Goal: Transaction & Acquisition: Purchase product/service

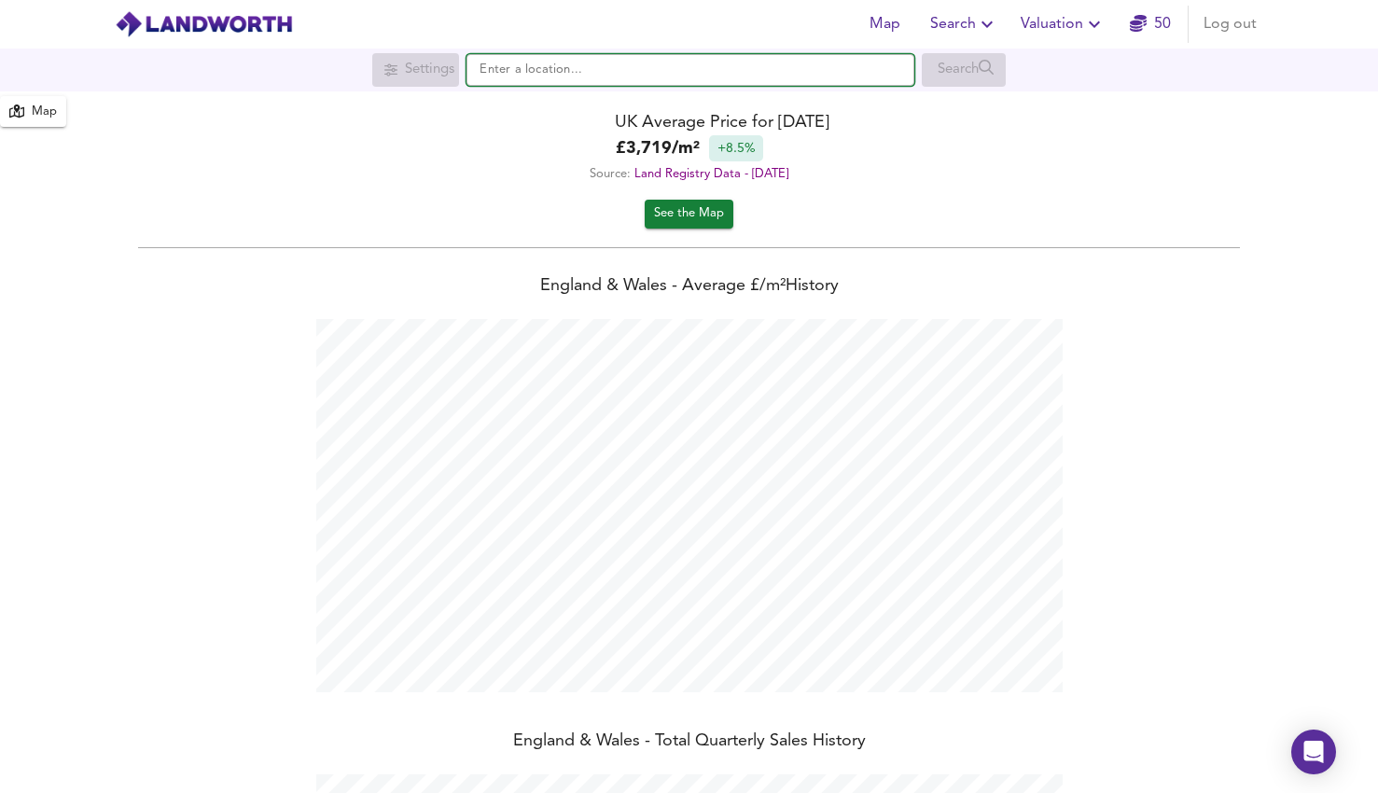
click at [559, 60] on input "text" at bounding box center [690, 70] width 448 height 32
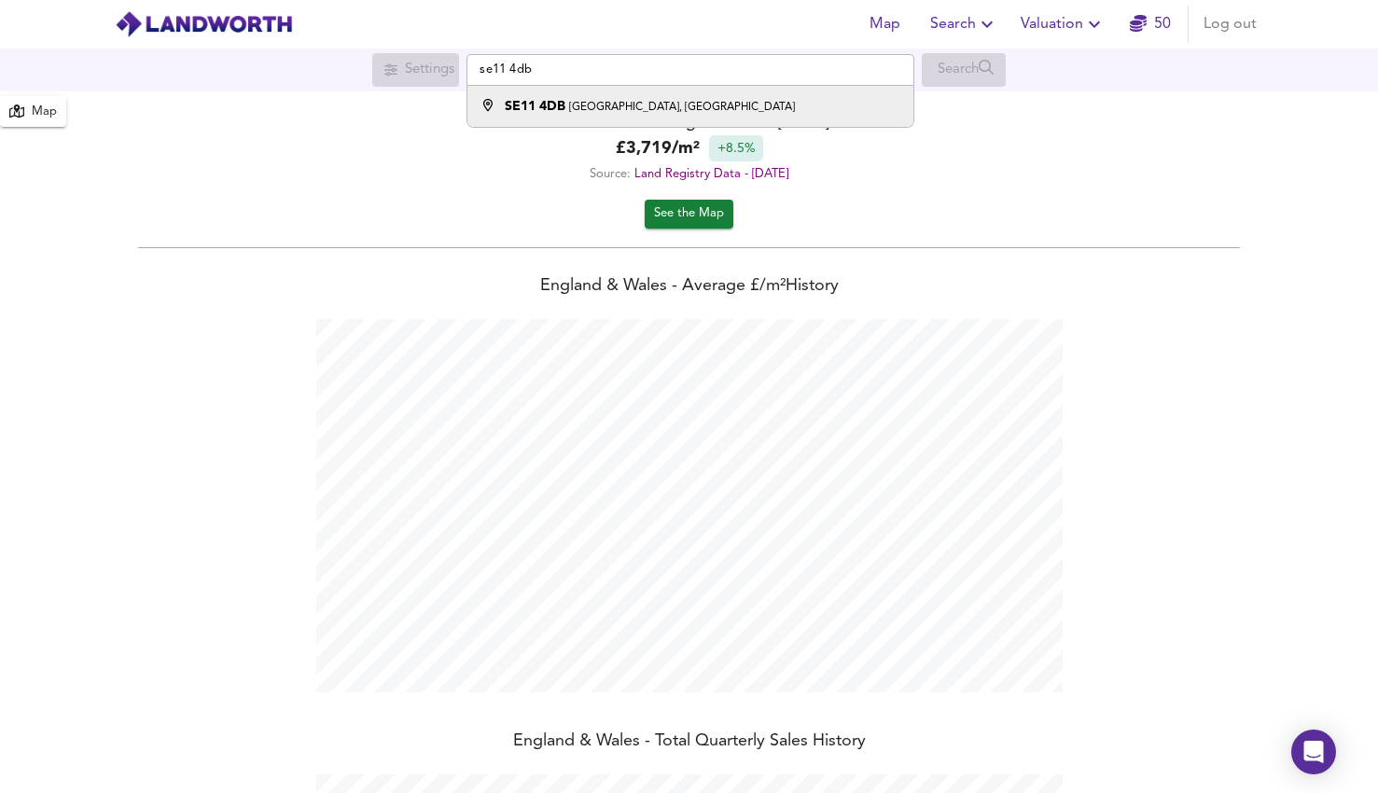
click at [573, 99] on div "SE11 [STREET_ADDRESS]" at bounding box center [650, 106] width 290 height 19
type input "[STREET_ADDRESS]"
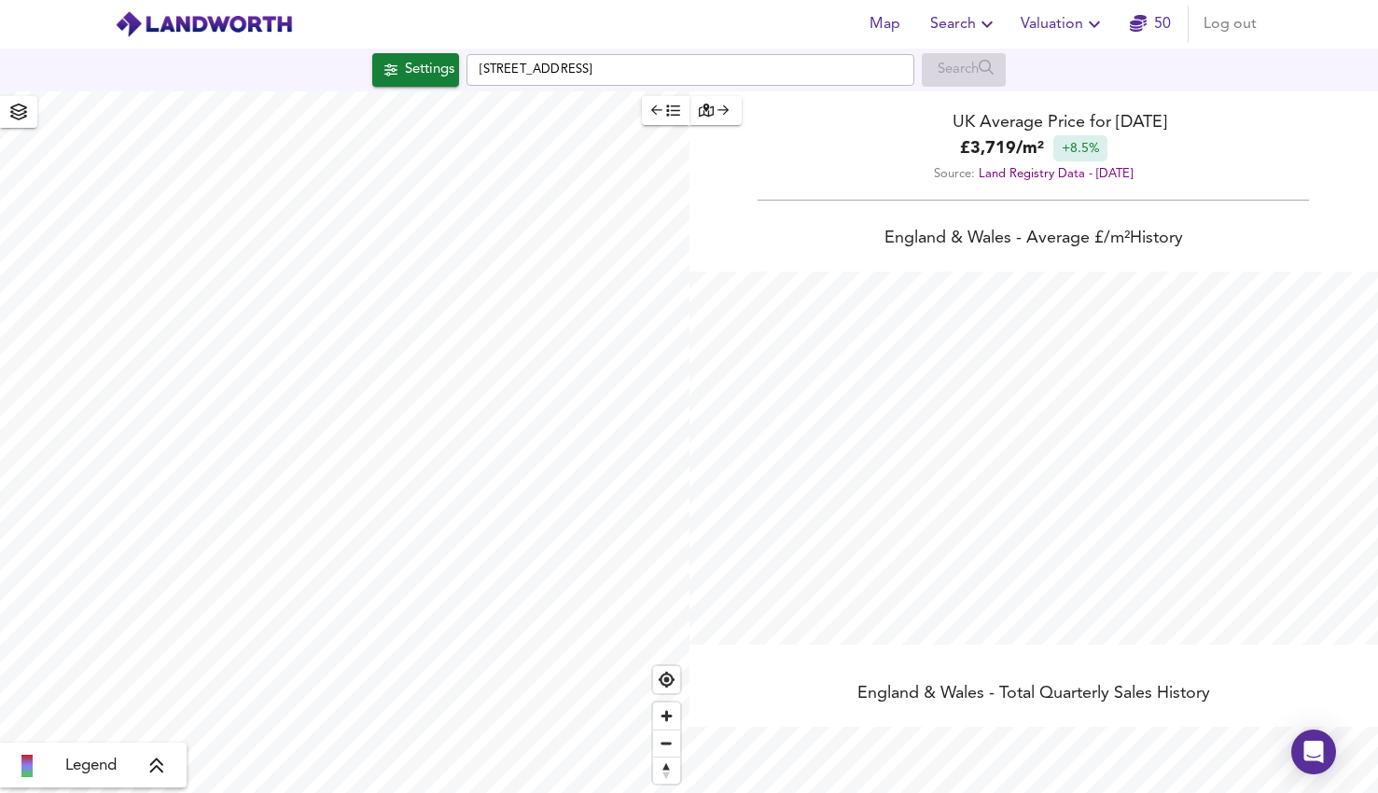
checkbox input "false"
checkbox input "true"
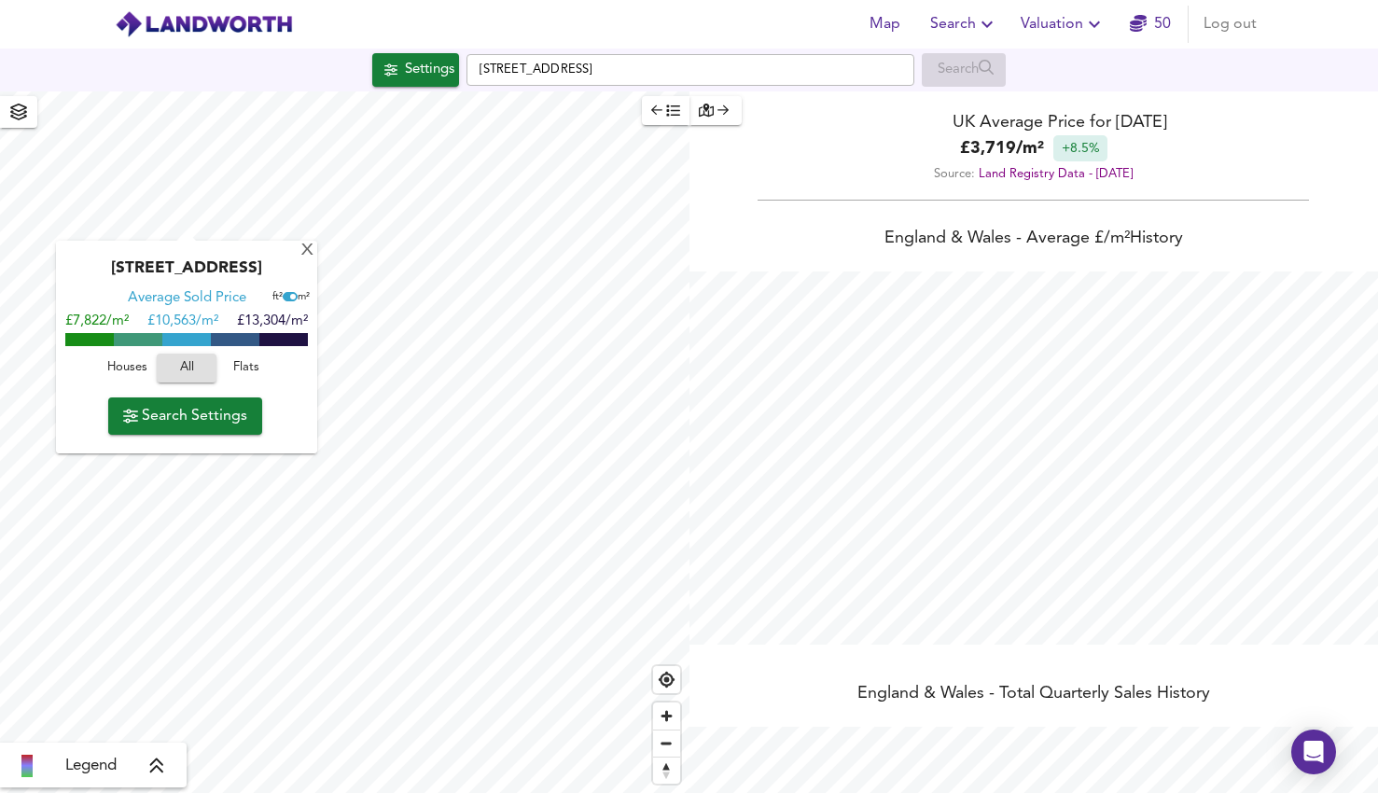
click at [729, 113] on div "button" at bounding box center [716, 110] width 35 height 21
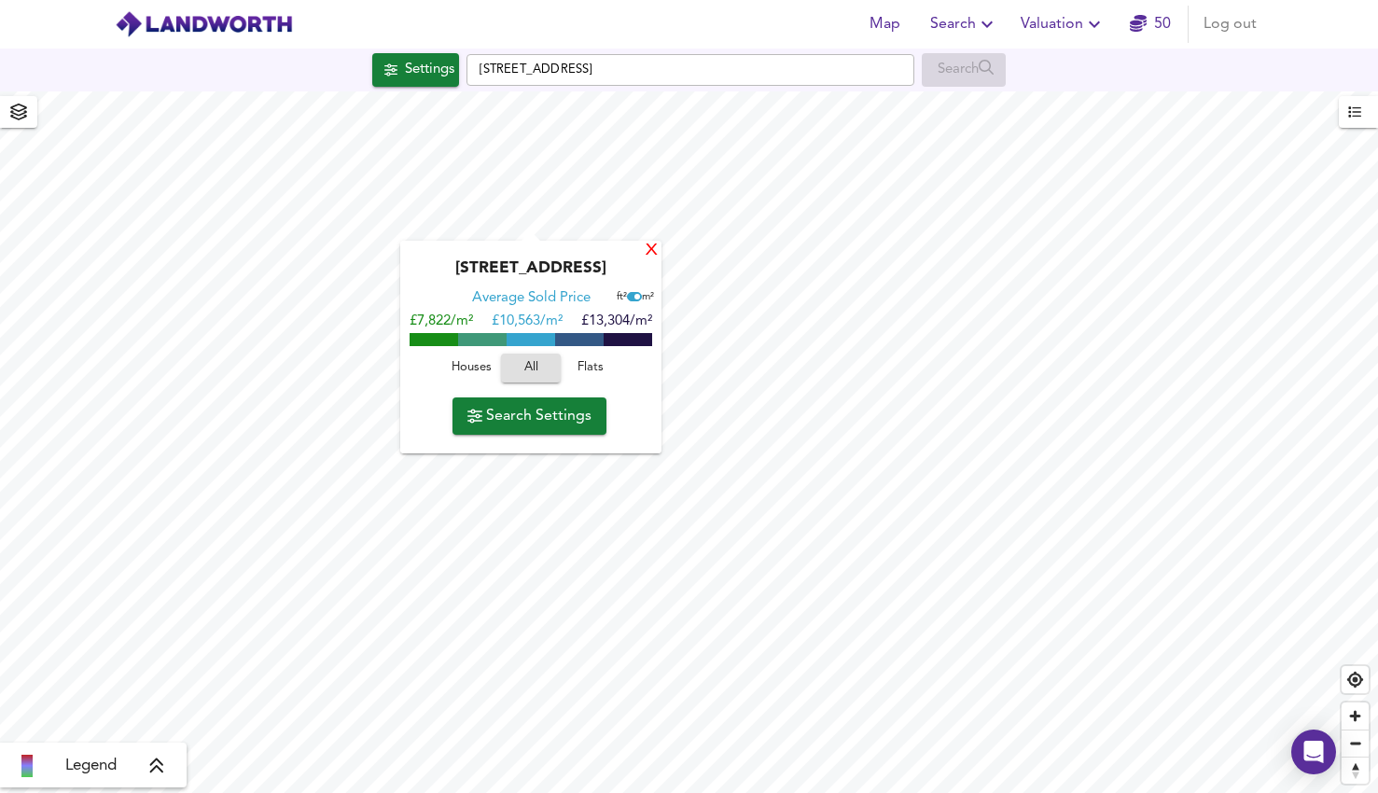
click at [658, 251] on div "X" at bounding box center [652, 252] width 16 height 18
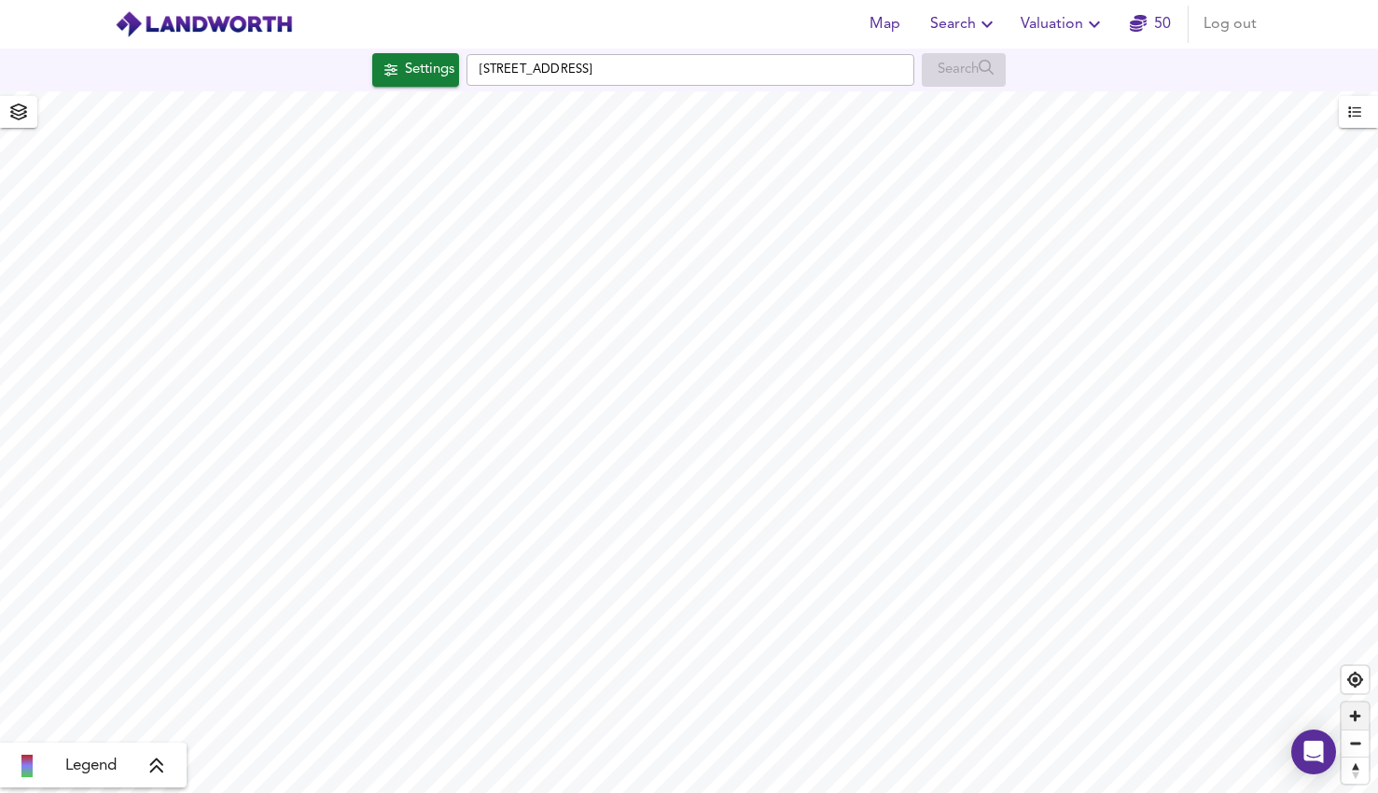
click at [1346, 717] on span "Zoom in" at bounding box center [1355, 716] width 27 height 27
click at [1347, 749] on span "Zoom out" at bounding box center [1355, 744] width 27 height 26
click at [428, 64] on div "Settings" at bounding box center [429, 70] width 49 height 24
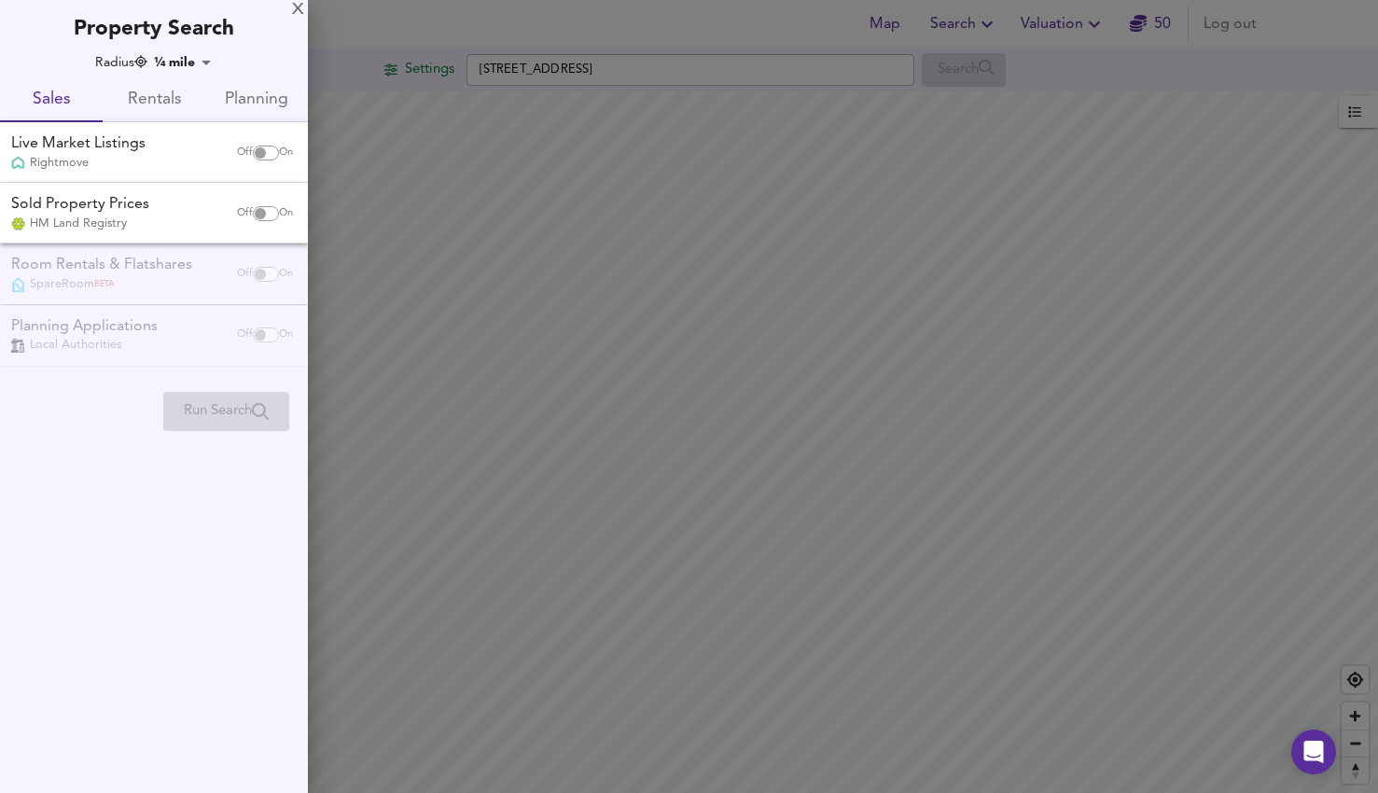
click at [258, 154] on input "checkbox" at bounding box center [260, 153] width 45 height 15
checkbox input "true"
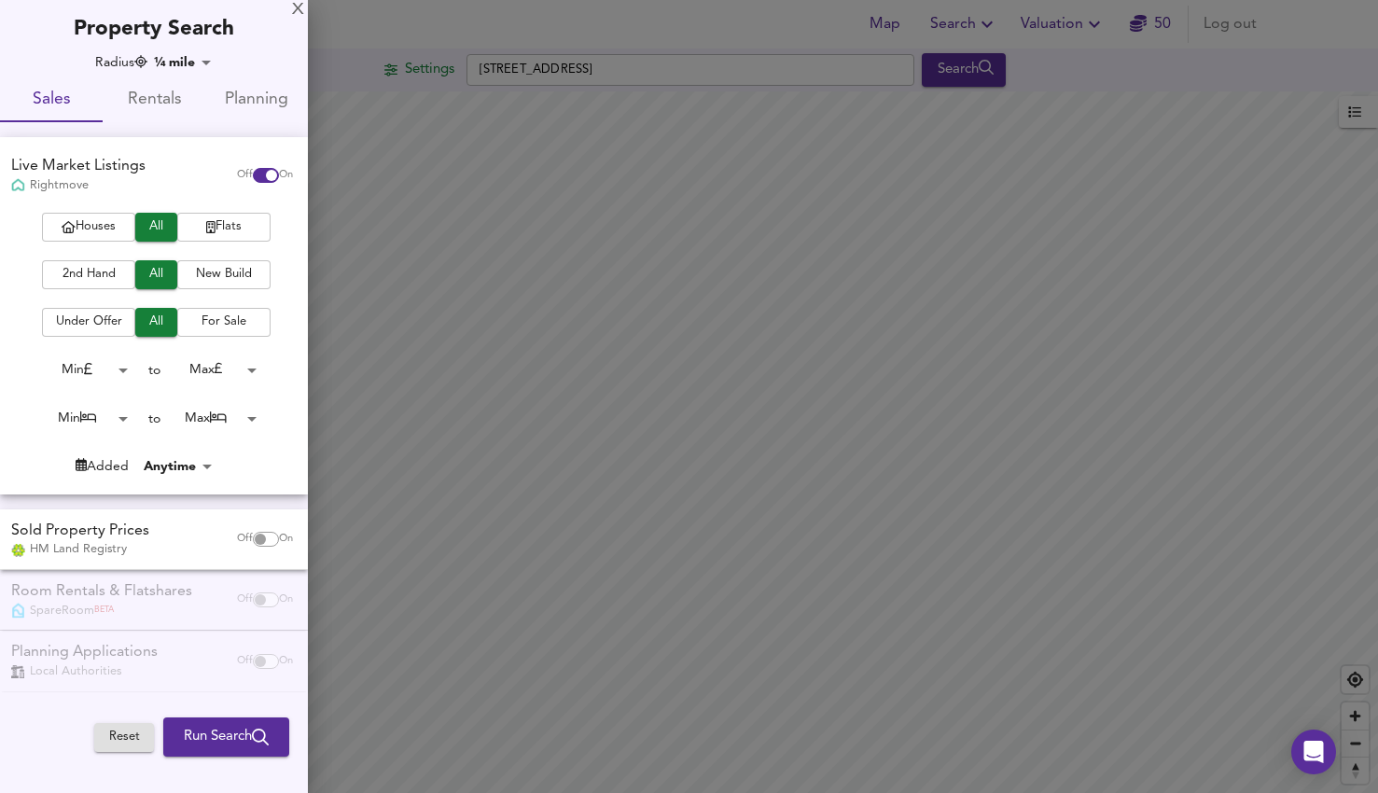
click at [159, 102] on span "Rentals" at bounding box center [154, 100] width 80 height 29
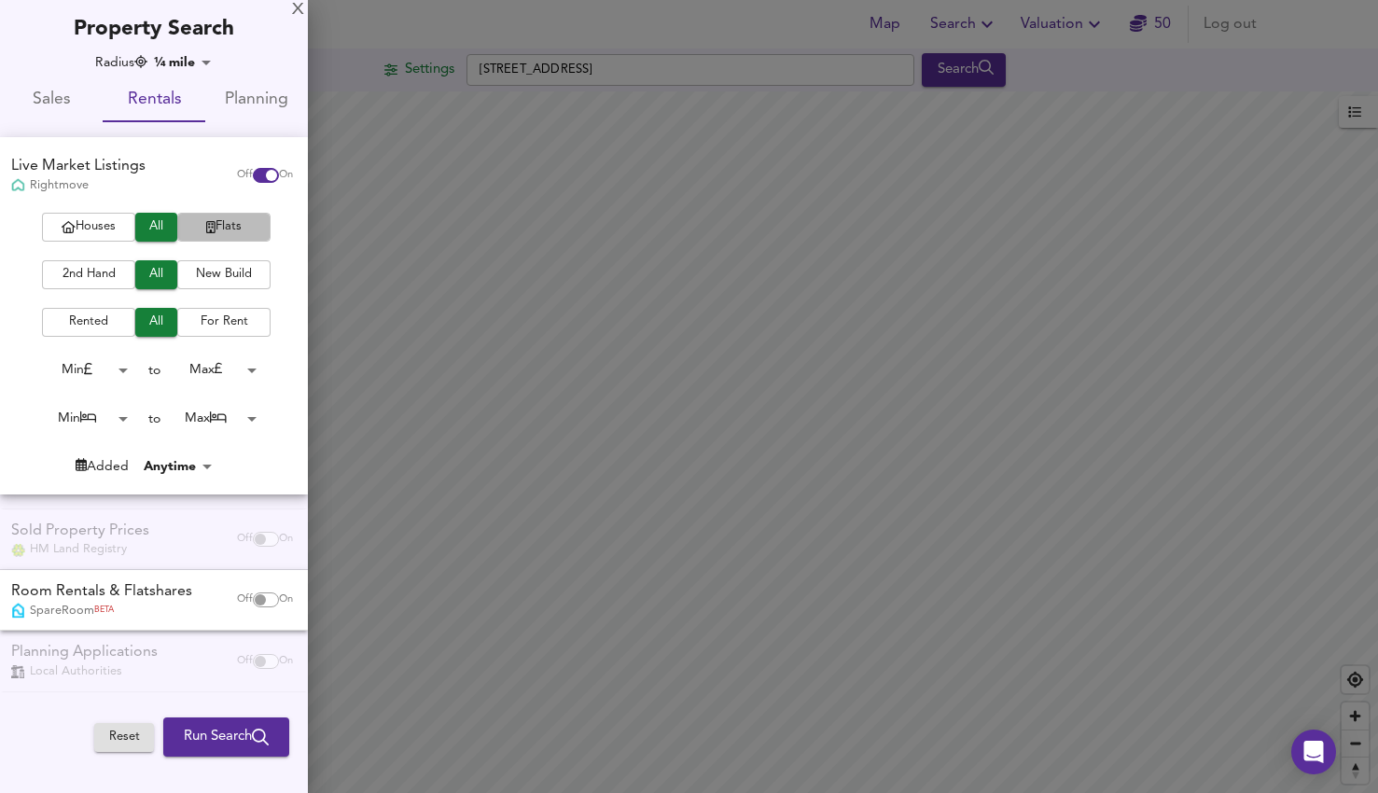
click at [197, 235] on span "Flats" at bounding box center [224, 226] width 75 height 21
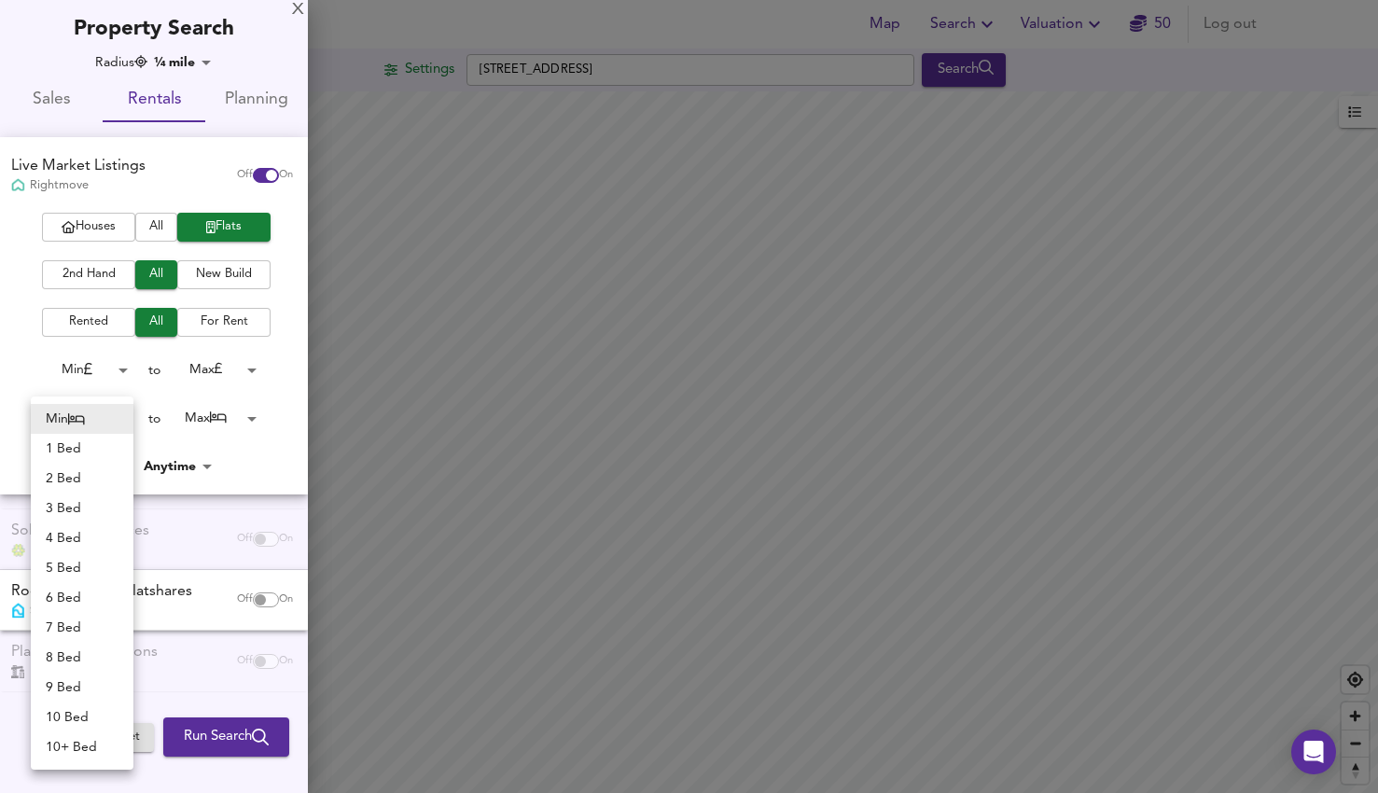
click at [123, 421] on body "Map Search Valuation [STREET_ADDRESS] Search Legend UK Average Price for [DATE]…" at bounding box center [689, 396] width 1378 height 793
click at [81, 470] on li "2 Bed" at bounding box center [82, 479] width 103 height 30
type input "2"
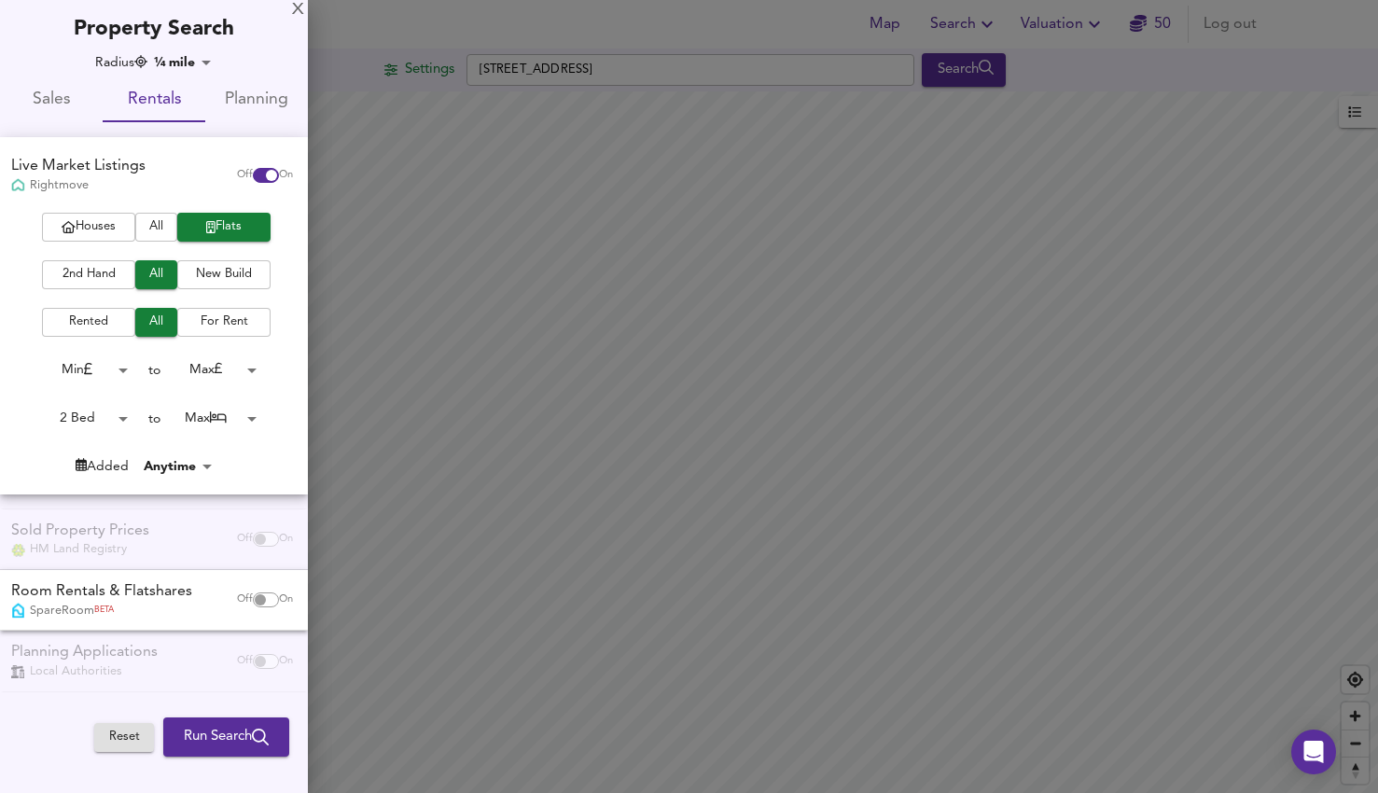
click at [230, 415] on body "Map Search Valuation [STREET_ADDRESS] Search Legend UK Average Price for [DATE]…" at bounding box center [689, 396] width 1378 height 793
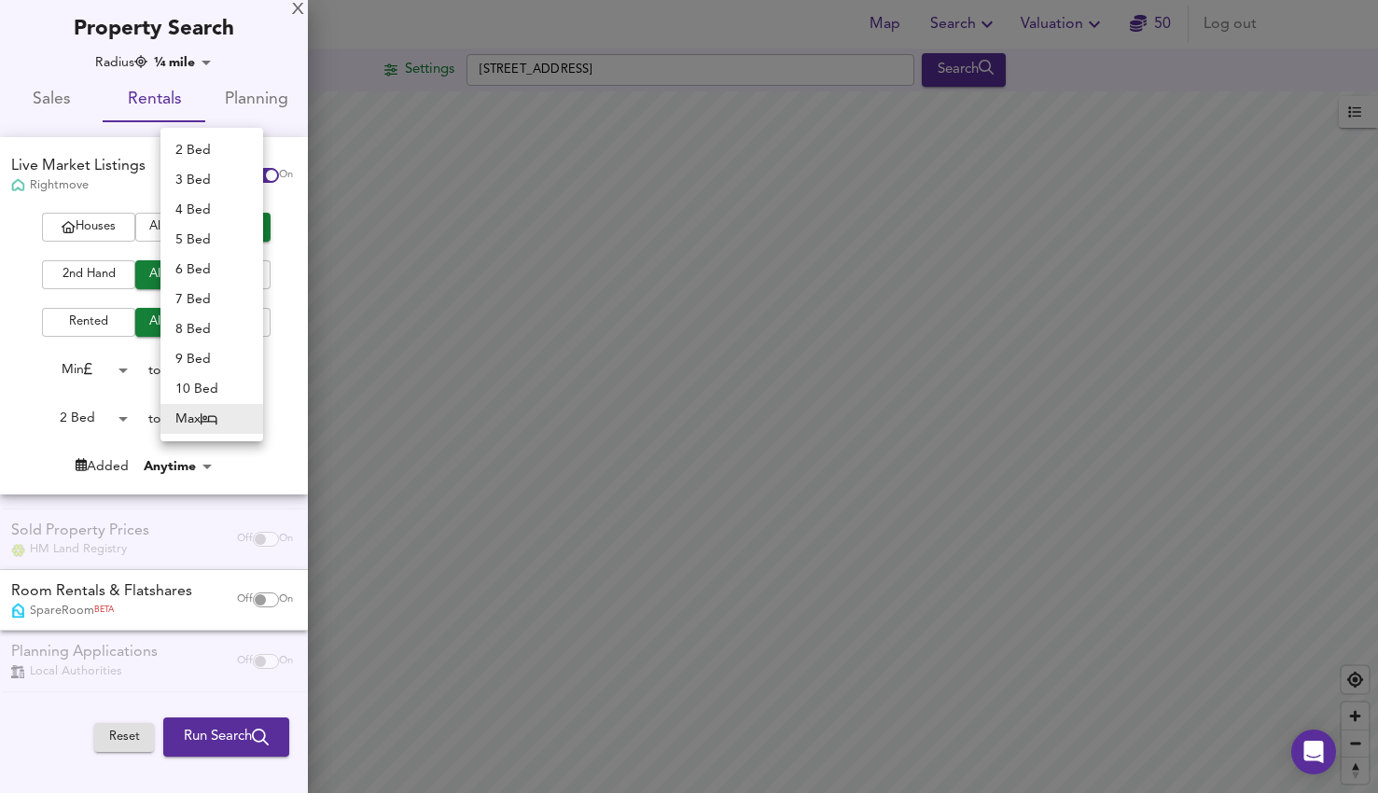
click at [203, 148] on li "2 Bed" at bounding box center [211, 150] width 103 height 30
type input "2"
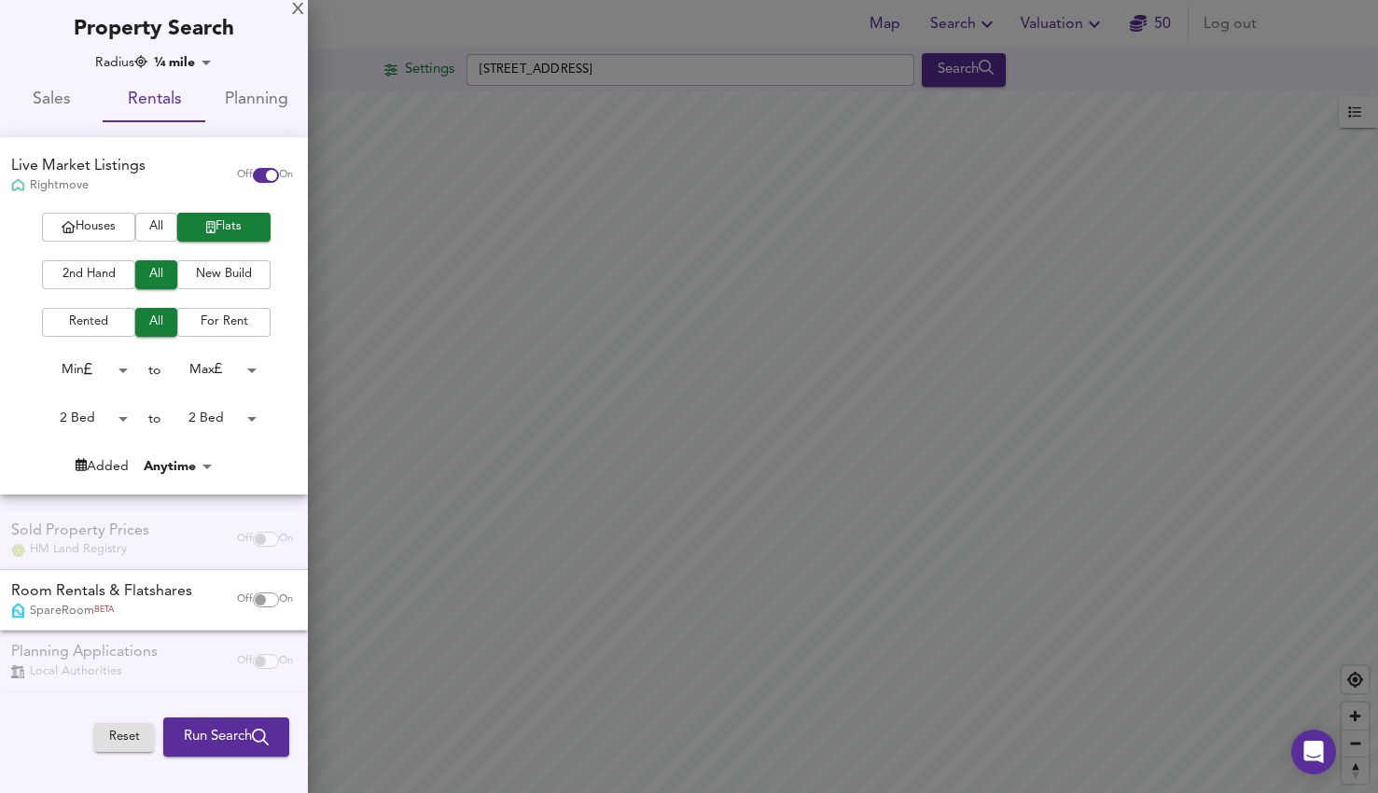
click at [198, 732] on span "Run Search" at bounding box center [226, 737] width 85 height 24
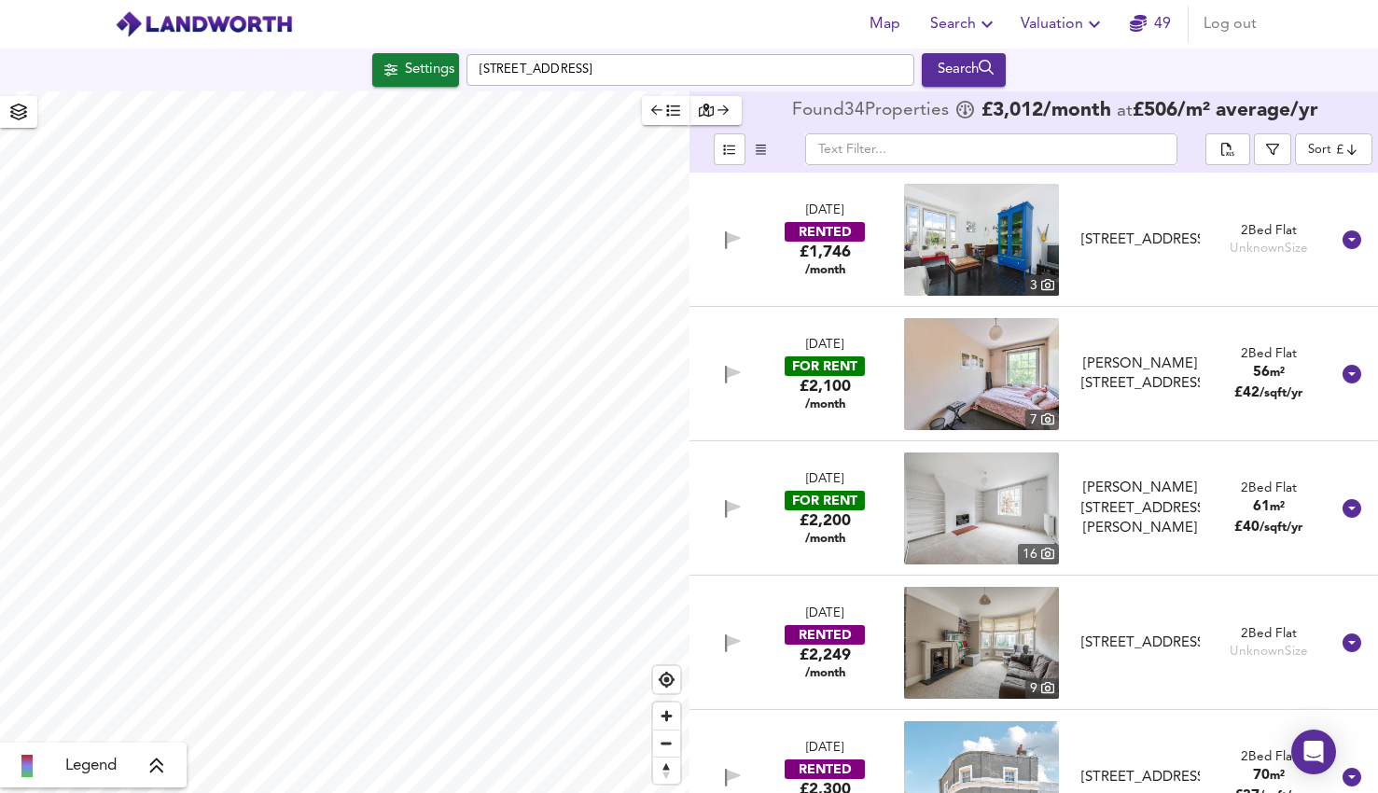
click at [854, 197] on div "[DATE] RENTED £1,746 /month [STREET_ADDRESS] 2 Bed Flat Unknown Size" at bounding box center [1011, 240] width 637 height 112
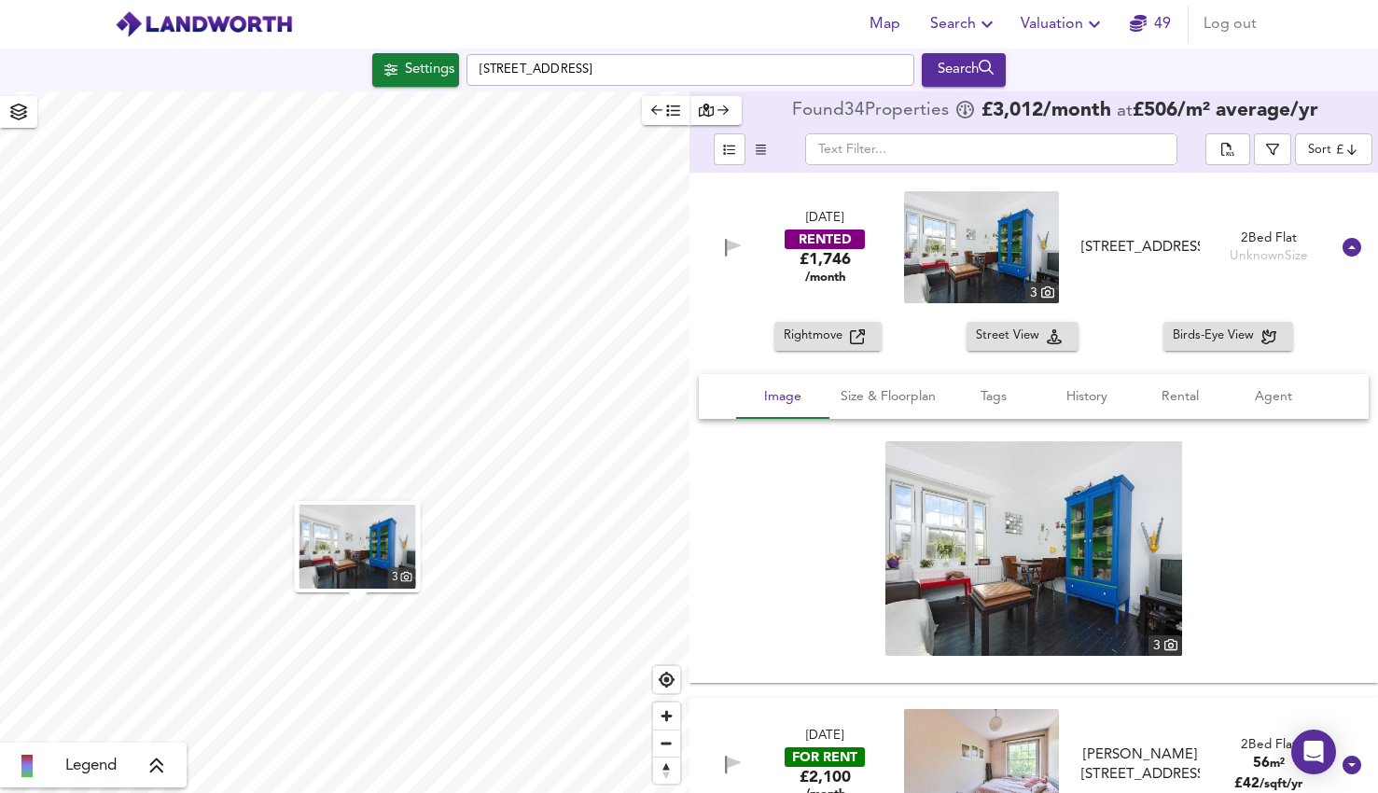
click at [1025, 535] on img at bounding box center [1033, 548] width 297 height 215
click at [959, 538] on img at bounding box center [1033, 548] width 297 height 215
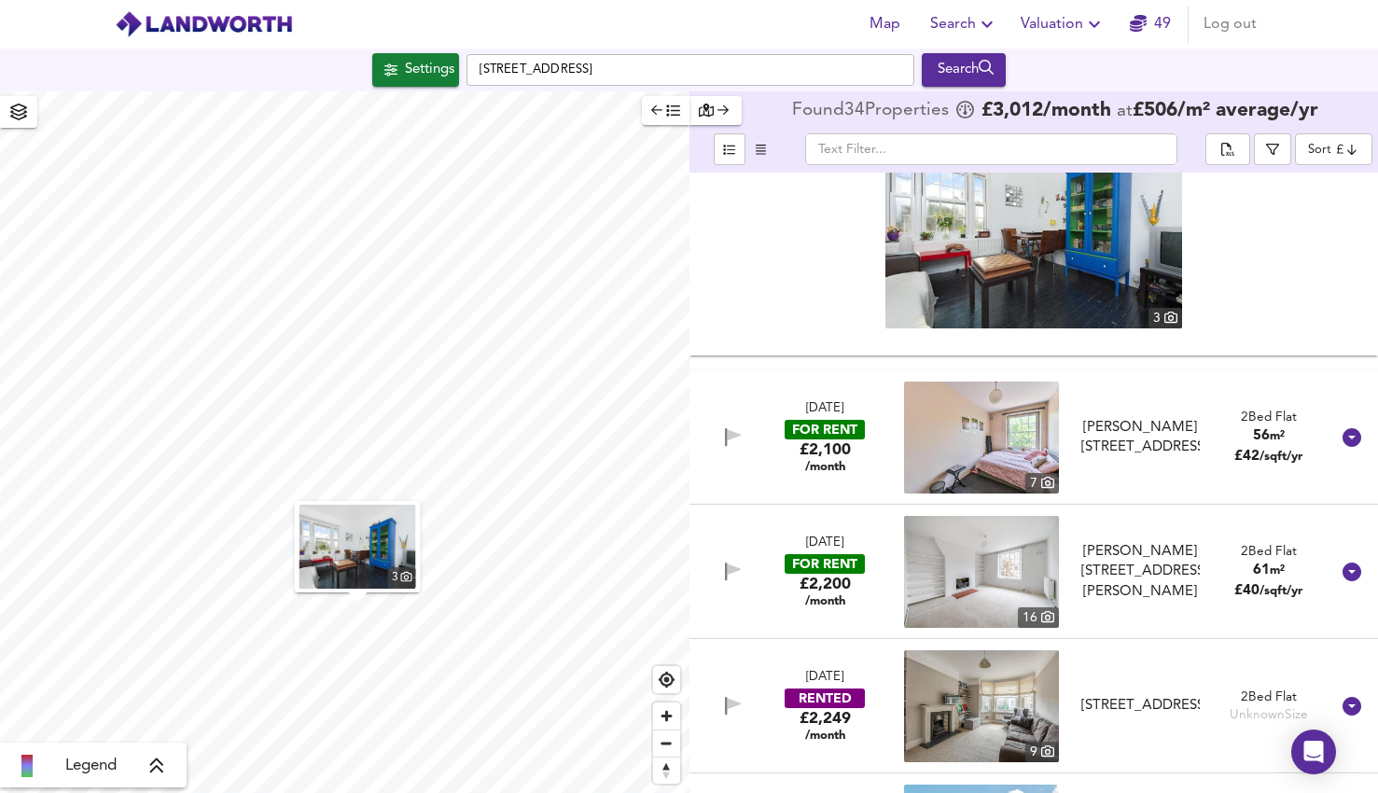
scroll to position [328, 0]
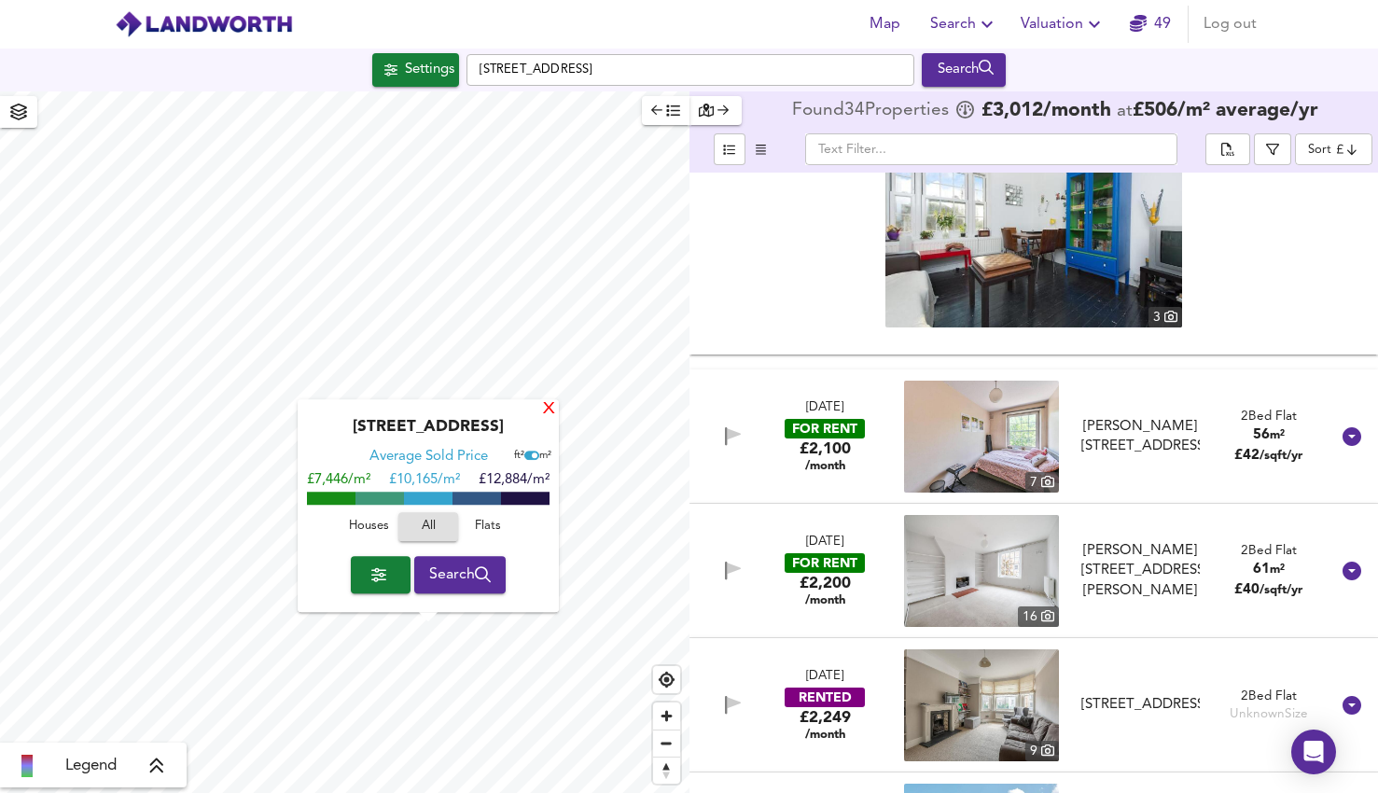
click at [550, 411] on div "X" at bounding box center [549, 410] width 16 height 18
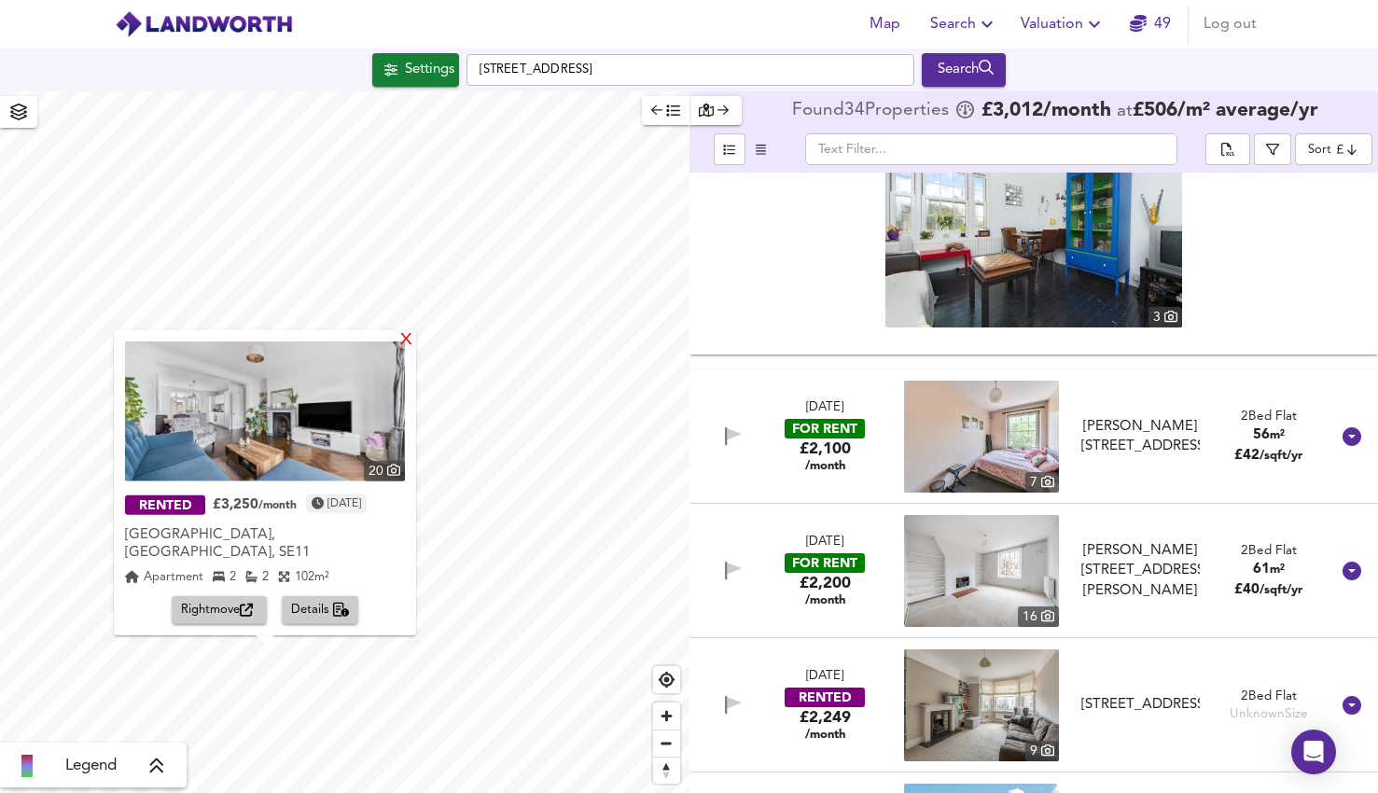
click at [404, 349] on div "X" at bounding box center [406, 340] width 16 height 18
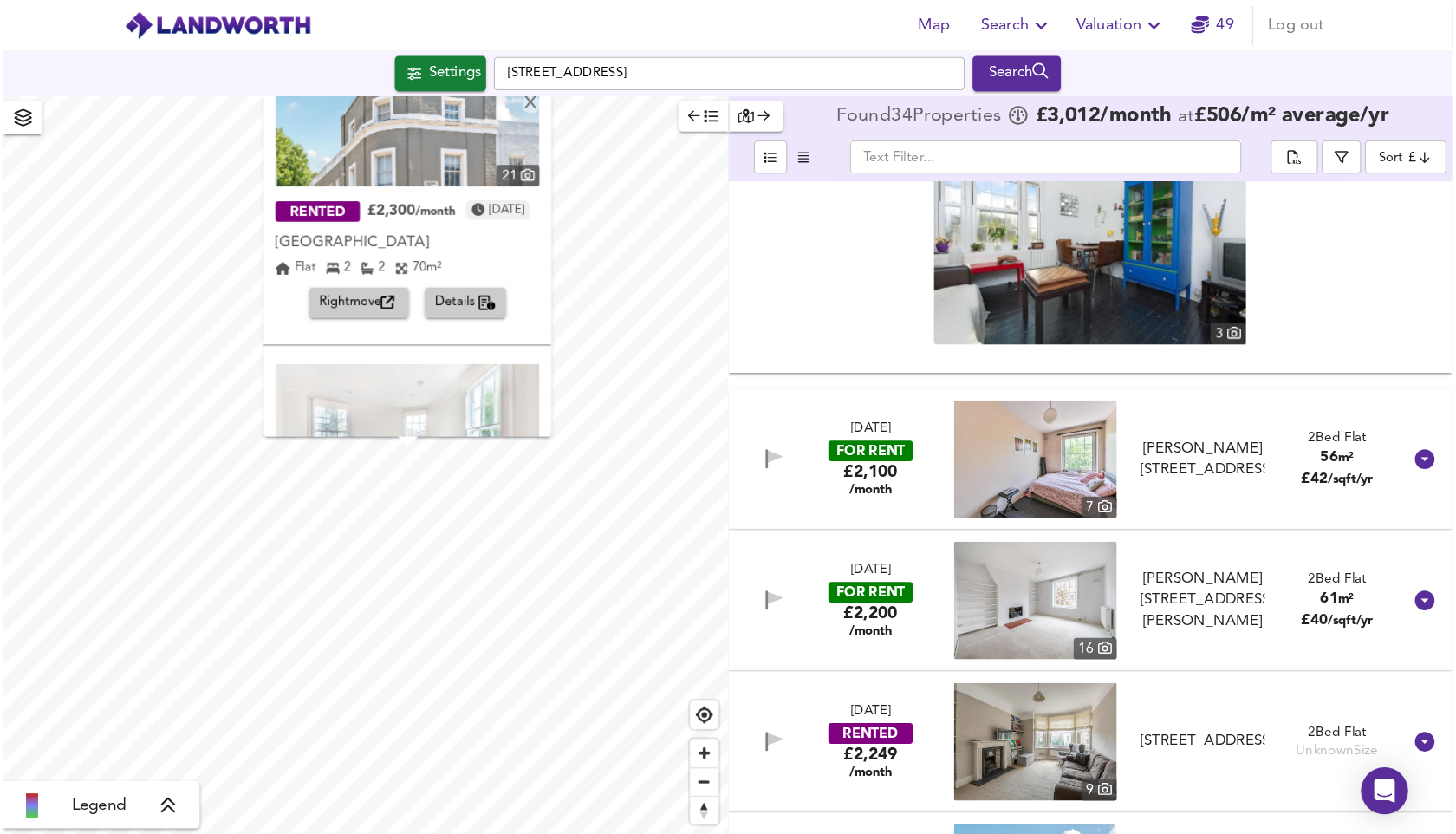
scroll to position [83, 0]
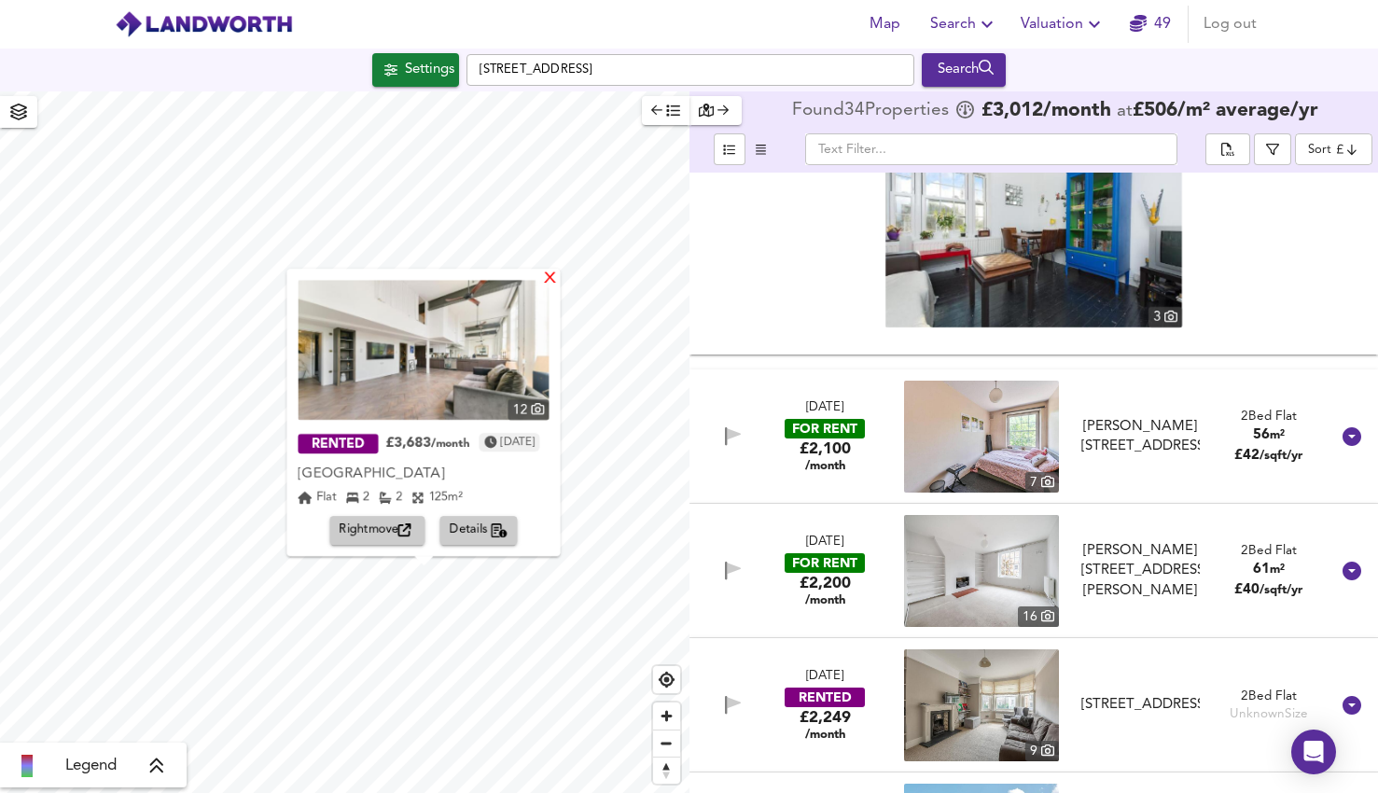
click at [559, 282] on div "X" at bounding box center [551, 280] width 16 height 18
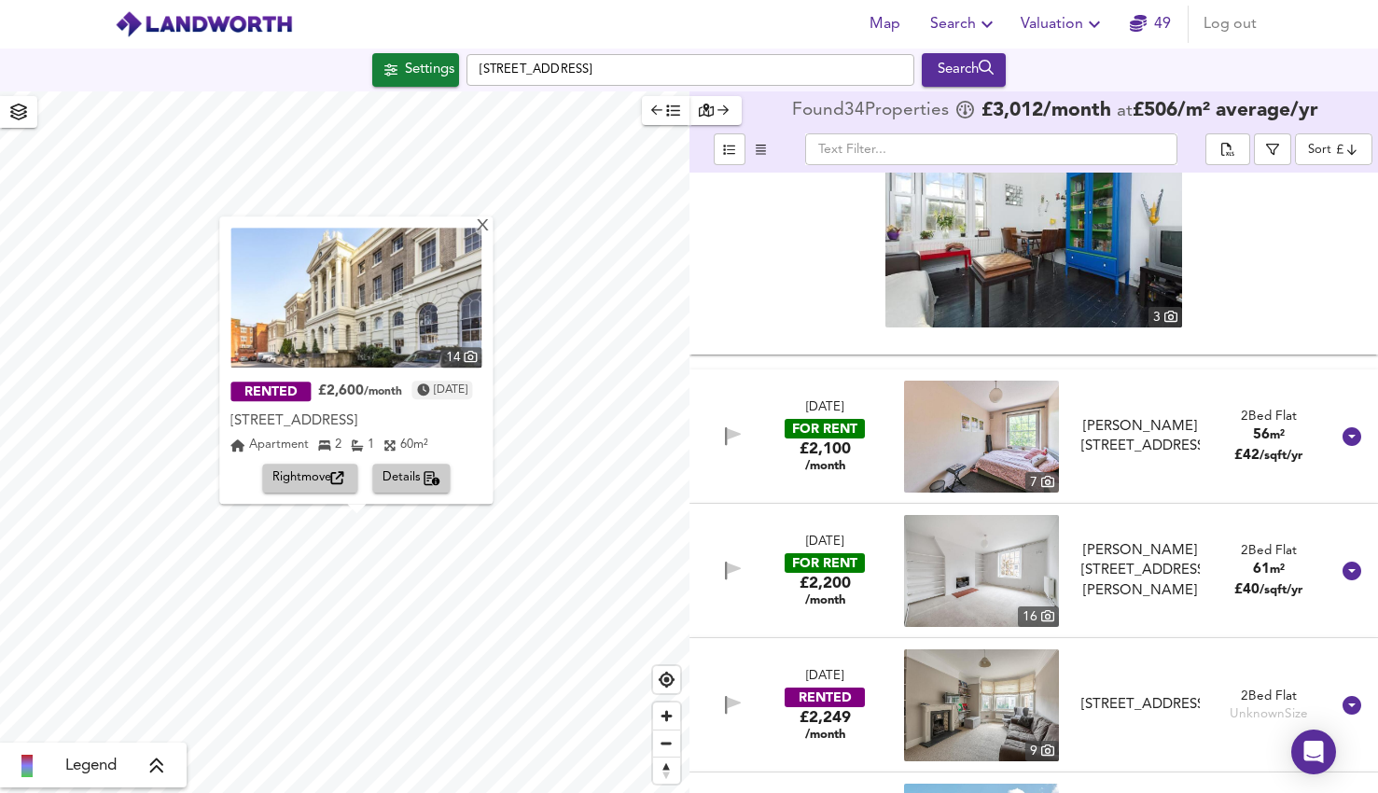
click at [404, 296] on img at bounding box center [355, 298] width 251 height 140
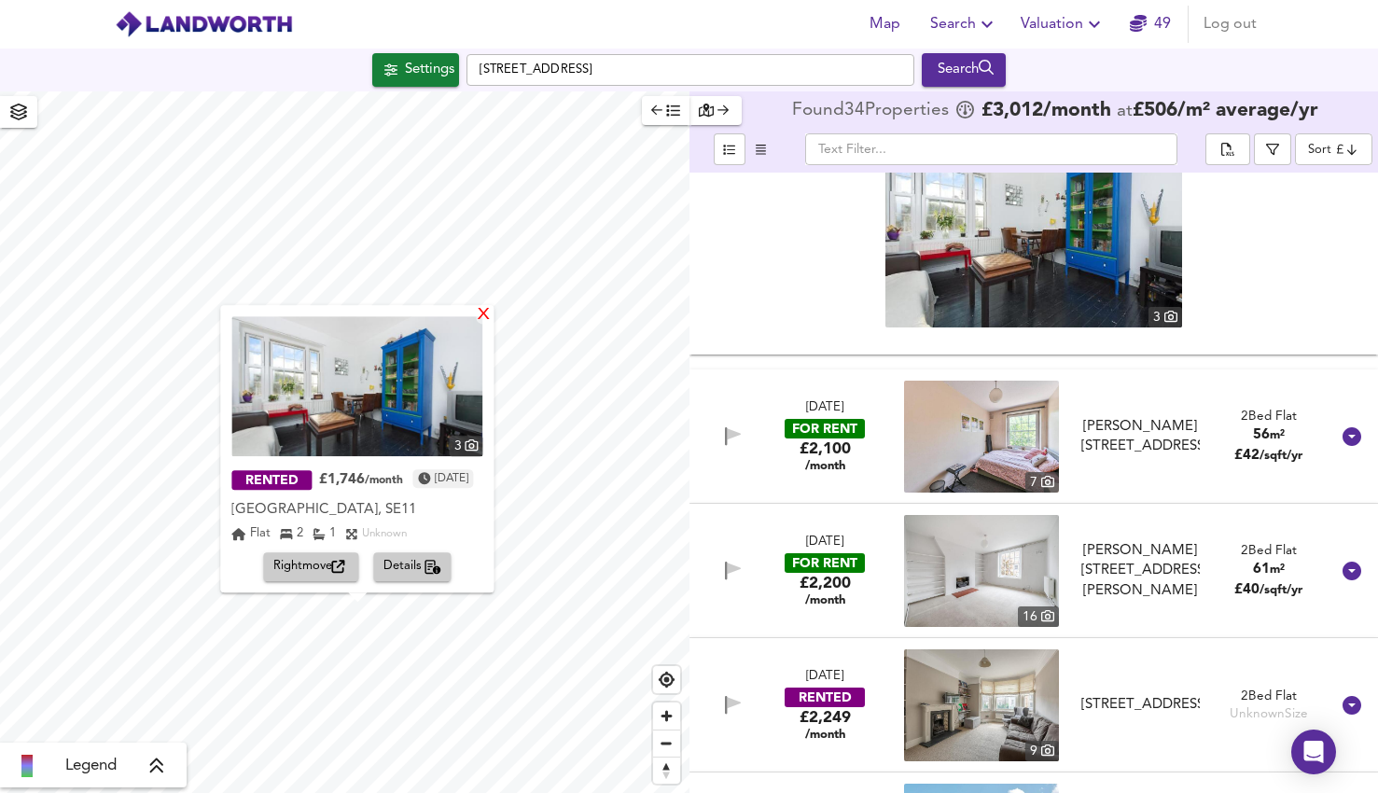
click at [493, 318] on div "X" at bounding box center [485, 316] width 16 height 18
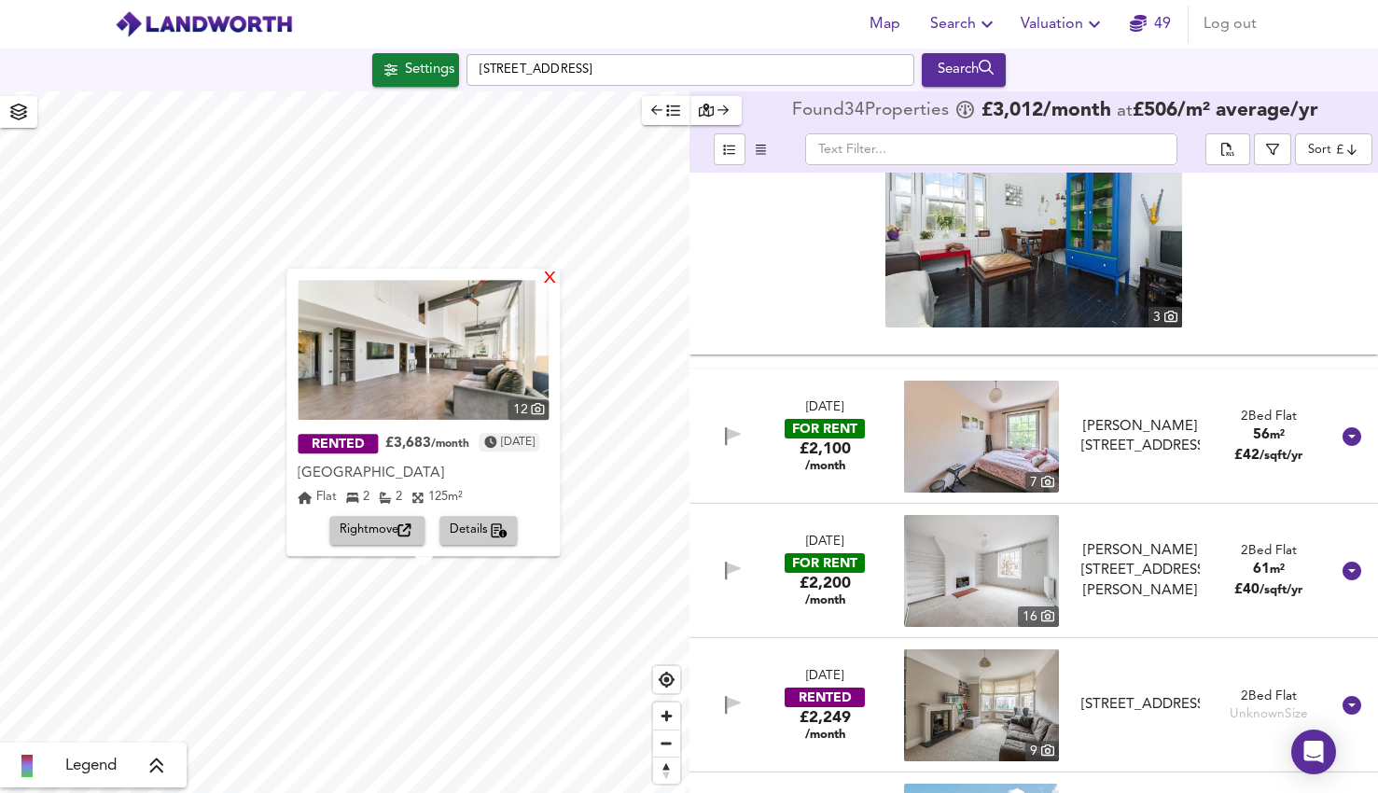
click at [559, 279] on div "X" at bounding box center [551, 280] width 16 height 18
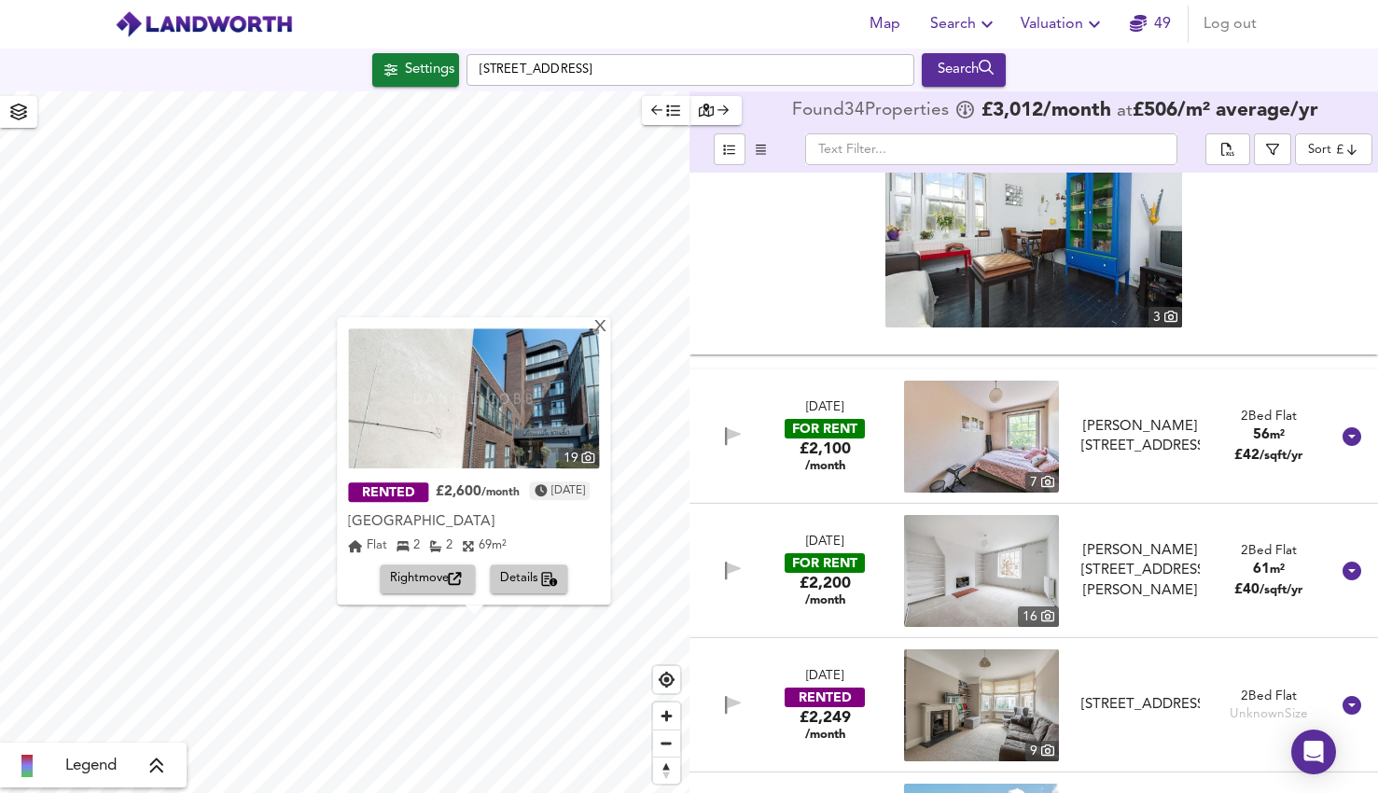
click at [480, 411] on img at bounding box center [473, 398] width 251 height 140
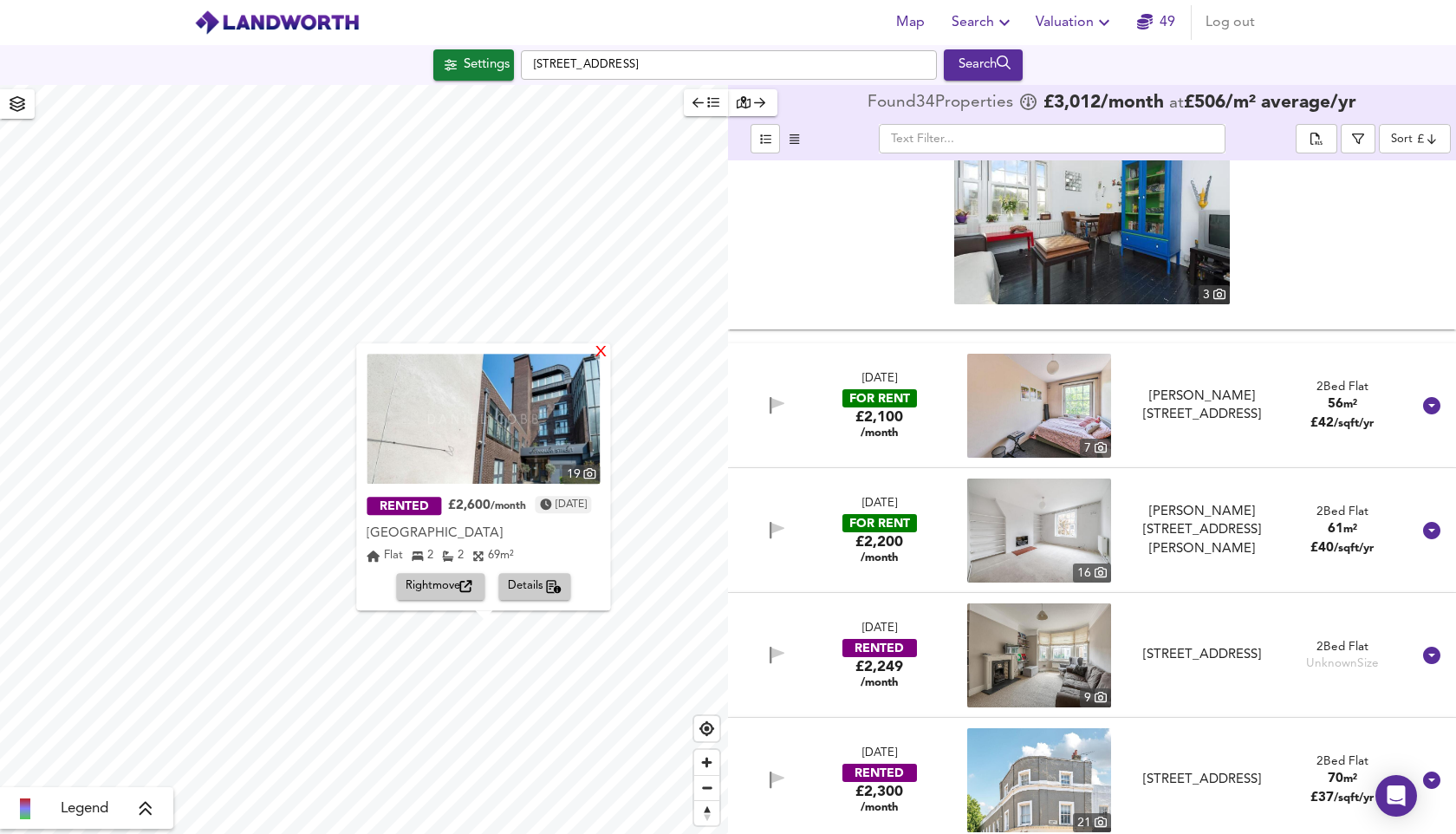
click at [610, 352] on div "X" at bounding box center [602, 353] width 15 height 17
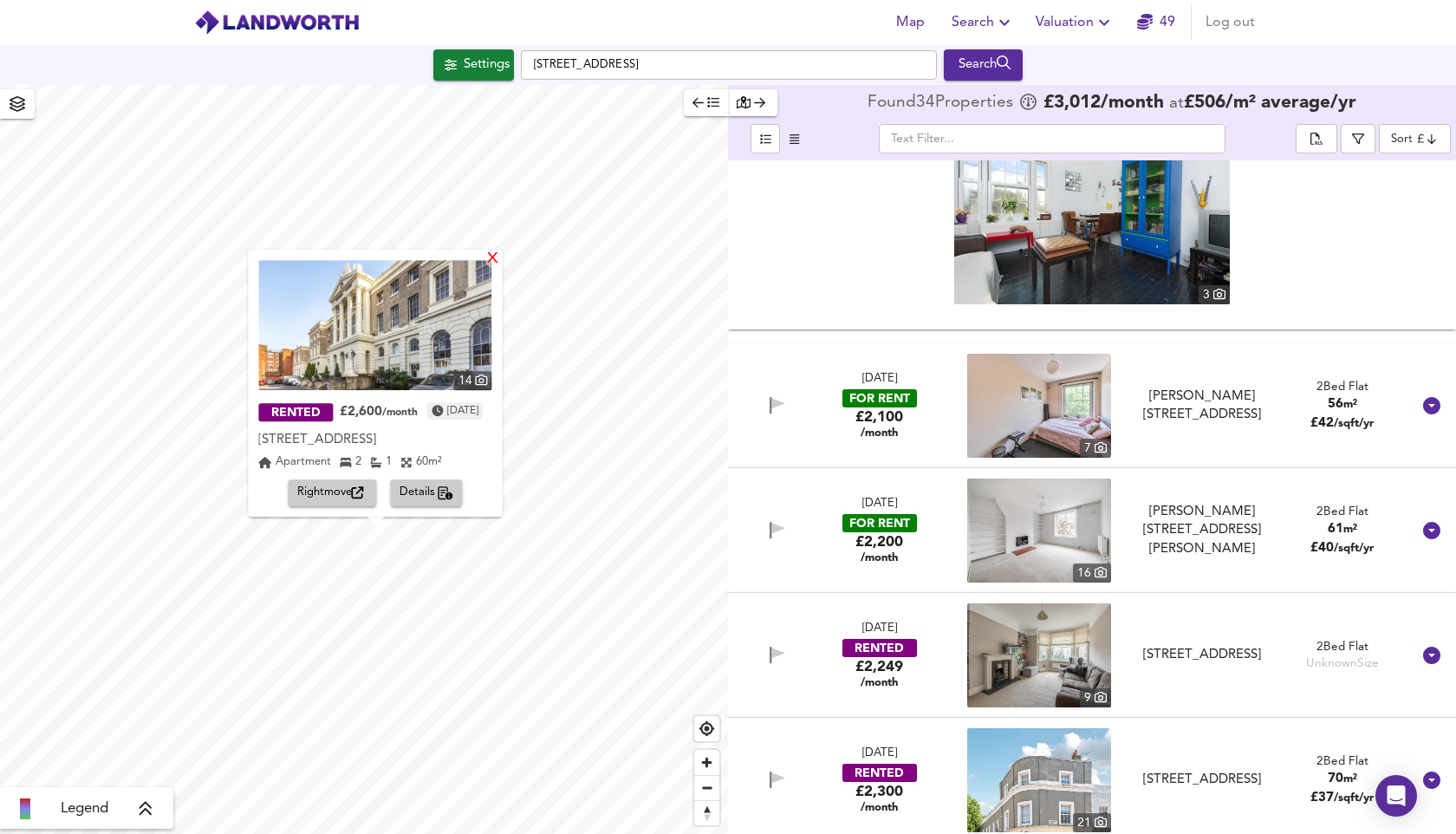
click at [501, 257] on div "X" at bounding box center [493, 260] width 15 height 17
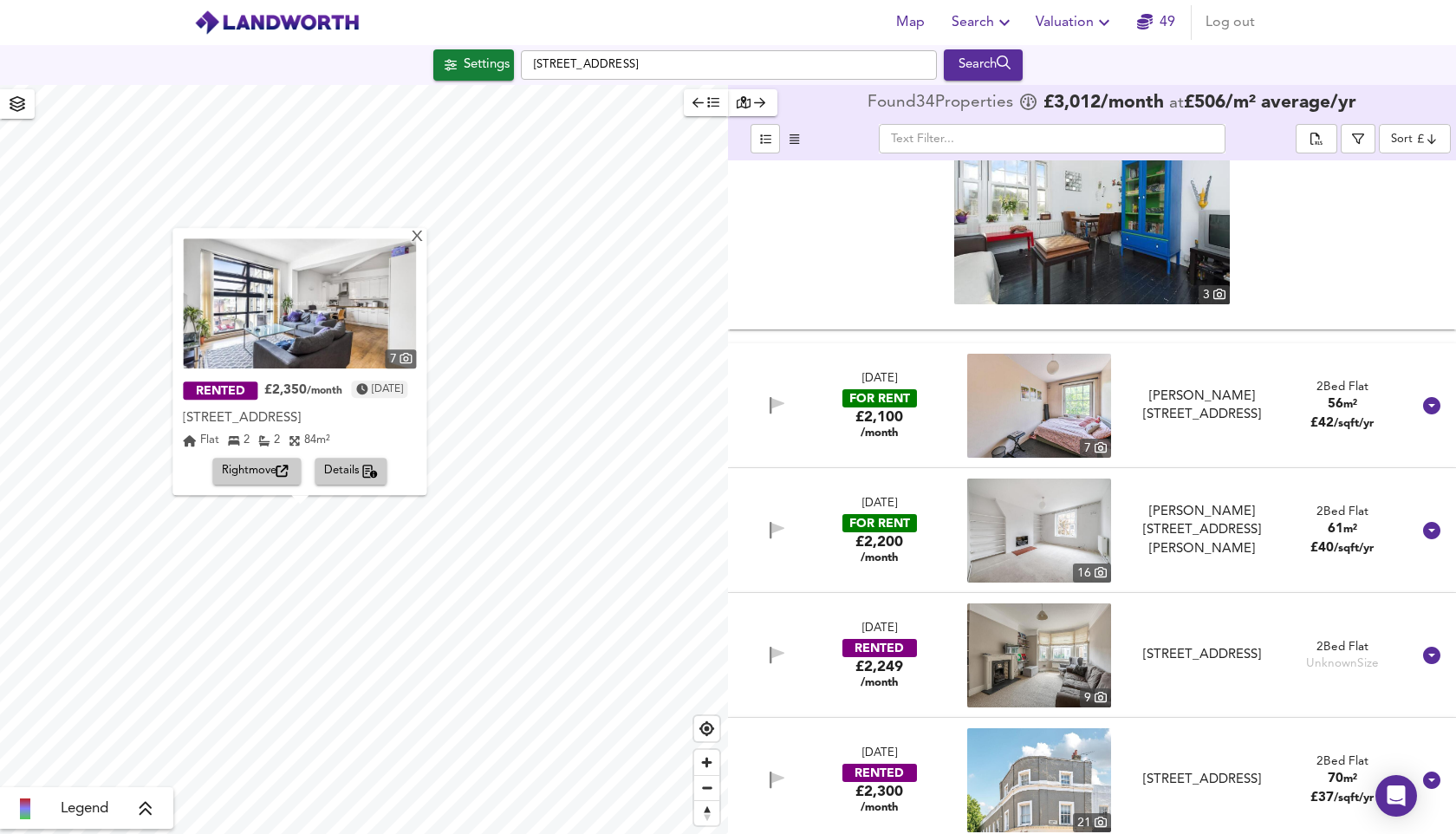
click at [305, 317] on img at bounding box center [299, 304] width 233 height 130
click at [426, 229] on div "X" at bounding box center [418, 238] width 15 height 17
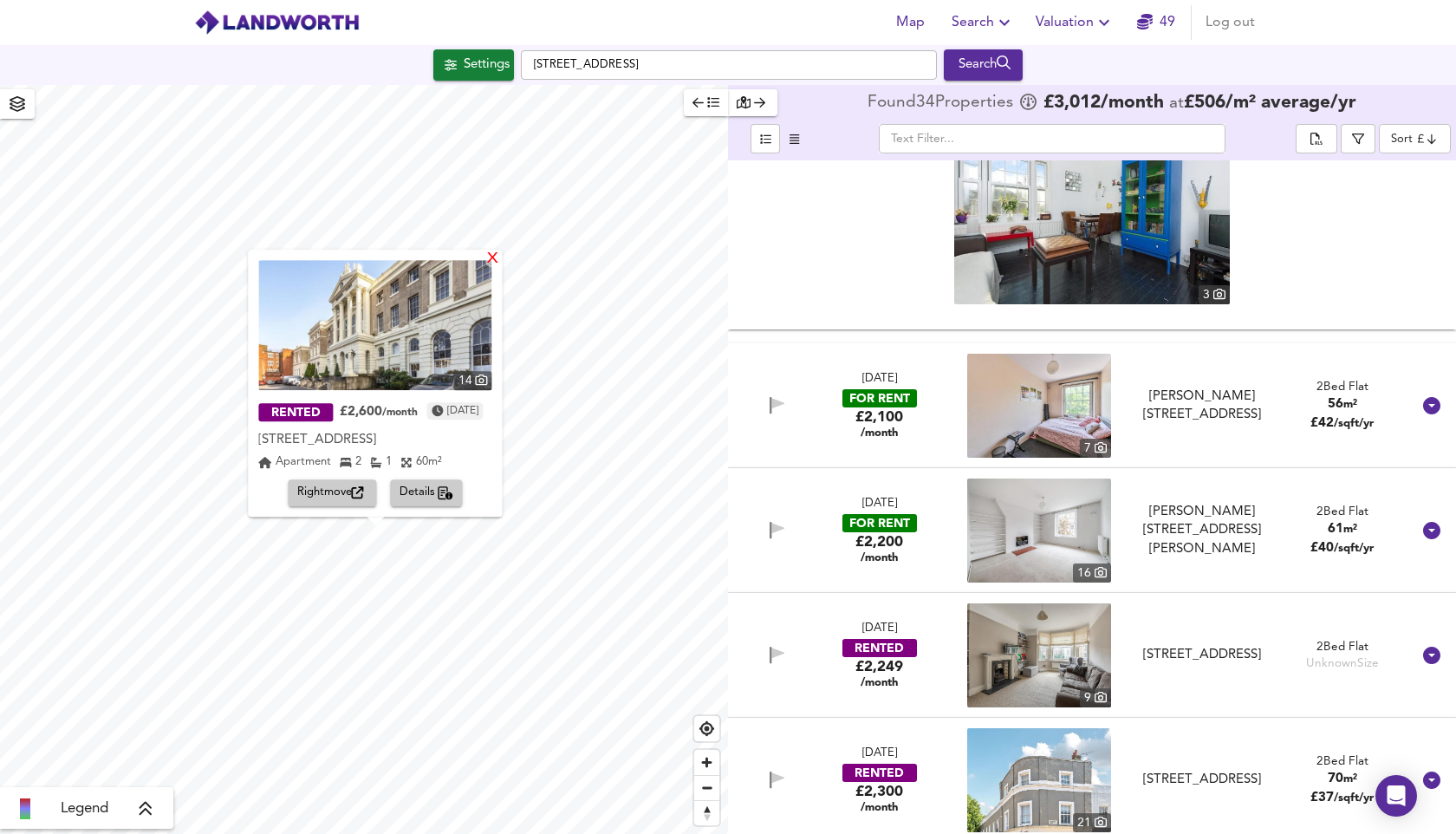
click at [501, 260] on div "X" at bounding box center [493, 260] width 15 height 17
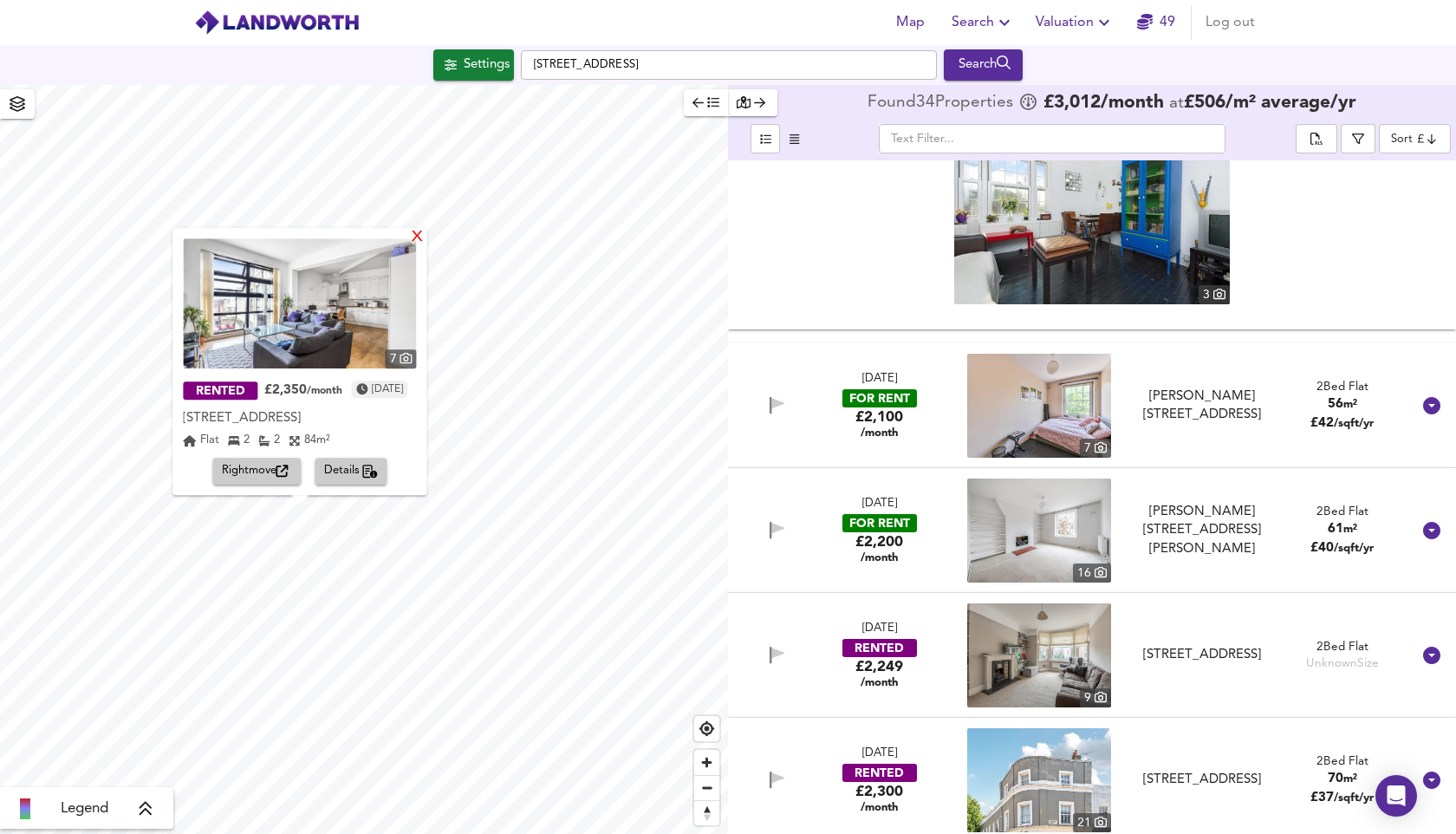
click at [426, 229] on div "X" at bounding box center [418, 238] width 15 height 17
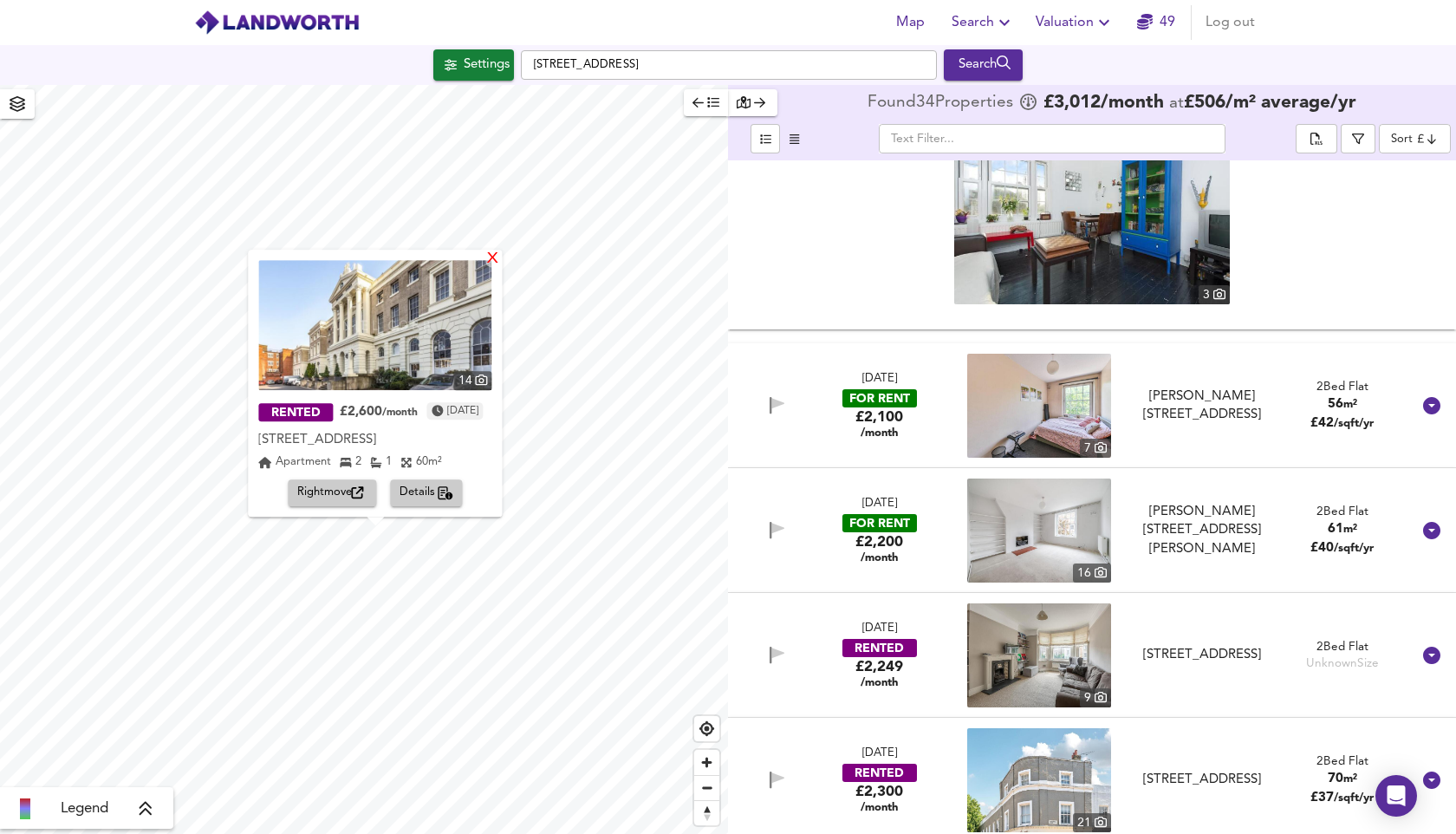
click at [501, 260] on div "X" at bounding box center [493, 260] width 15 height 17
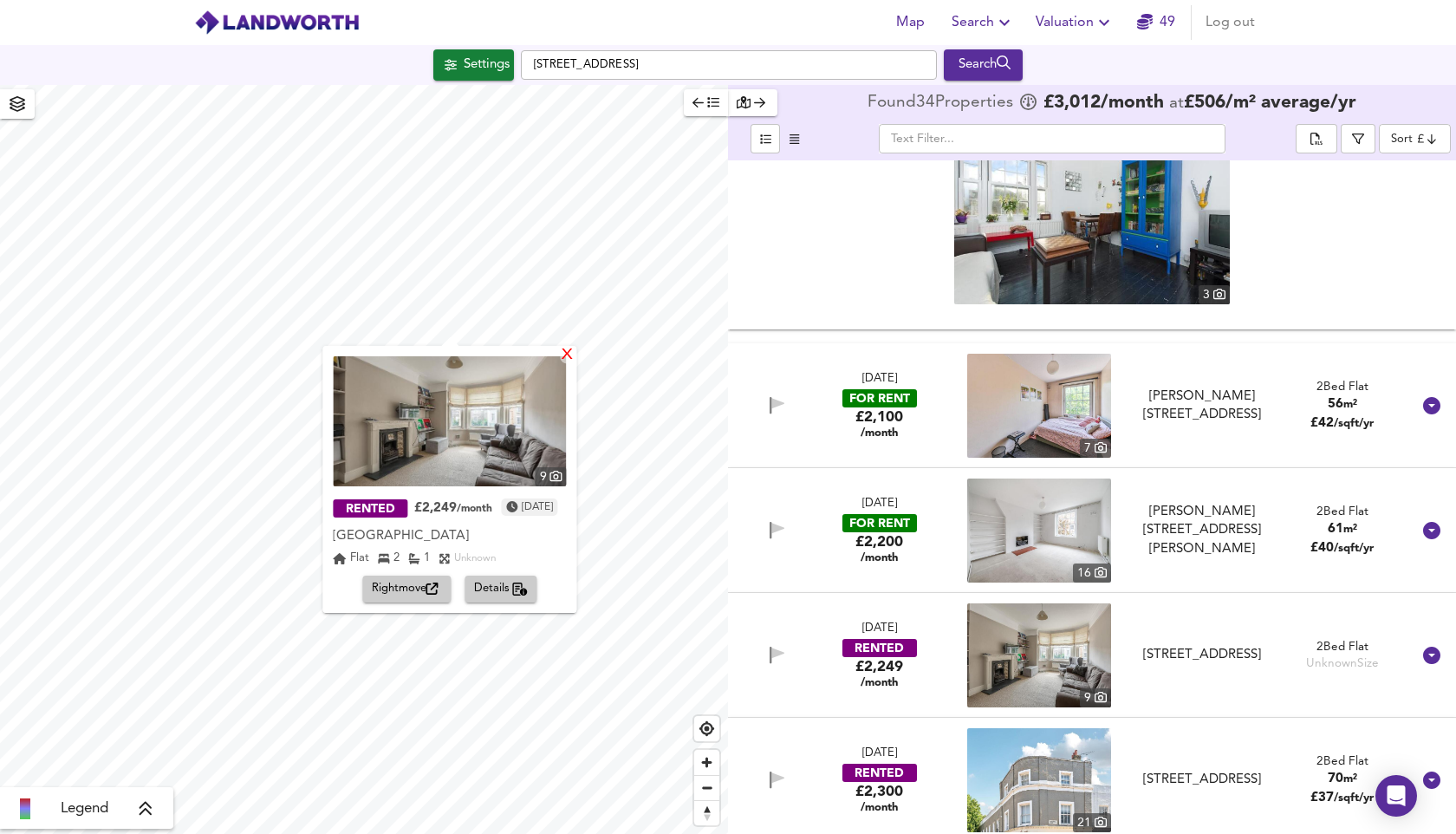
click at [576, 356] on div "X" at bounding box center [569, 356] width 15 height 17
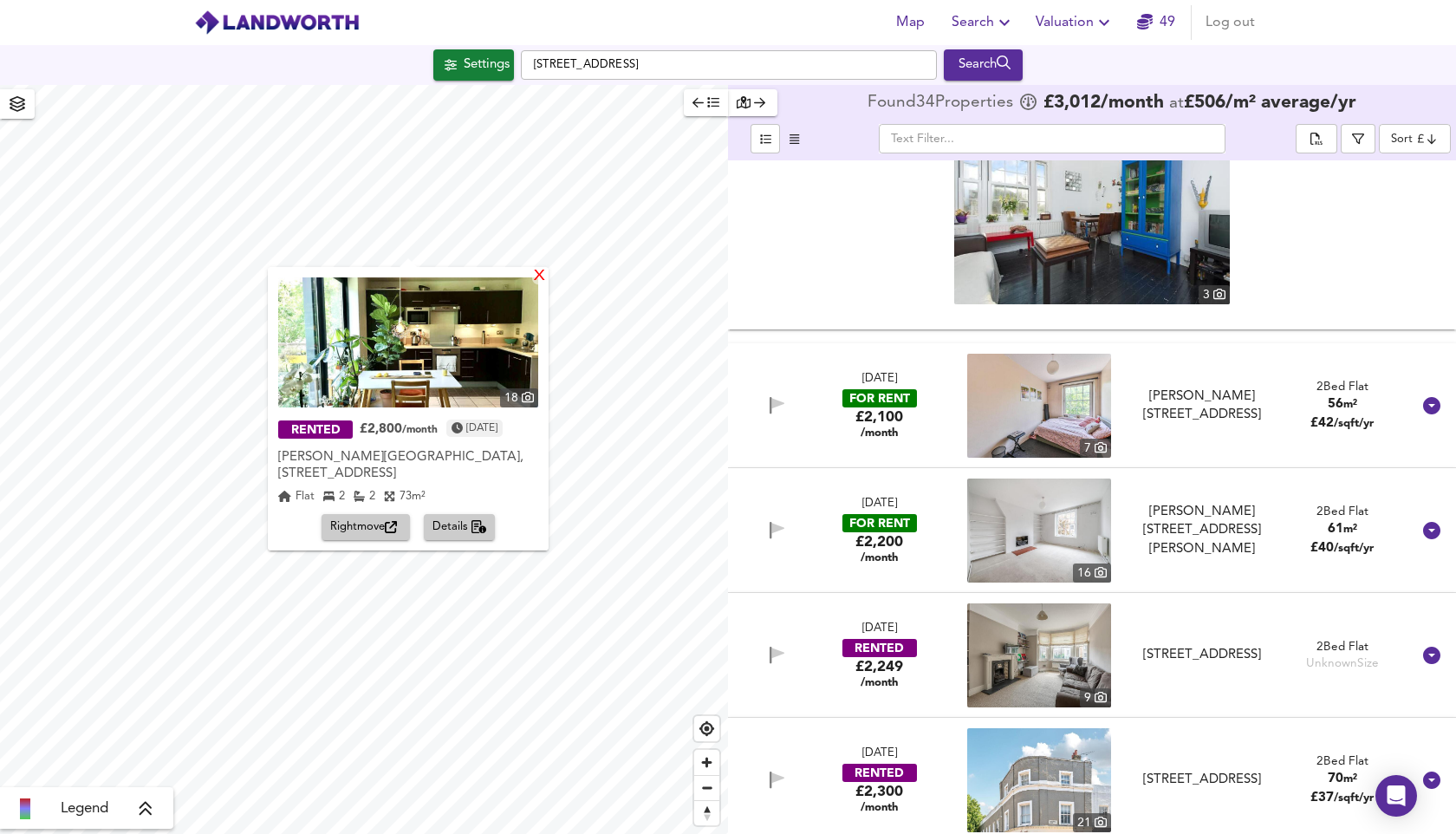
click at [537, 274] on div "X" at bounding box center [540, 277] width 15 height 17
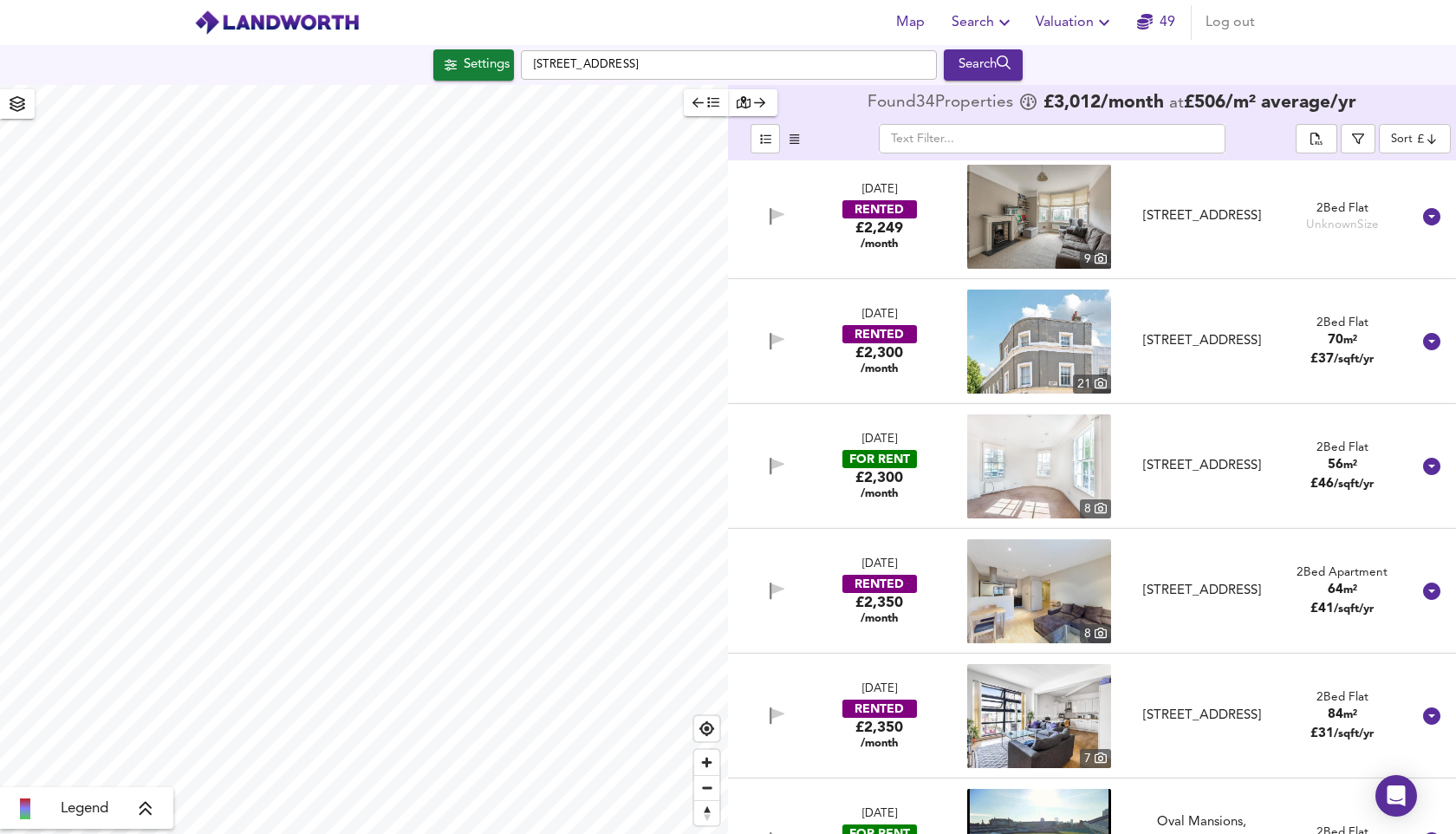
scroll to position [769, 0]
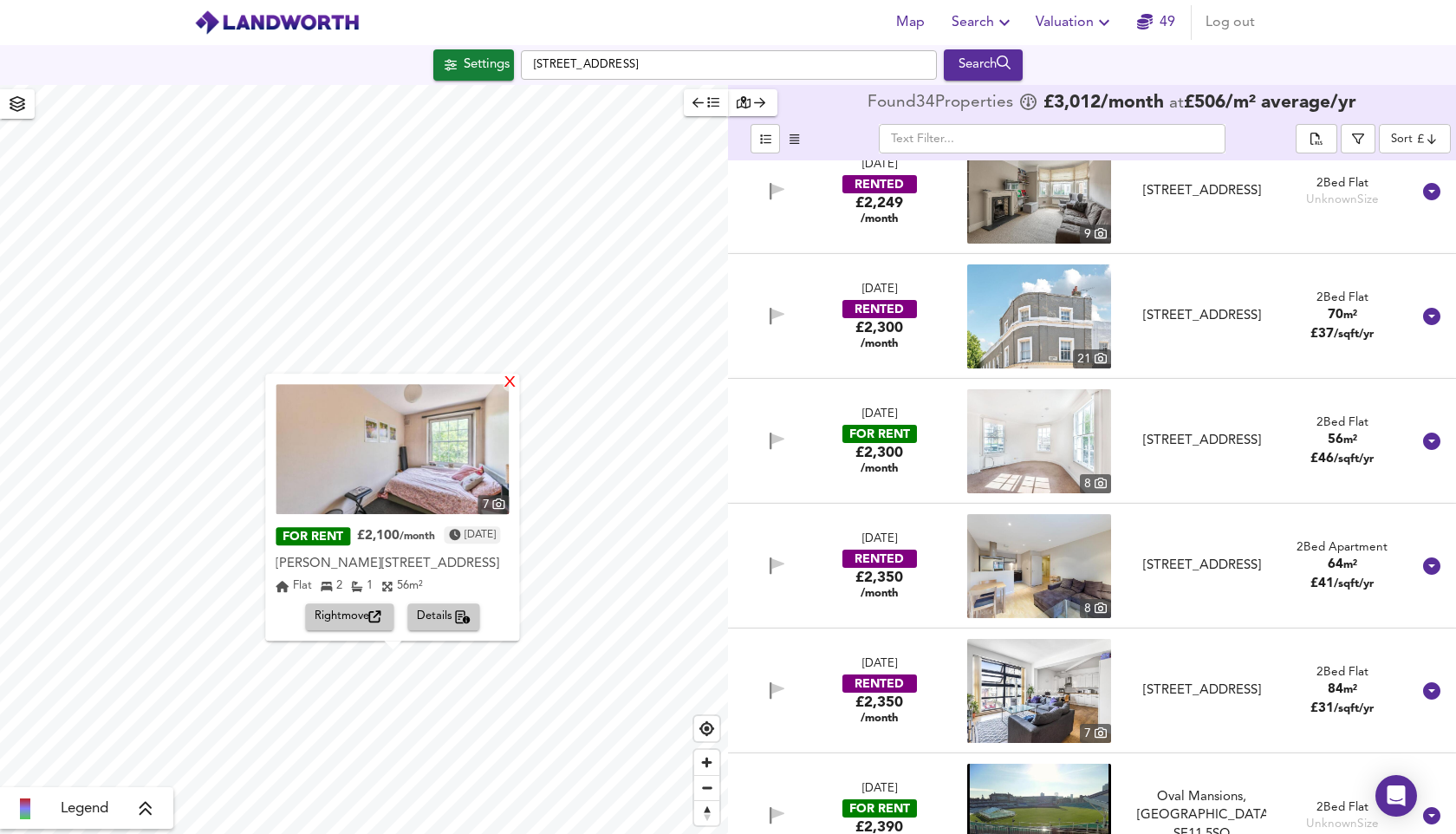
click at [518, 380] on div "X" at bounding box center [511, 384] width 15 height 17
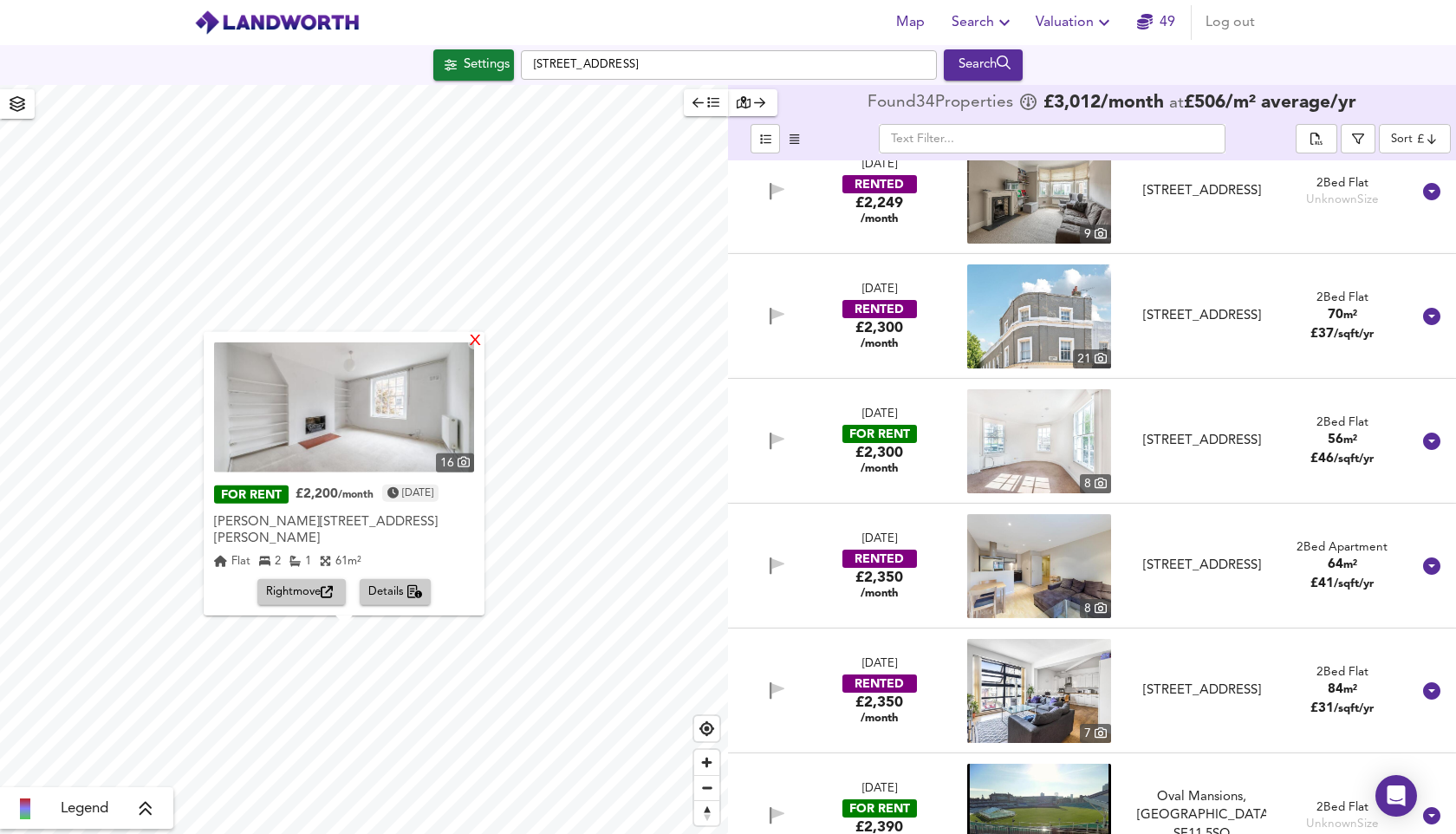
click at [477, 338] on div "X" at bounding box center [476, 341] width 15 height 17
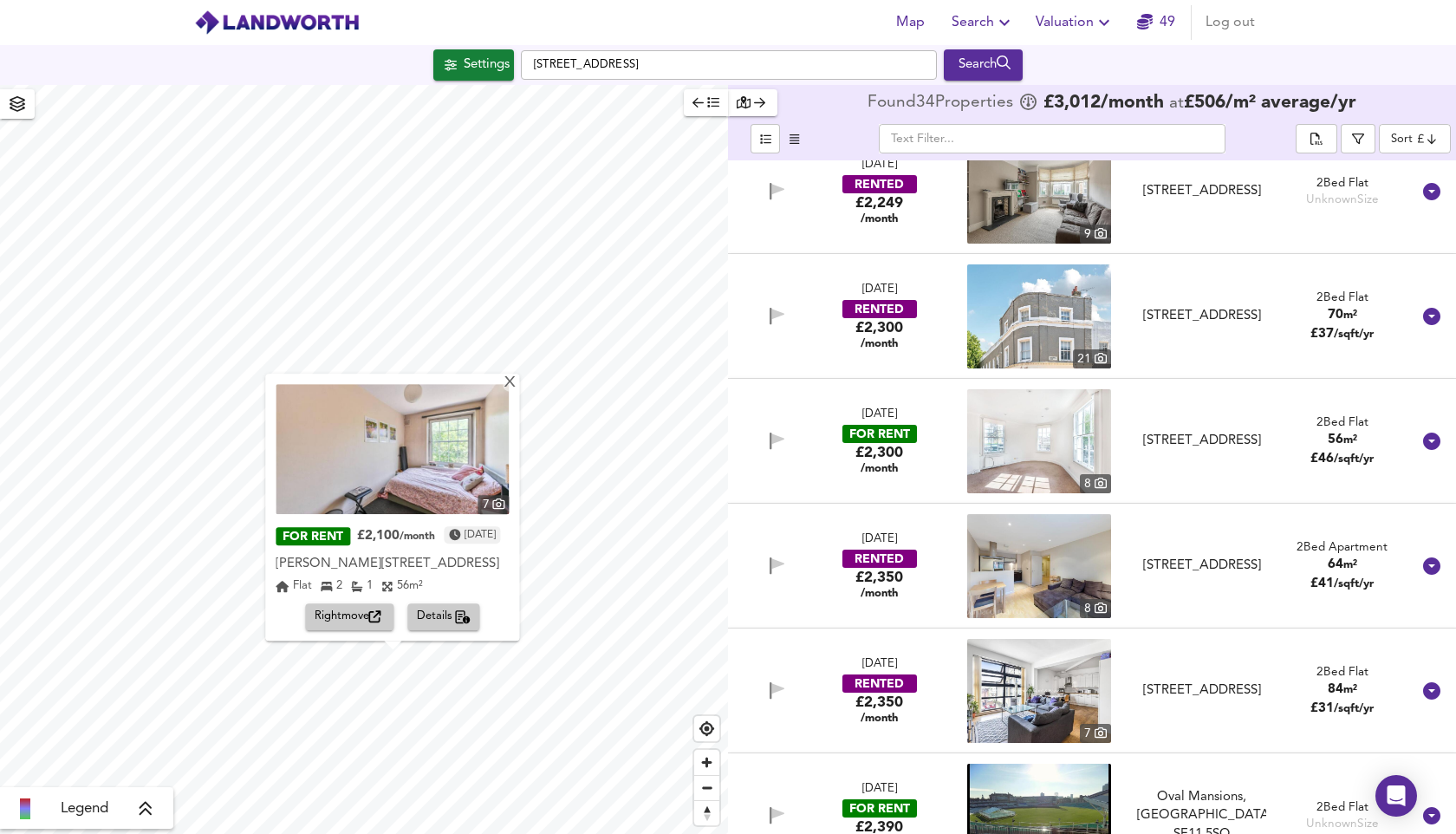
click at [425, 442] on img at bounding box center [392, 449] width 233 height 130
click at [474, 72] on div "Settings" at bounding box center [486, 65] width 46 height 22
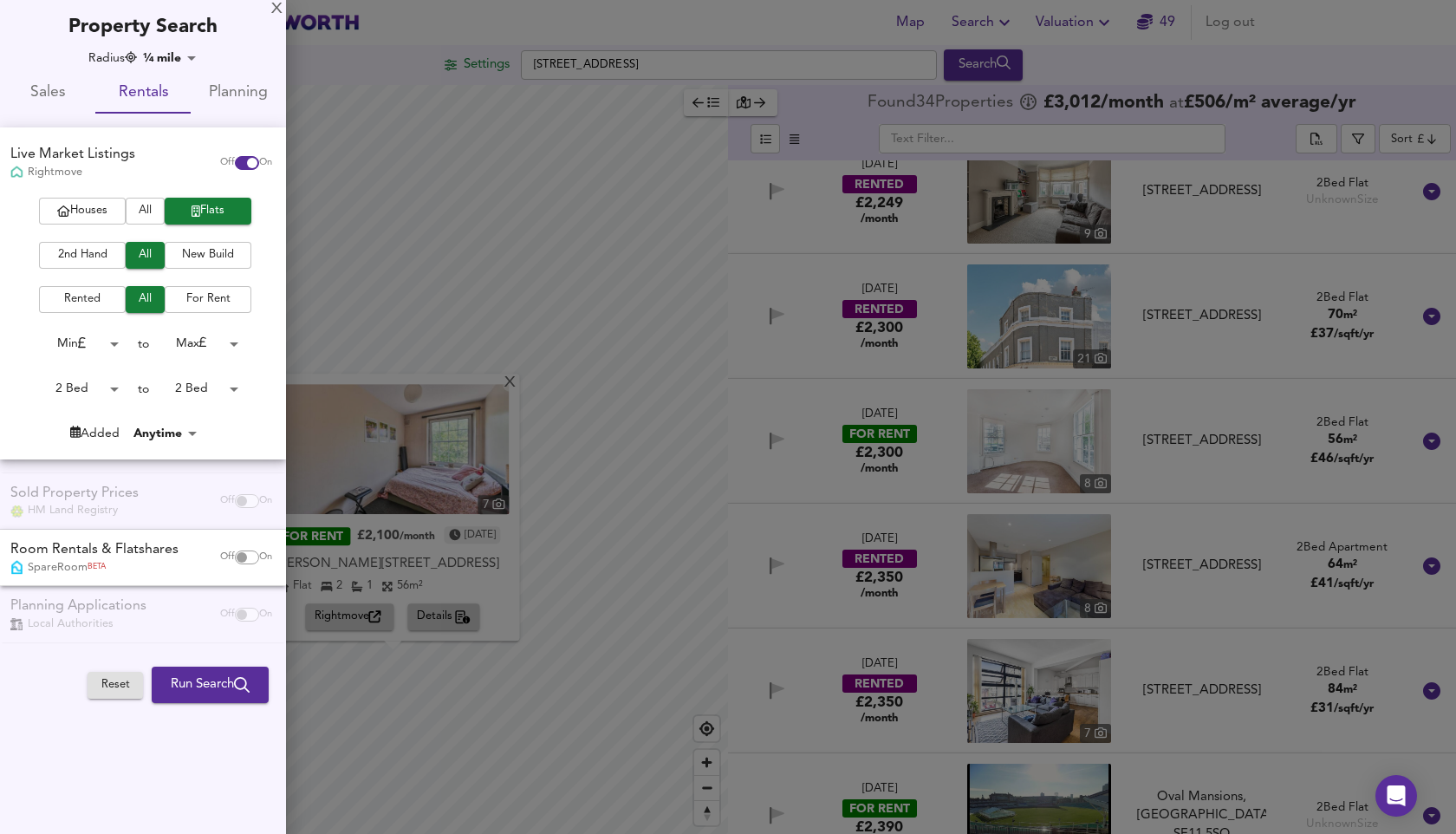
click at [42, 96] on span "Sales" at bounding box center [47, 93] width 74 height 27
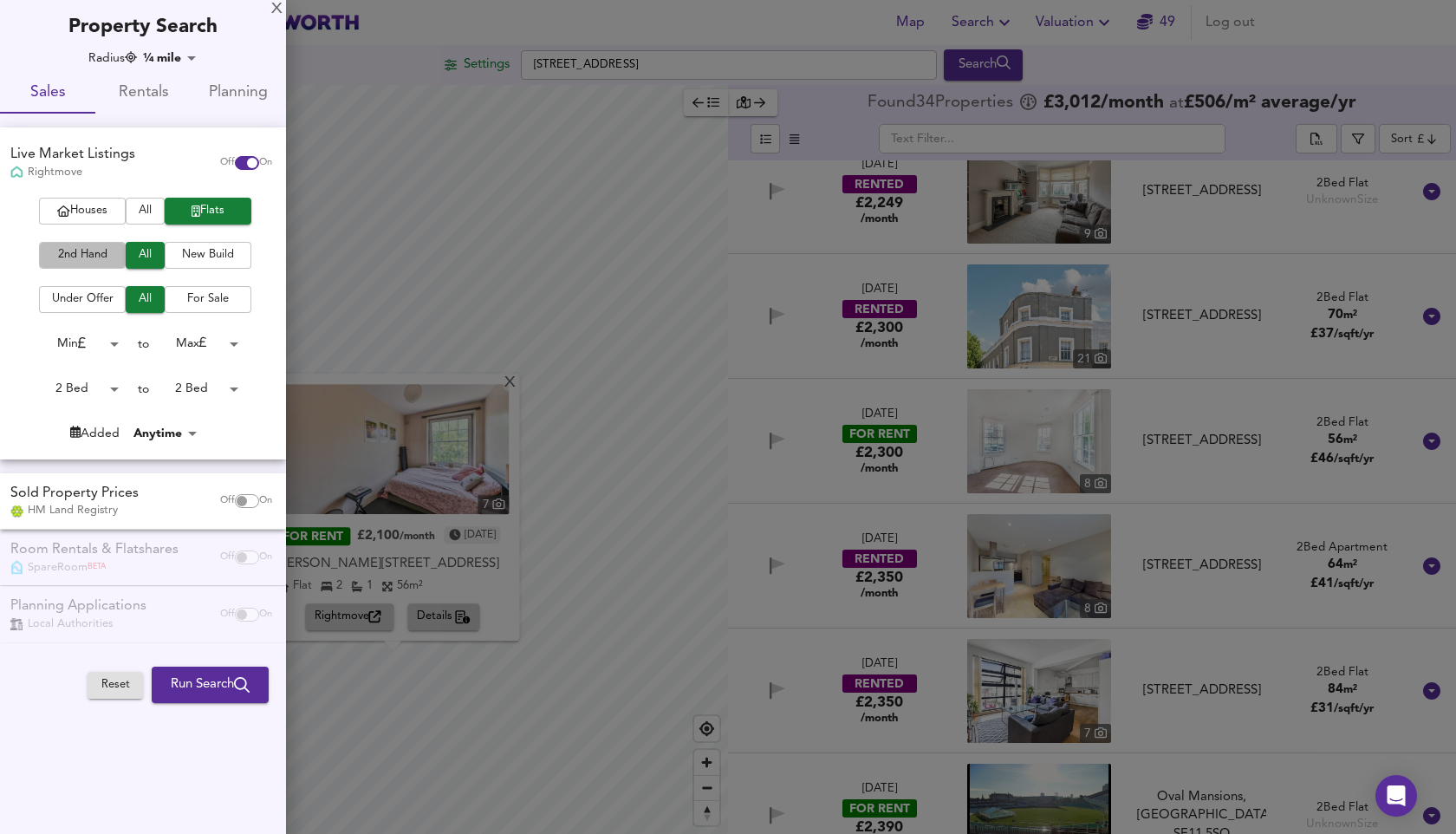
click at [90, 261] on span "2nd Hand" at bounding box center [82, 254] width 70 height 20
click at [182, 506] on div "Sold Property Prices HM Land Registry" at bounding box center [107, 502] width 206 height 35
checkbox input "true"
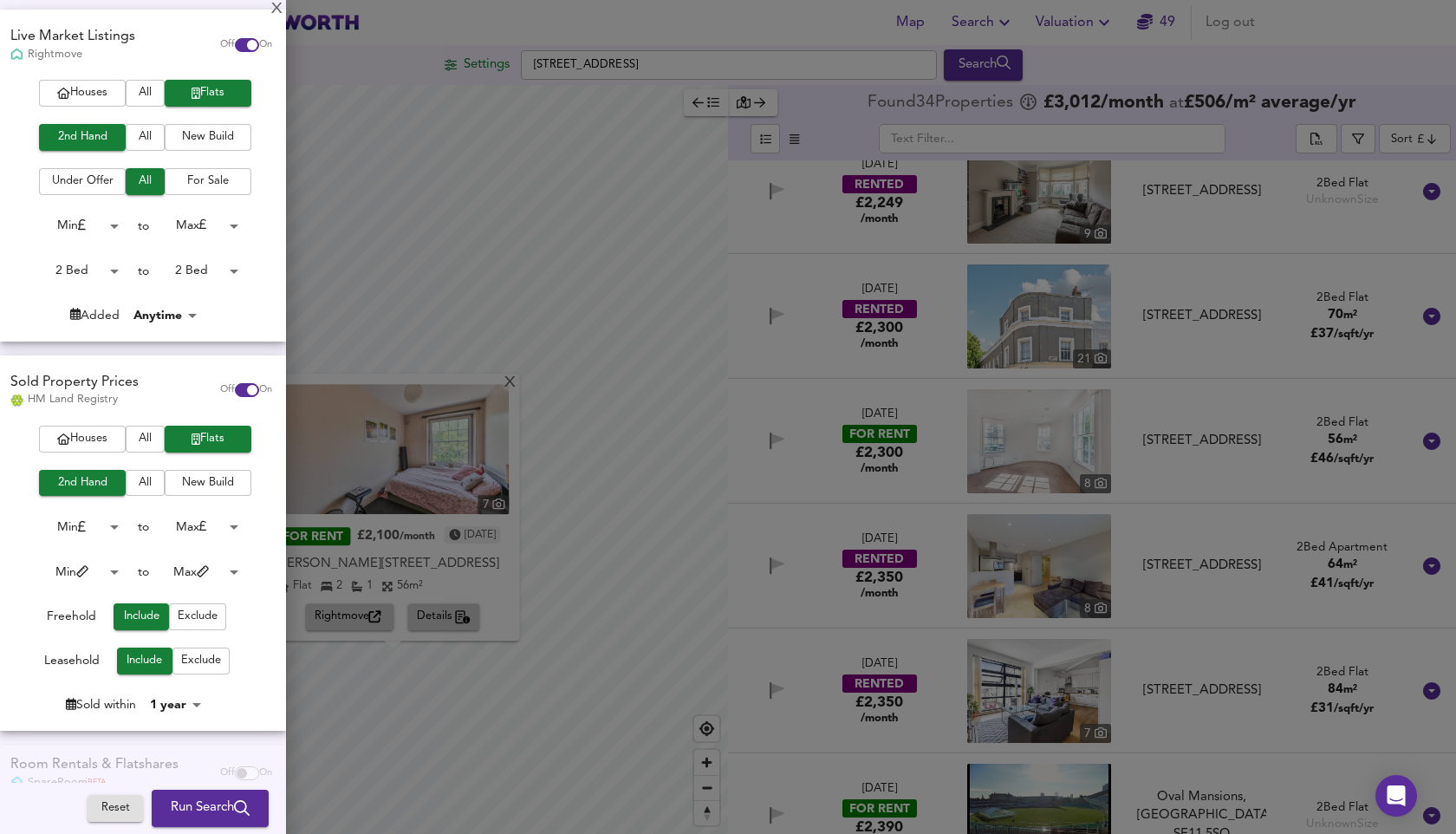
scroll to position [132, 0]
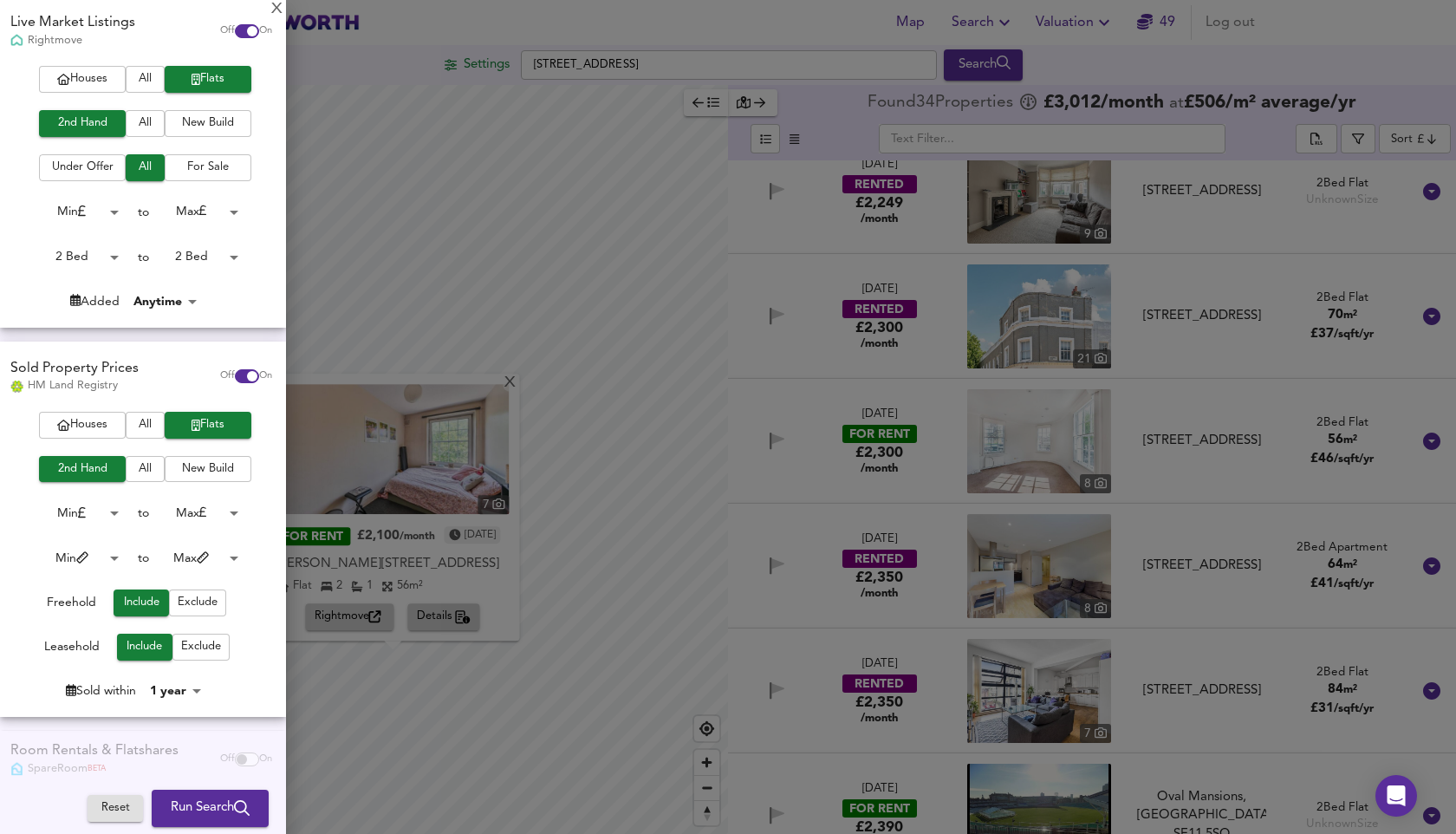
click at [90, 168] on span "Under Offer" at bounding box center [82, 167] width 70 height 20
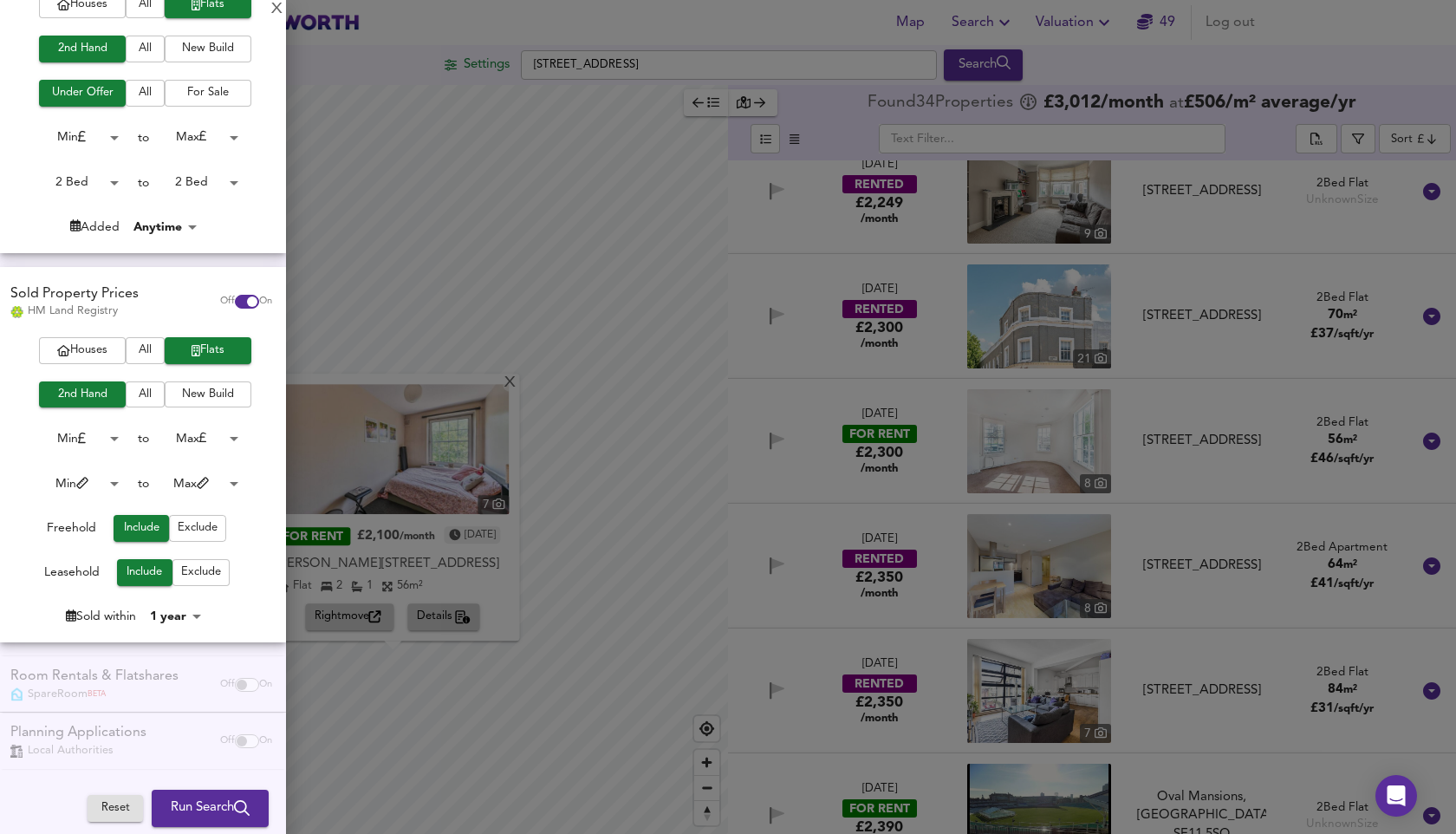
scroll to position [207, 0]
click at [111, 483] on body "Map Search Valuation 49 Log out Settings [GEOGRAPHIC_DATA] Search X 7 FOR RENT …" at bounding box center [728, 417] width 1456 height 834
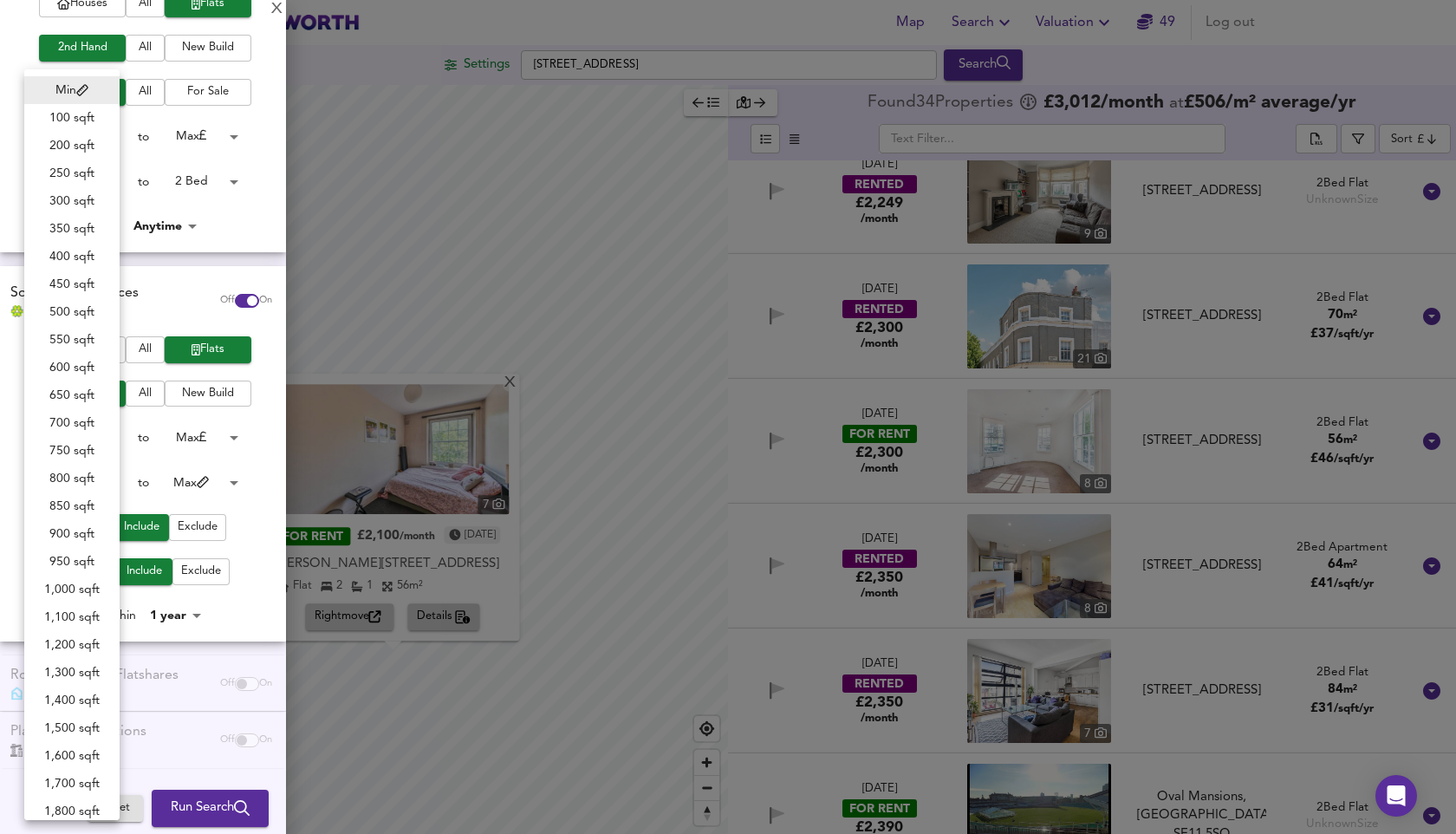
click at [123, 470] on div at bounding box center [728, 417] width 1456 height 834
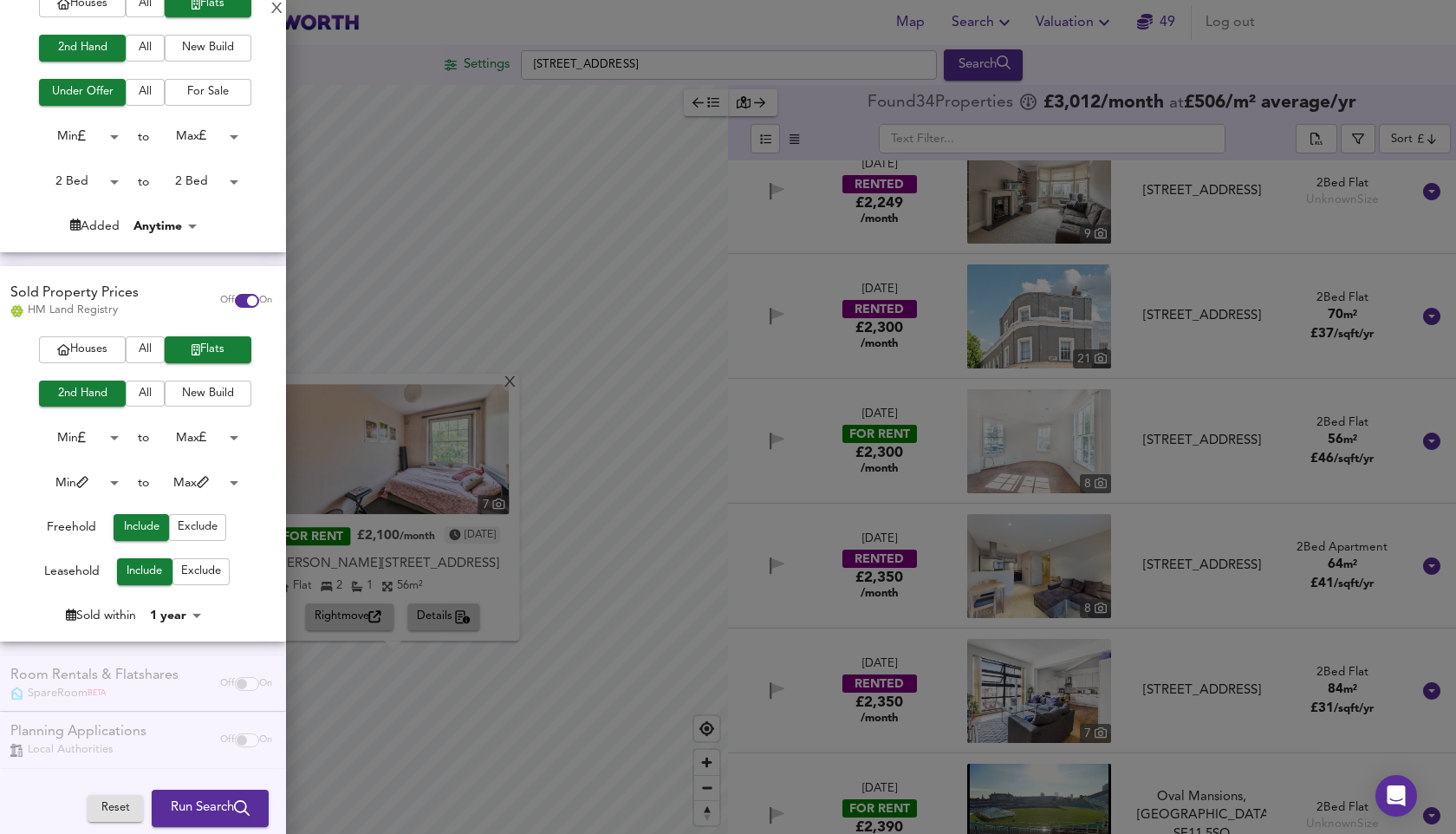
click at [99, 433] on body "Map Search Valuation 49 Log out Settings [GEOGRAPHIC_DATA] Search X 7 FOR RENT …" at bounding box center [728, 417] width 1456 height 834
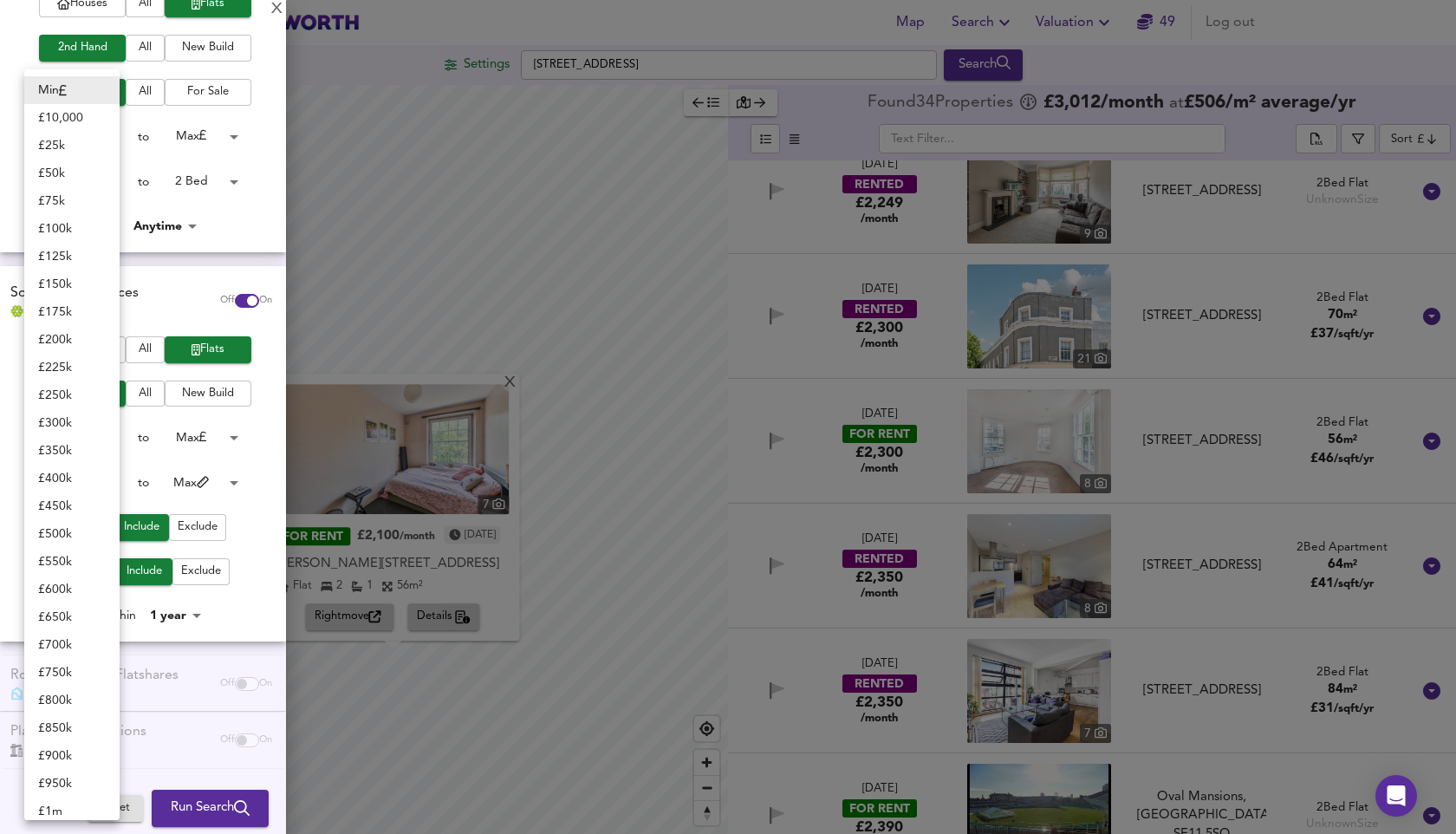
click at [130, 435] on div at bounding box center [728, 417] width 1456 height 834
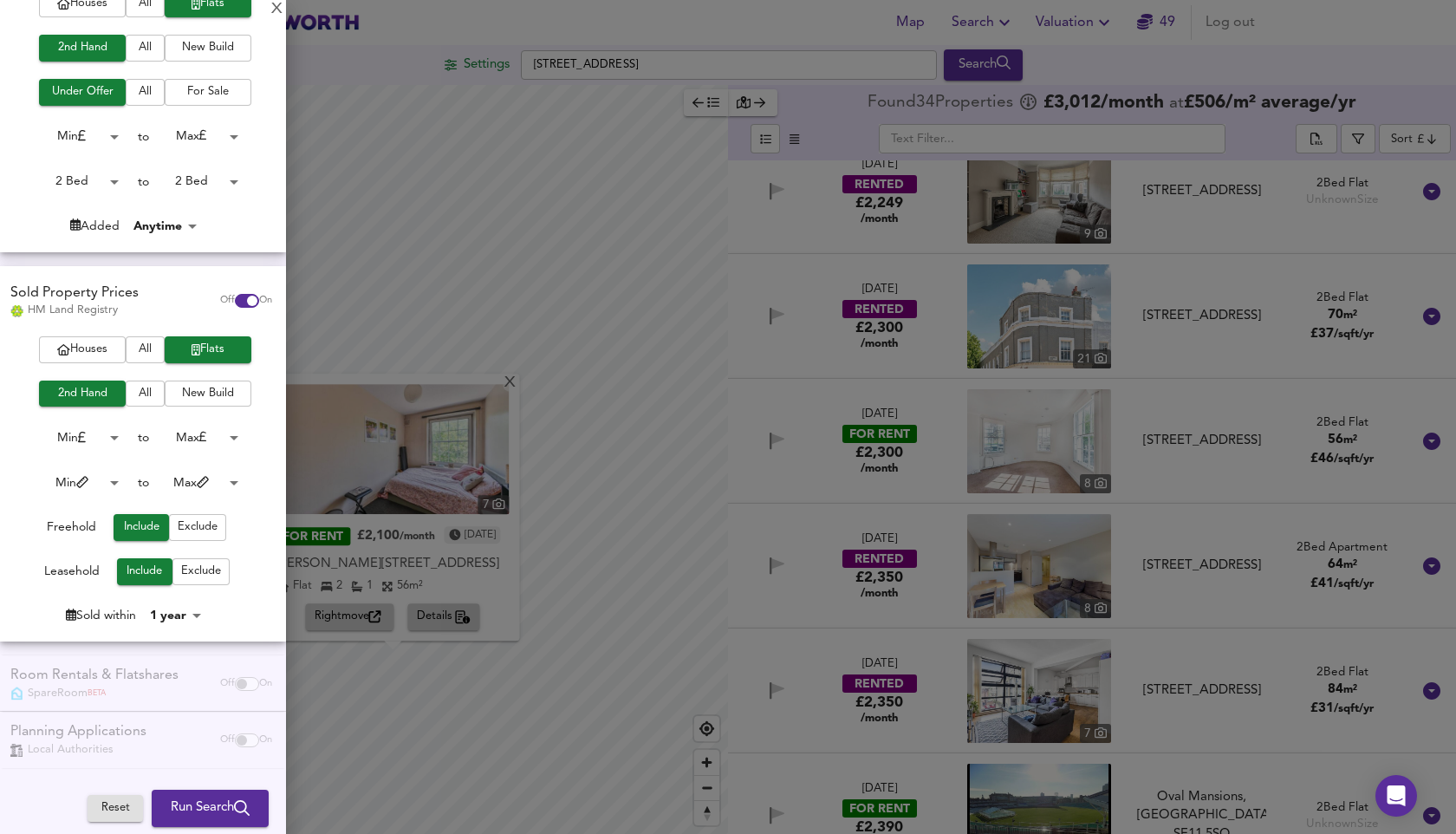
click at [177, 736] on span "Run Search" at bounding box center [210, 808] width 79 height 22
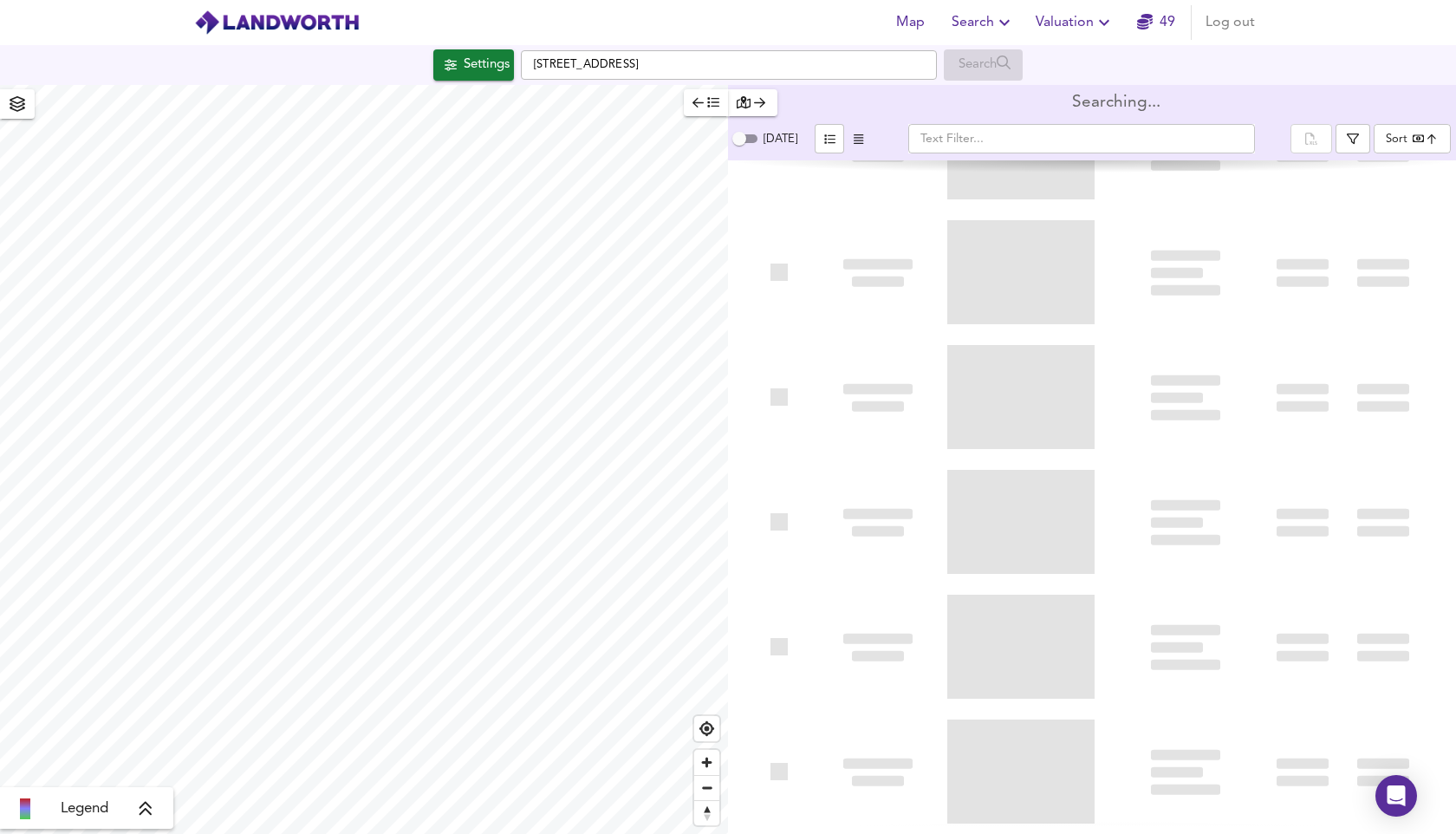
type input "bestdeal"
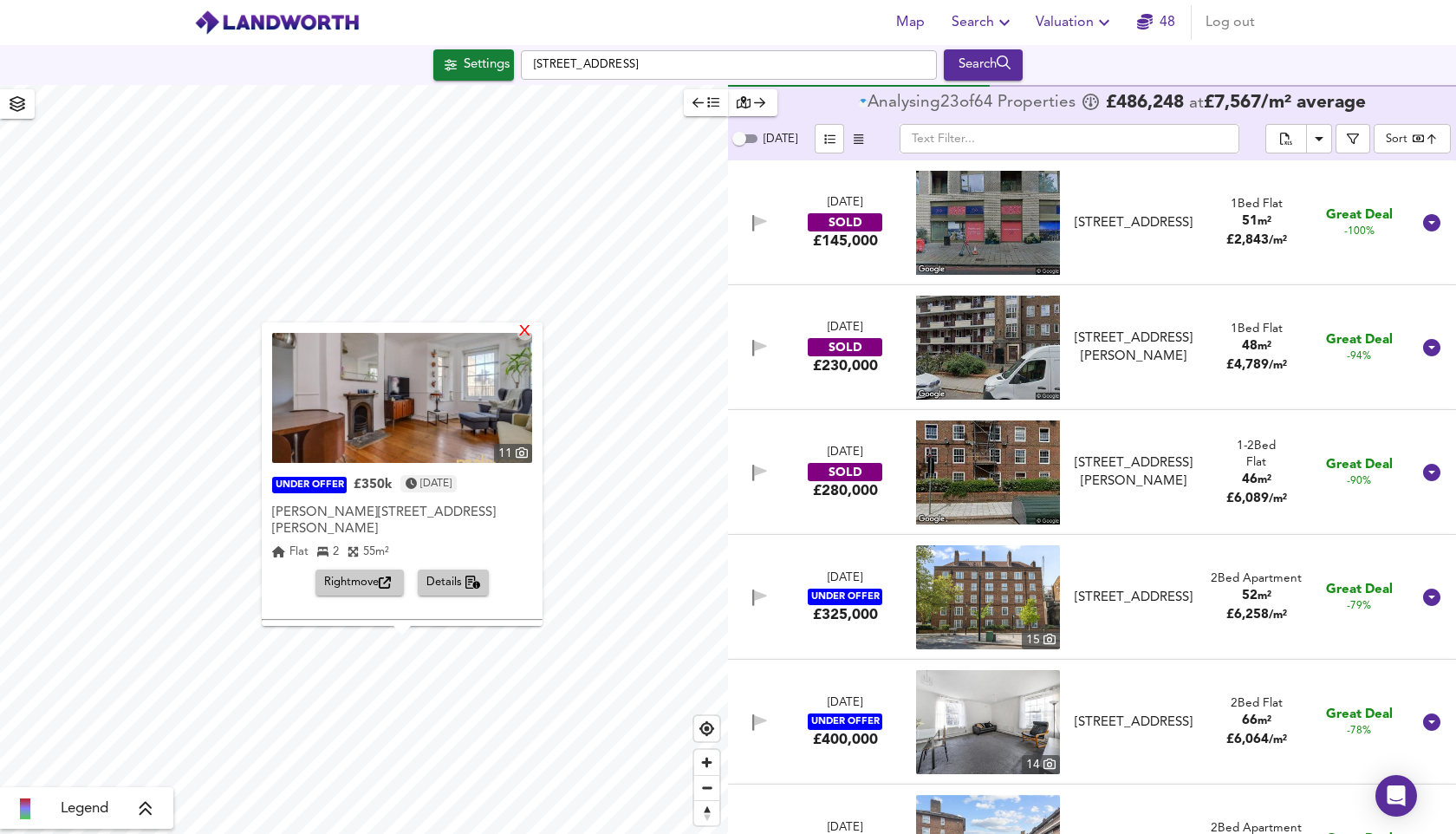
click at [531, 330] on div "X" at bounding box center [525, 332] width 15 height 17
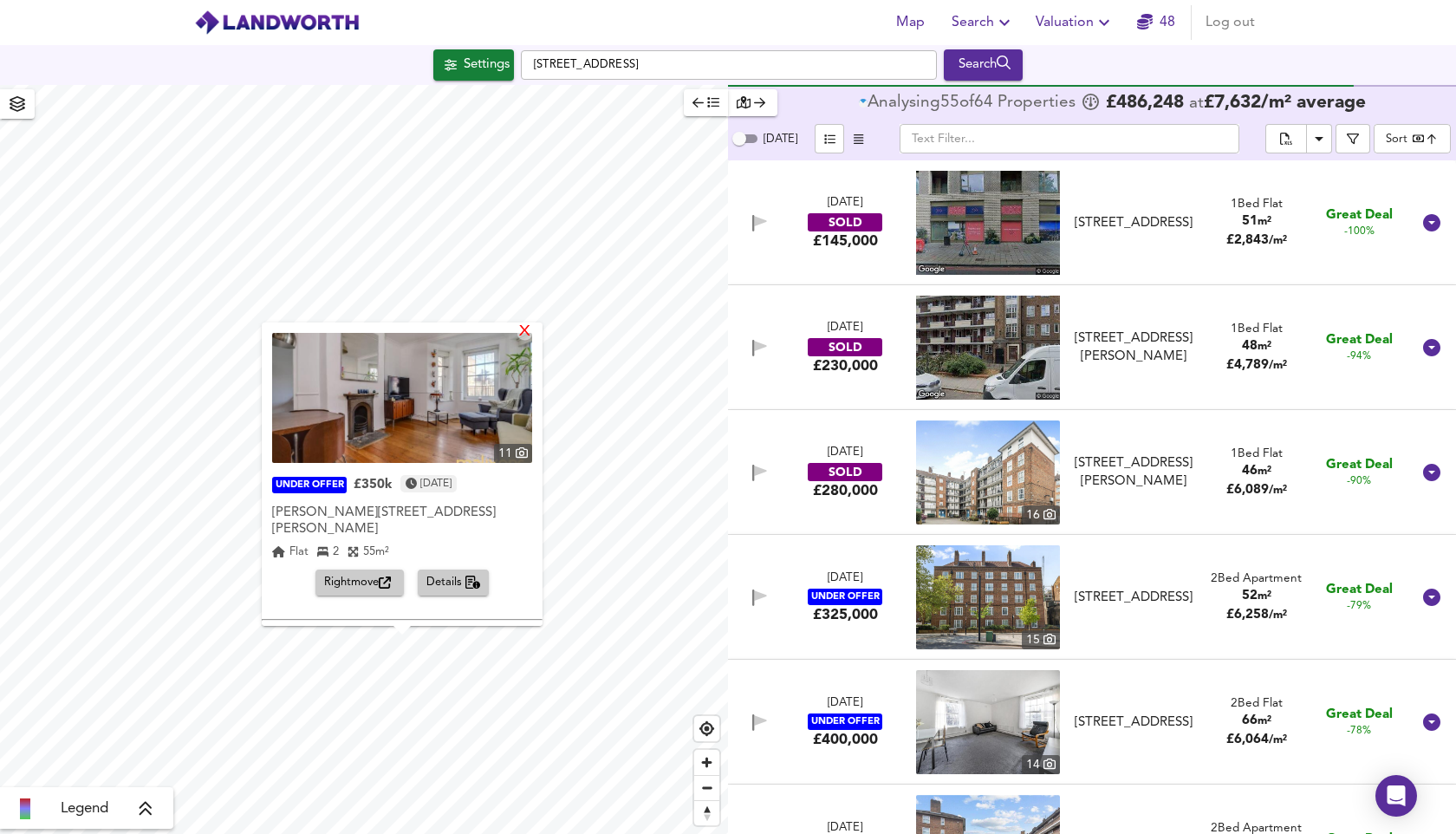
click at [530, 332] on div "X" at bounding box center [525, 332] width 15 height 17
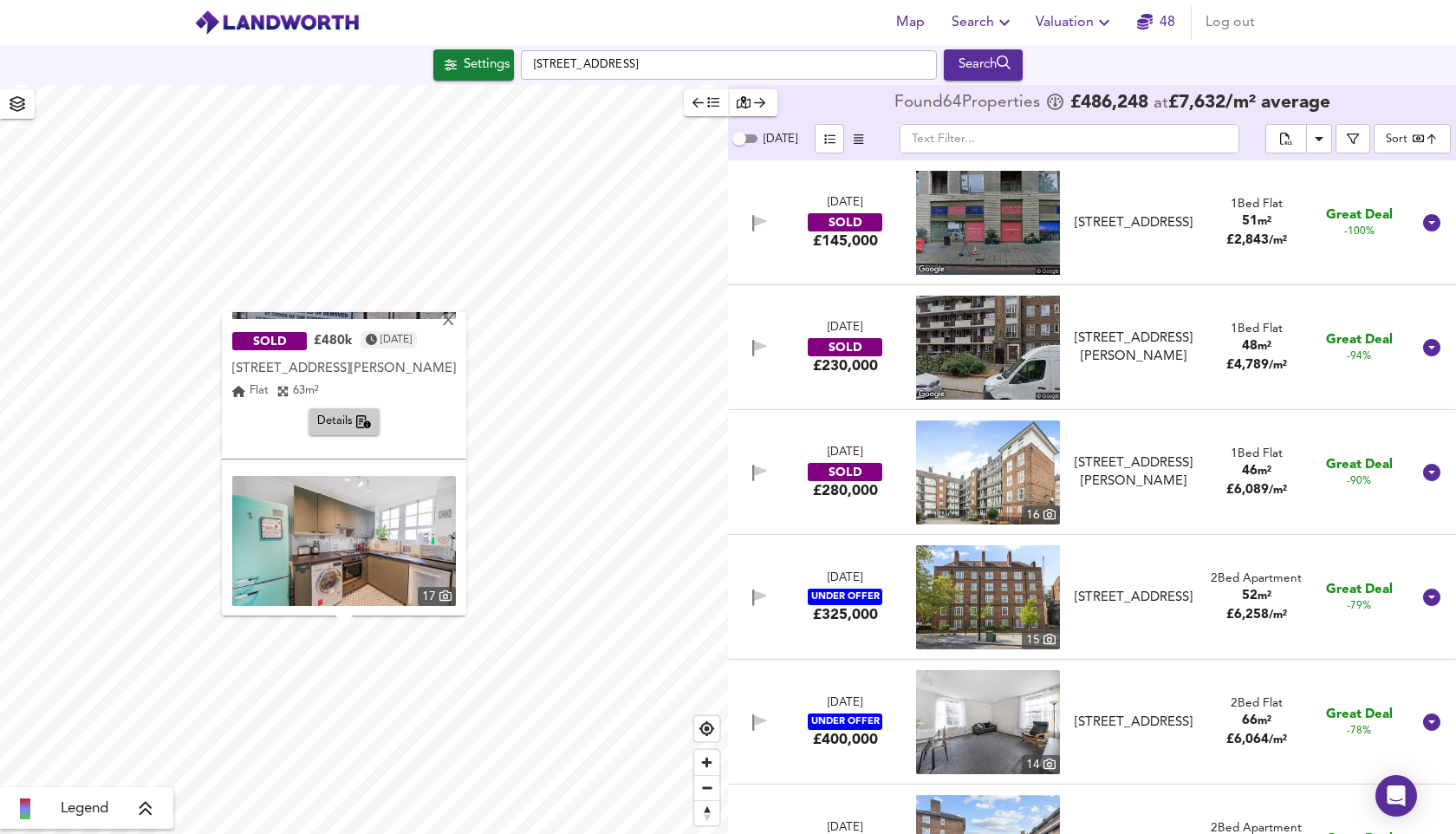
scroll to position [122, 0]
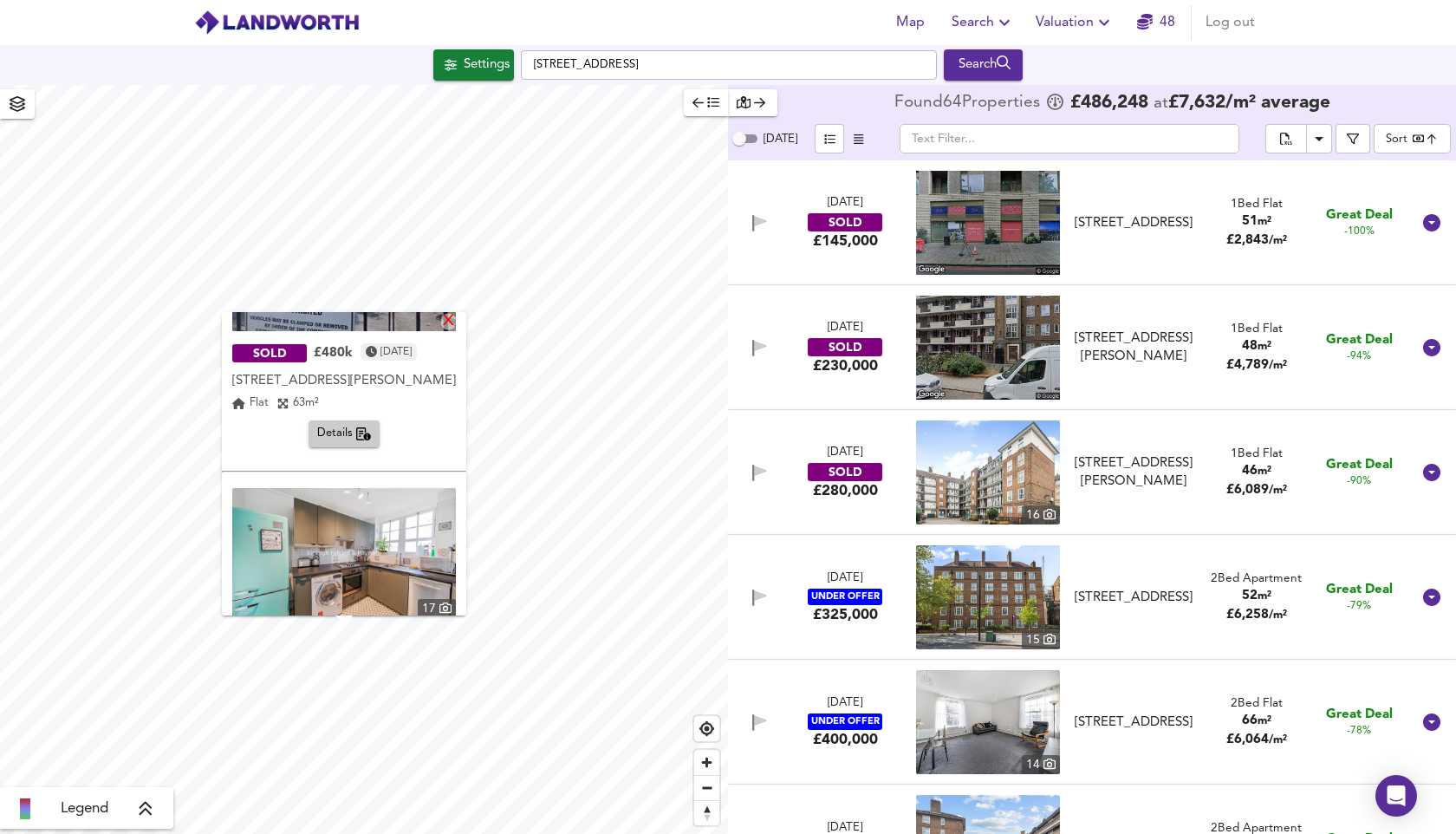
click at [456, 320] on div "X" at bounding box center [449, 322] width 15 height 17
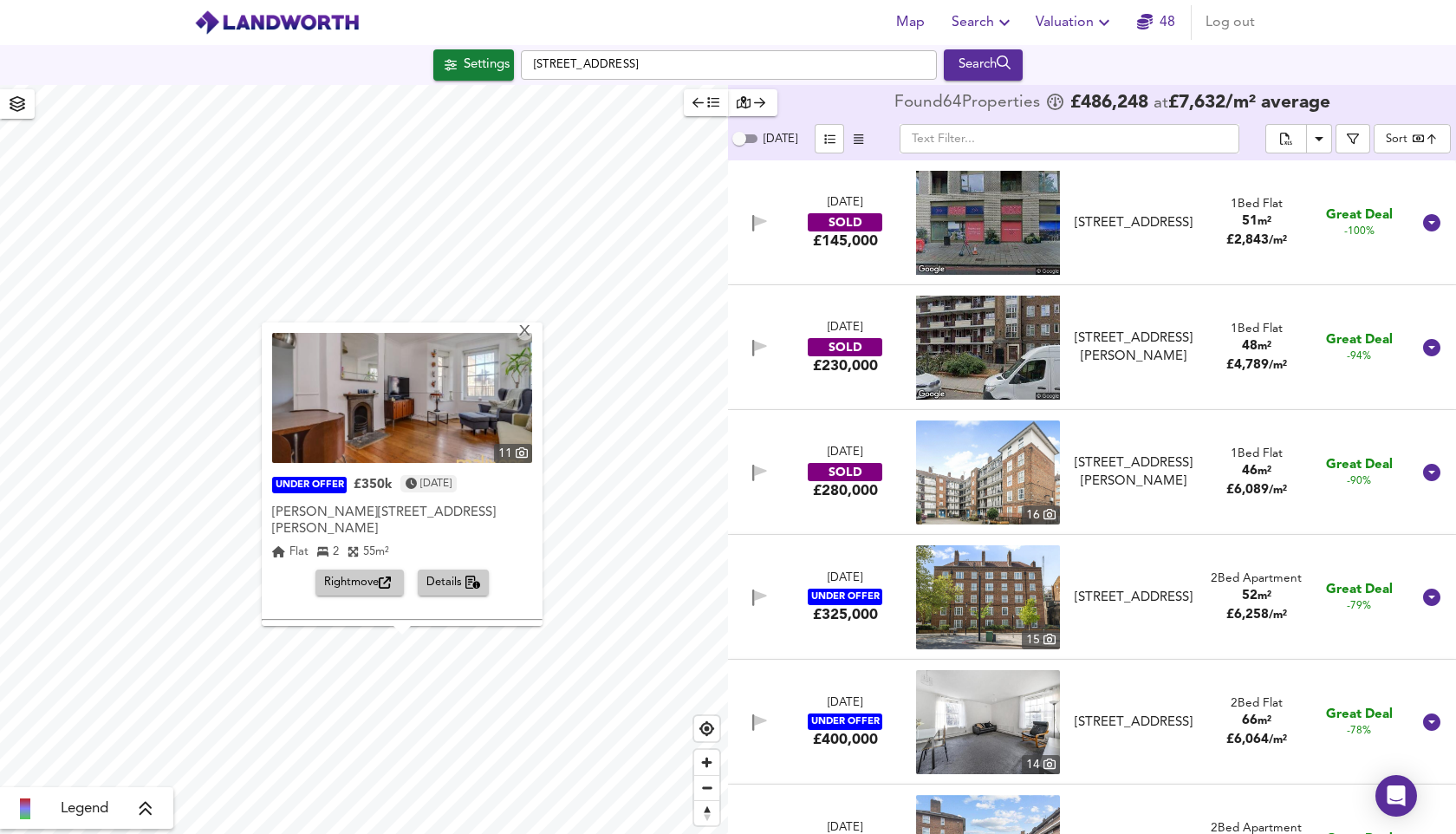
scroll to position [224, 0]
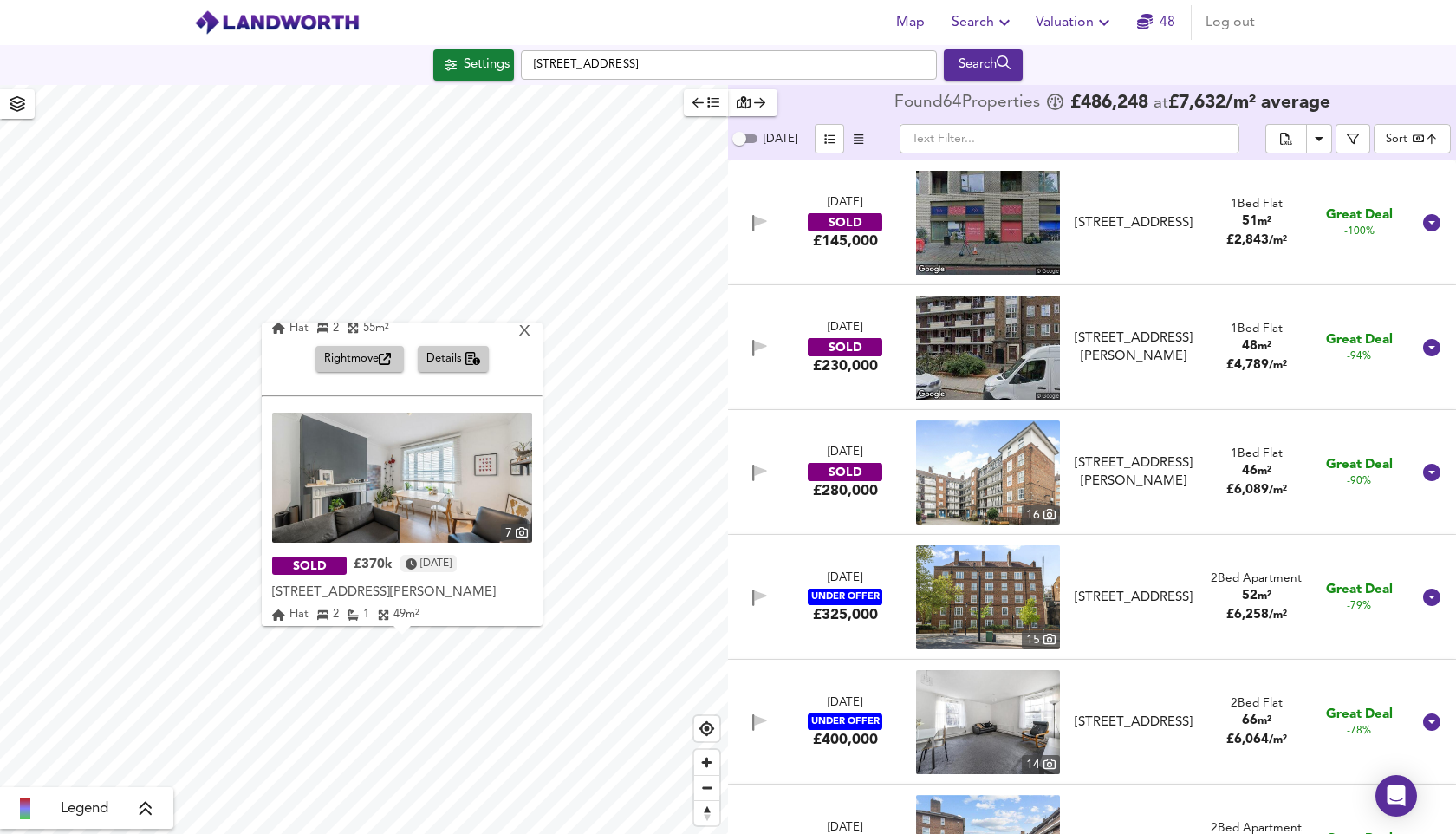
click at [409, 451] on img at bounding box center [402, 478] width 260 height 130
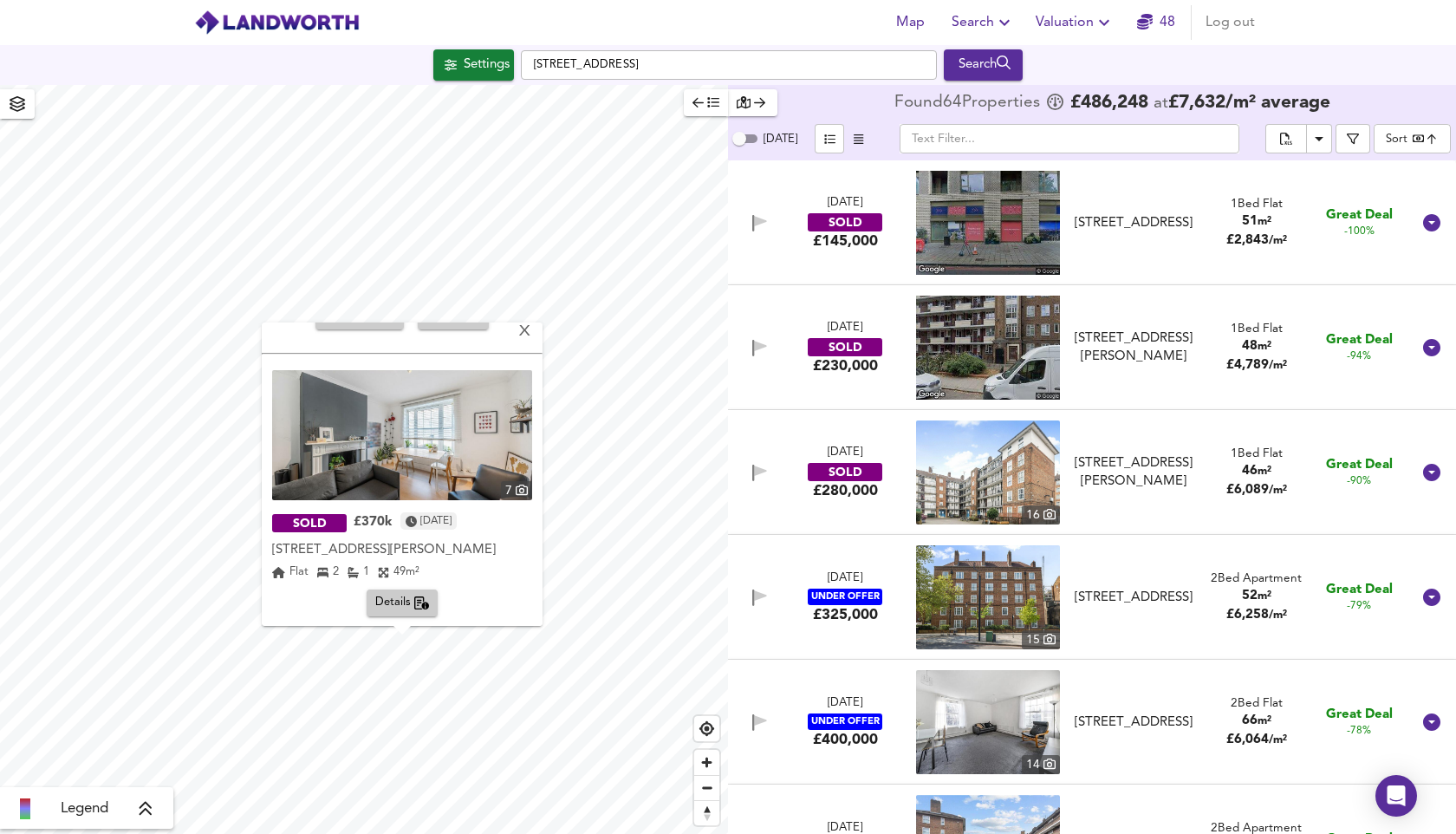
scroll to position [291, 0]
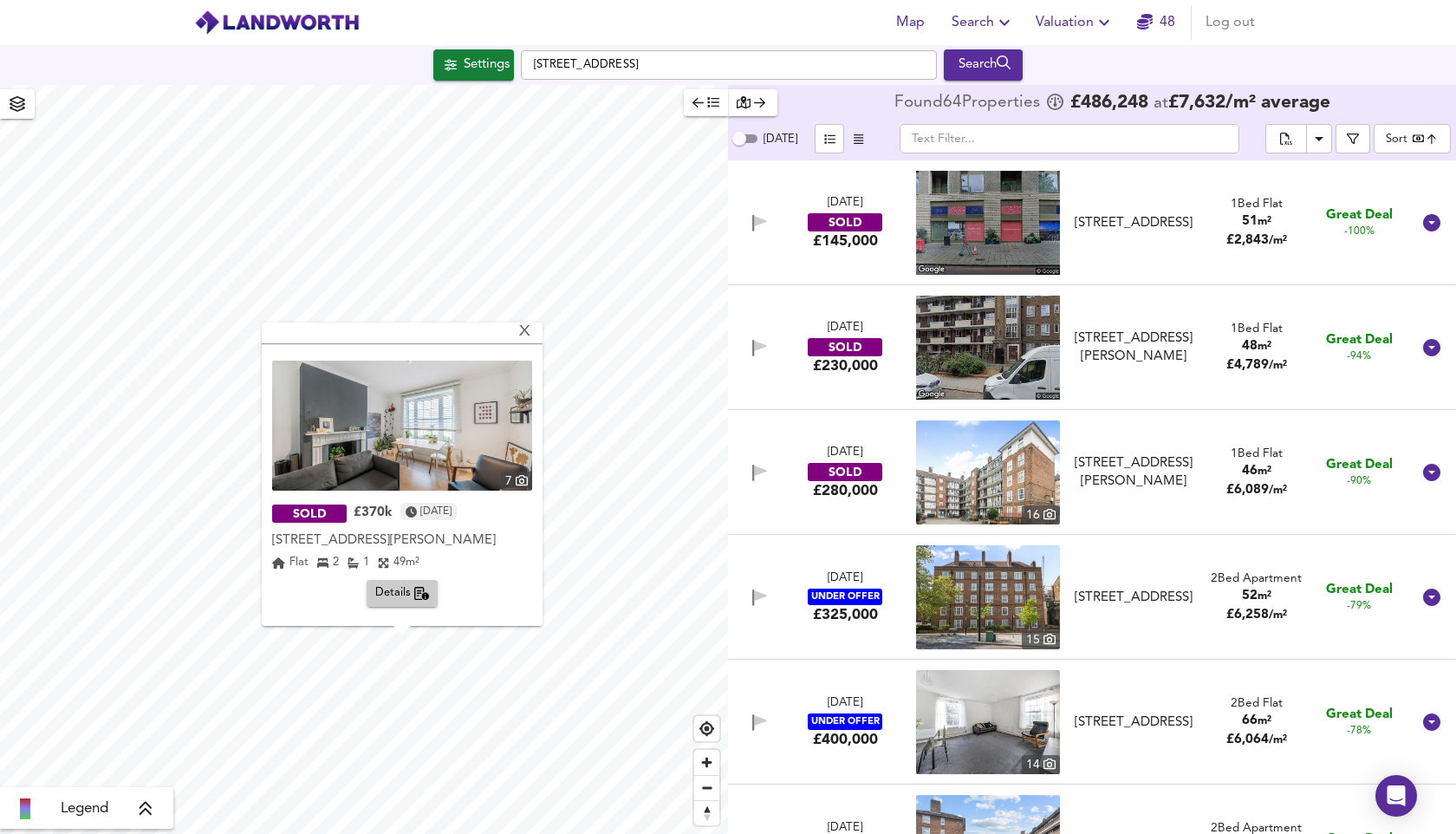
click at [395, 593] on span "Details" at bounding box center [402, 593] width 55 height 20
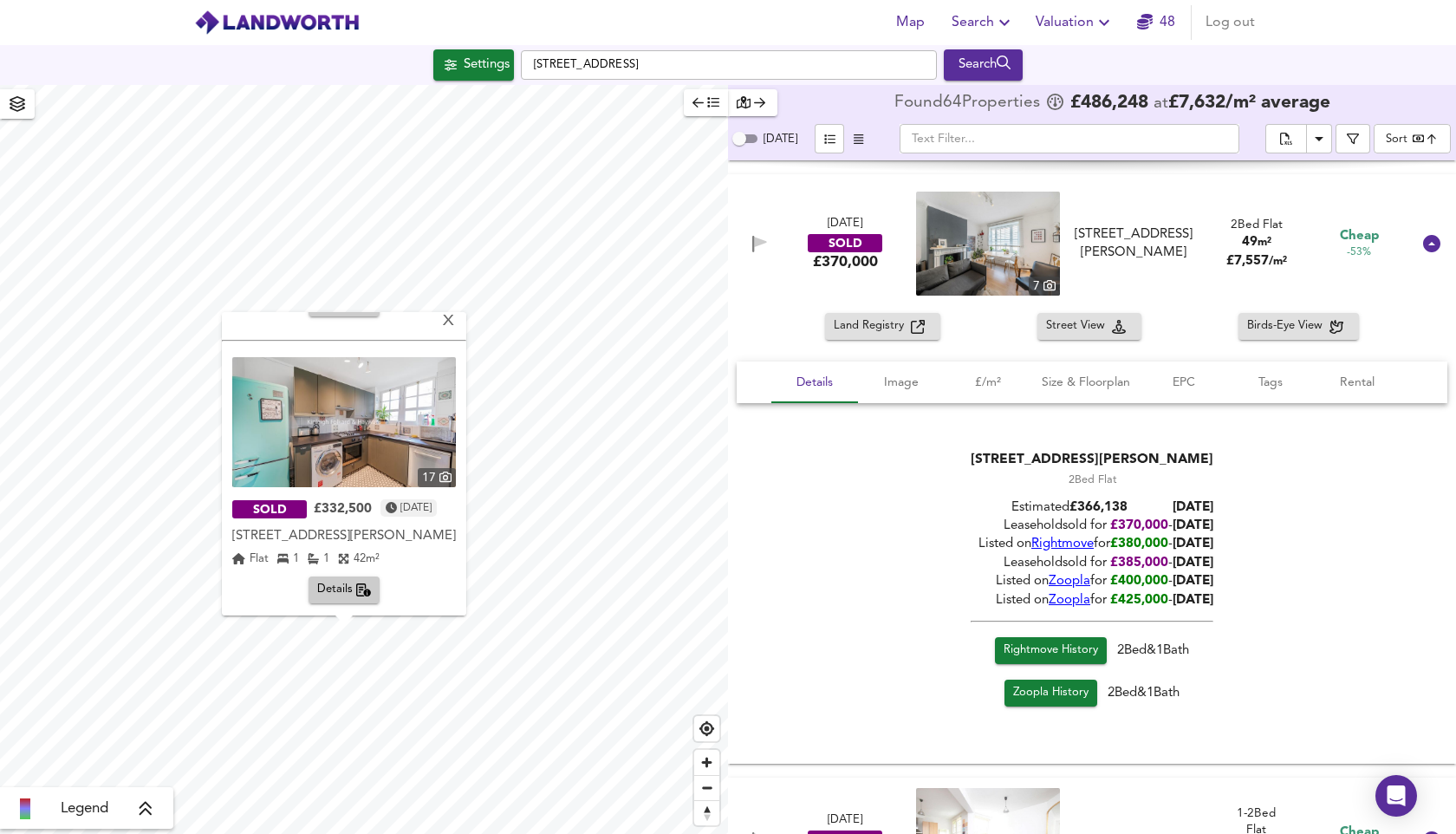
scroll to position [256, 0]
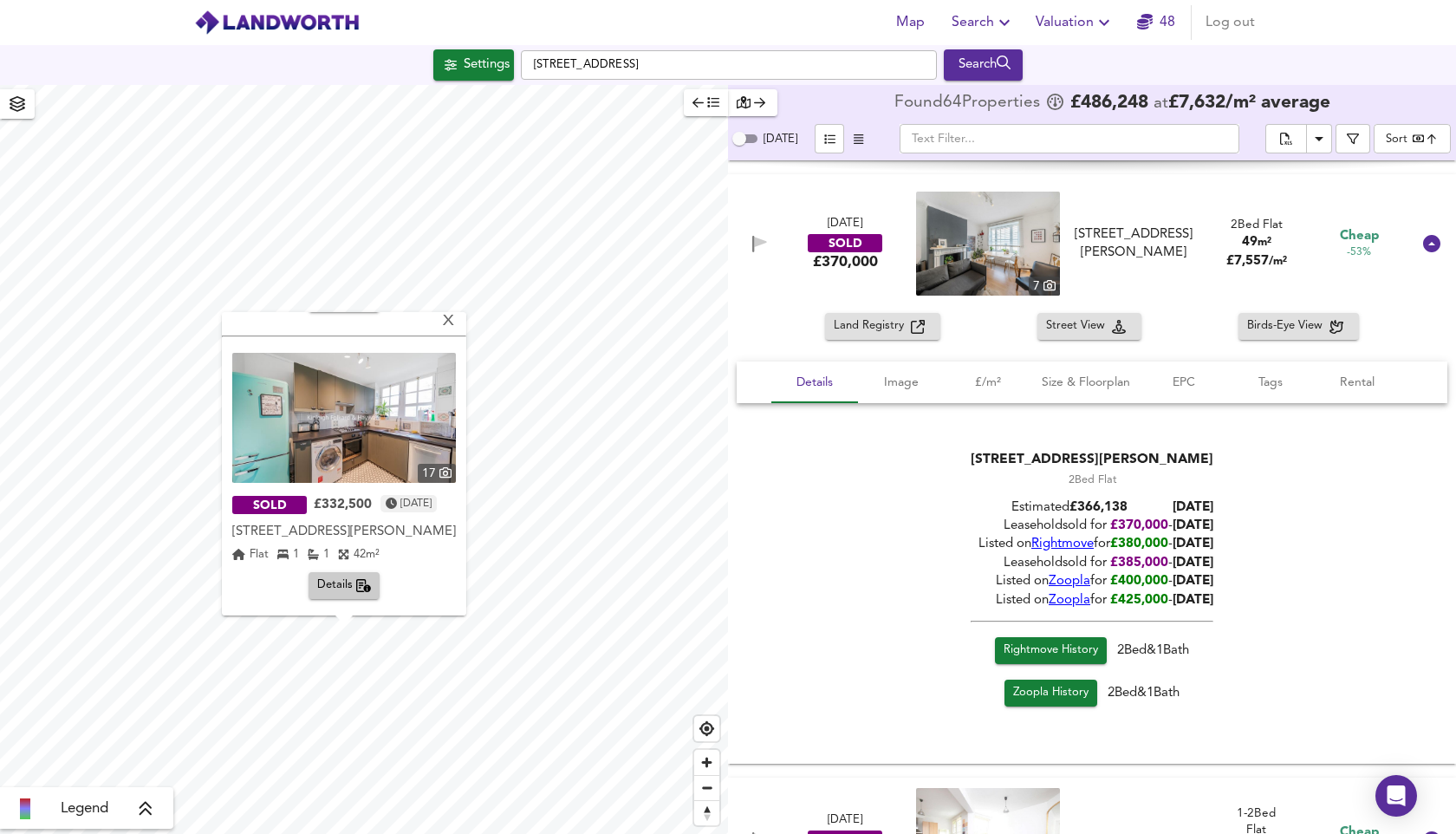
click at [373, 431] on img at bounding box center [344, 418] width 224 height 130
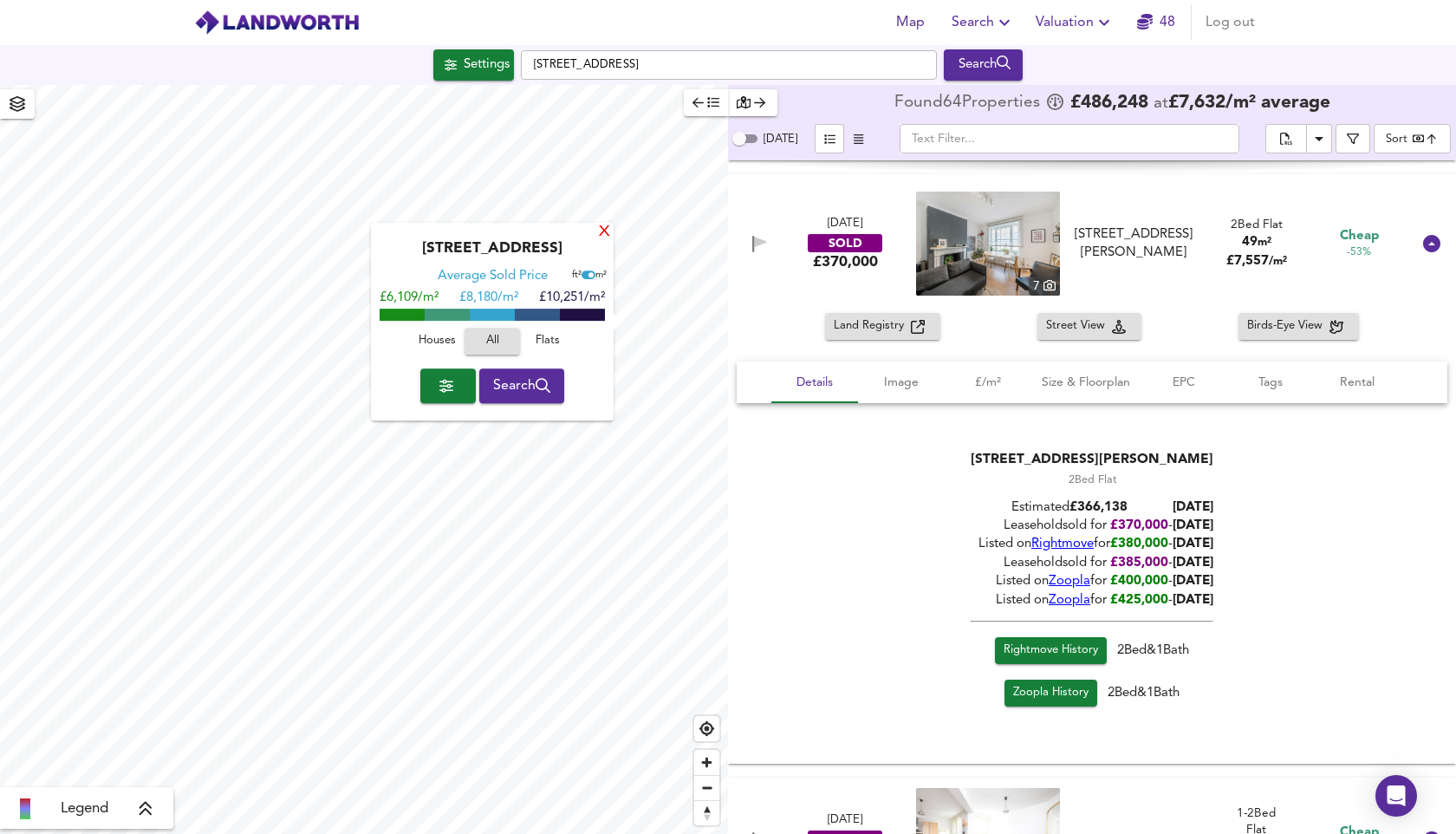
click at [602, 225] on div "X" at bounding box center [605, 233] width 15 height 17
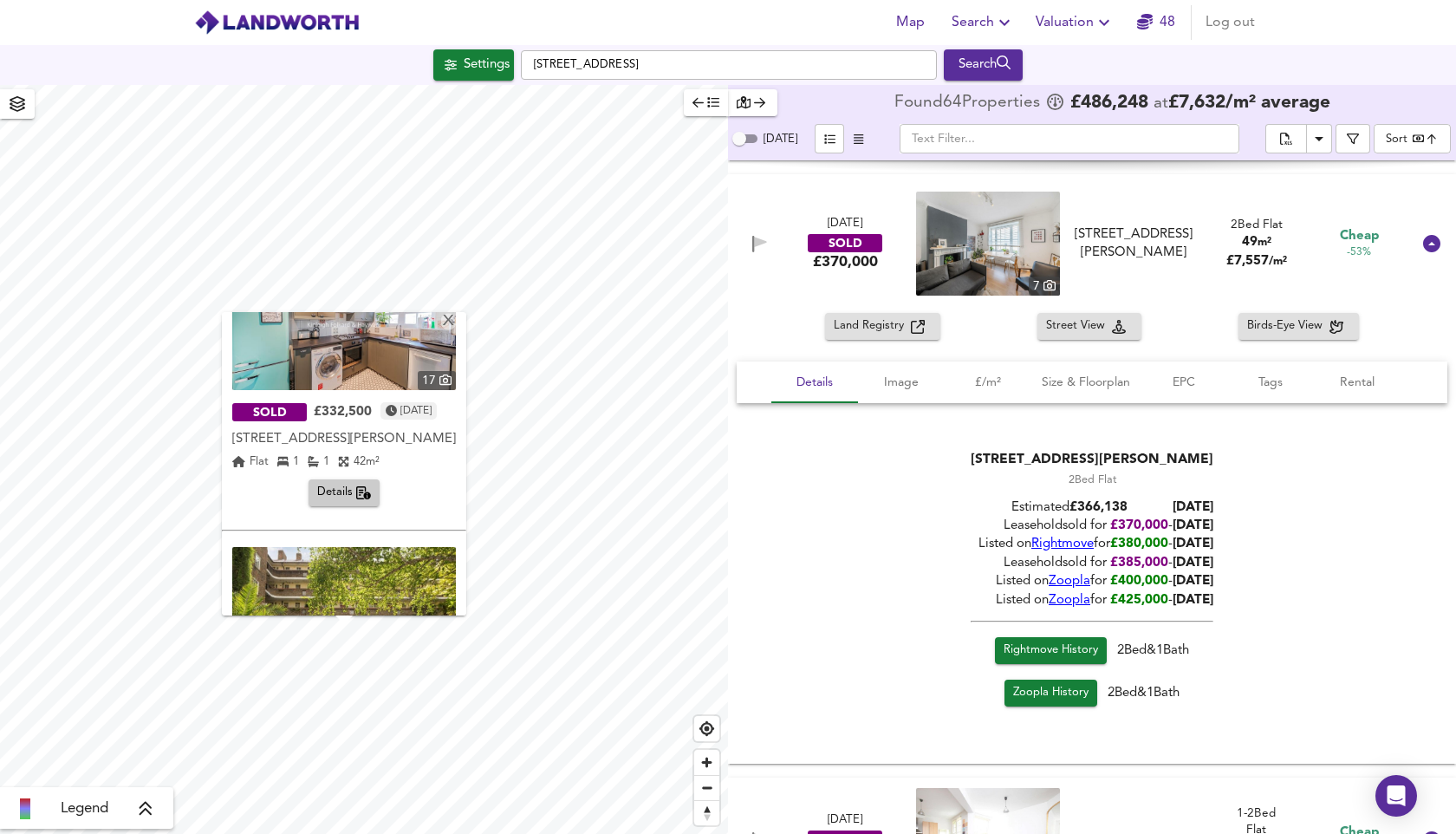
scroll to position [334, 0]
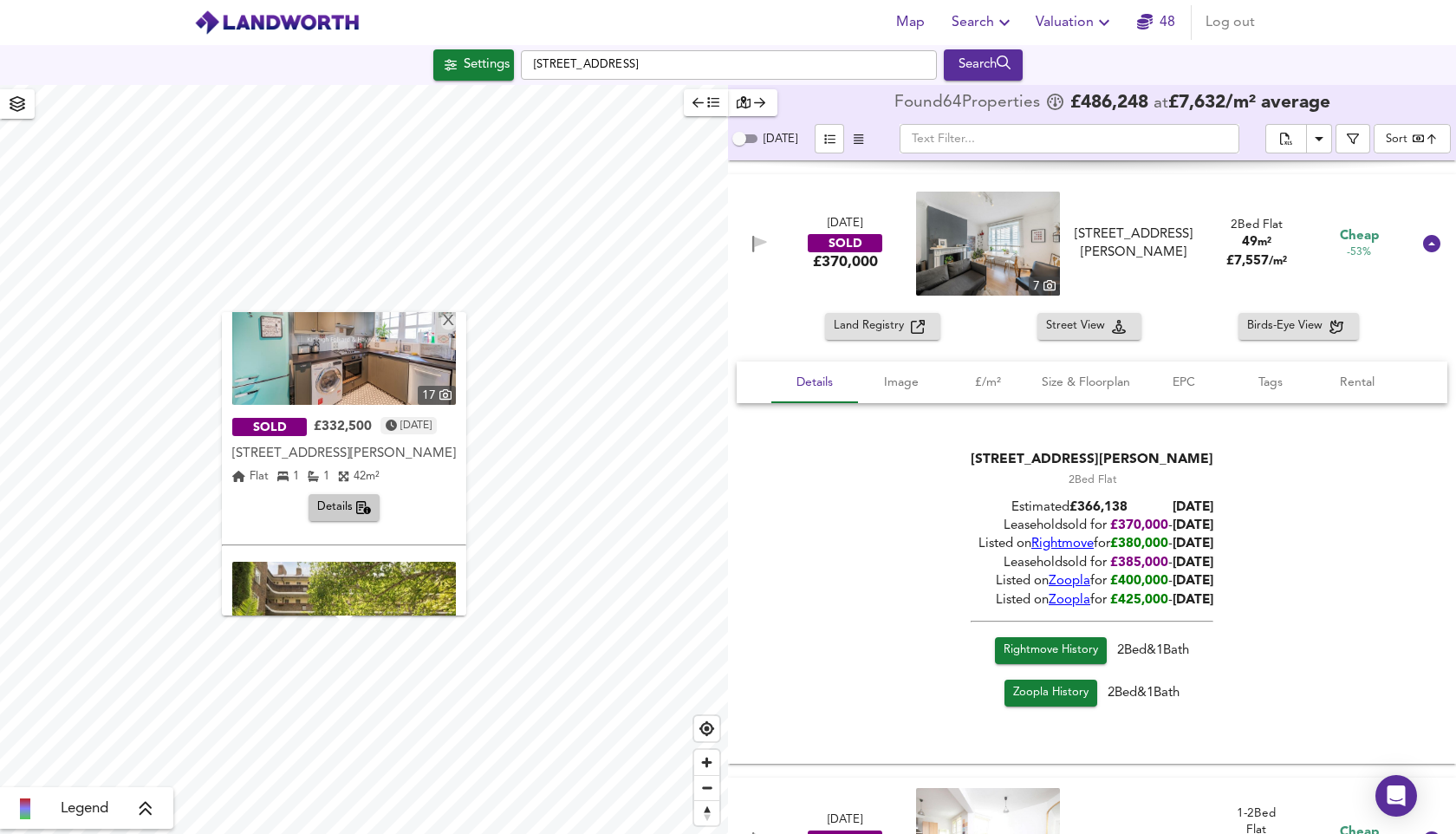
click at [334, 517] on span "Details" at bounding box center [344, 507] width 55 height 20
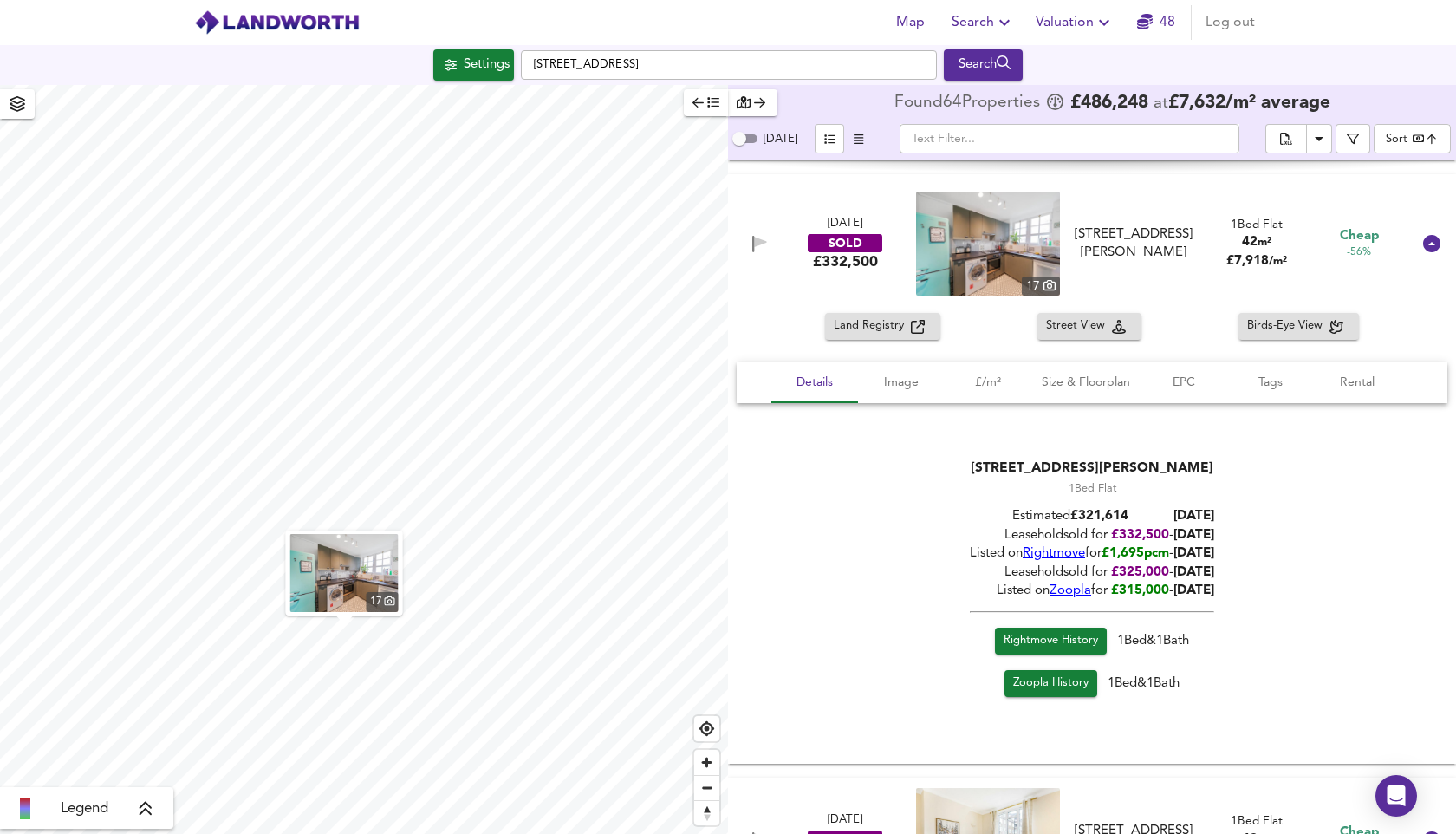
scroll to position [1871, 0]
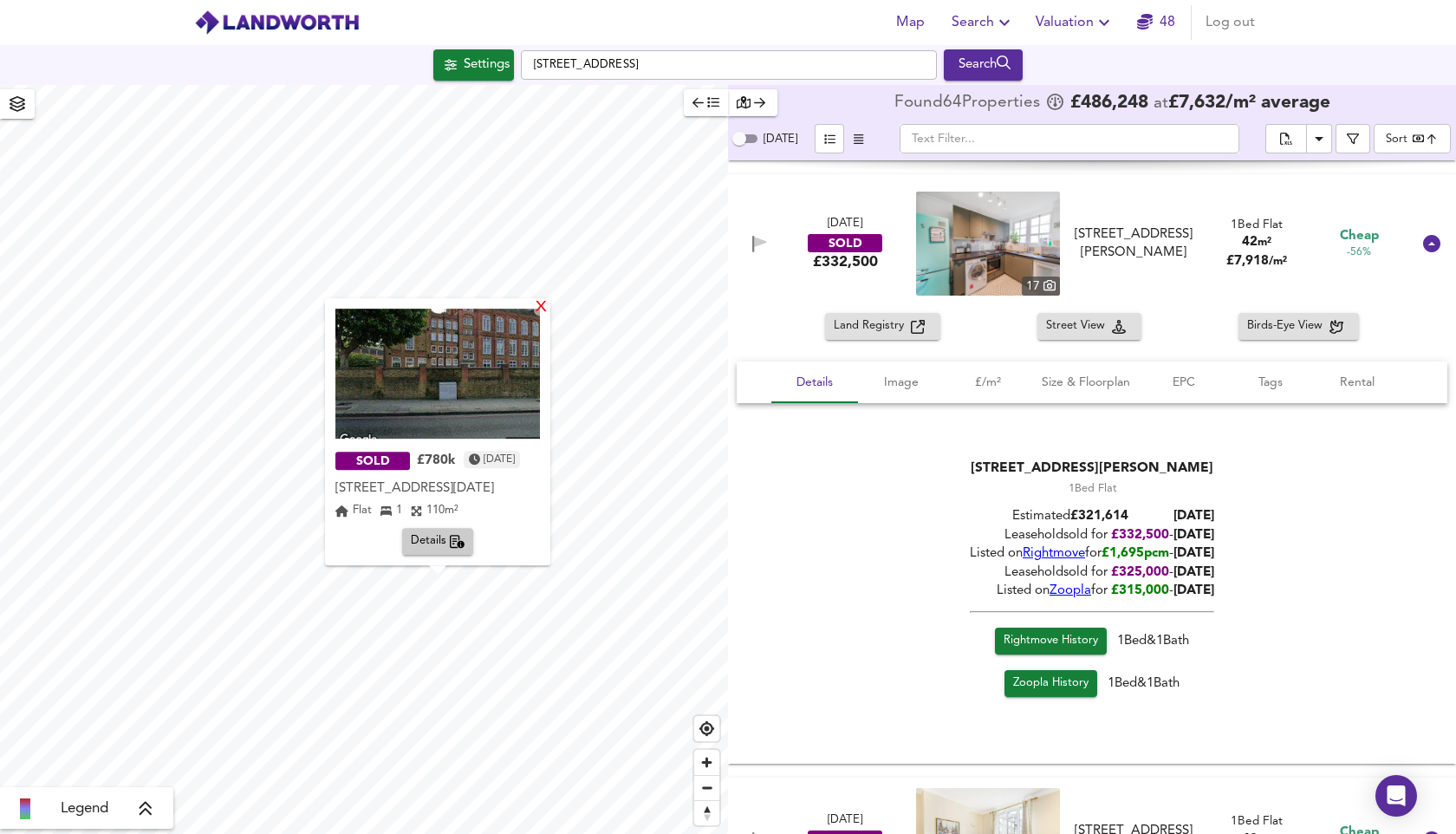
click at [549, 300] on div "X" at bounding box center [542, 308] width 15 height 17
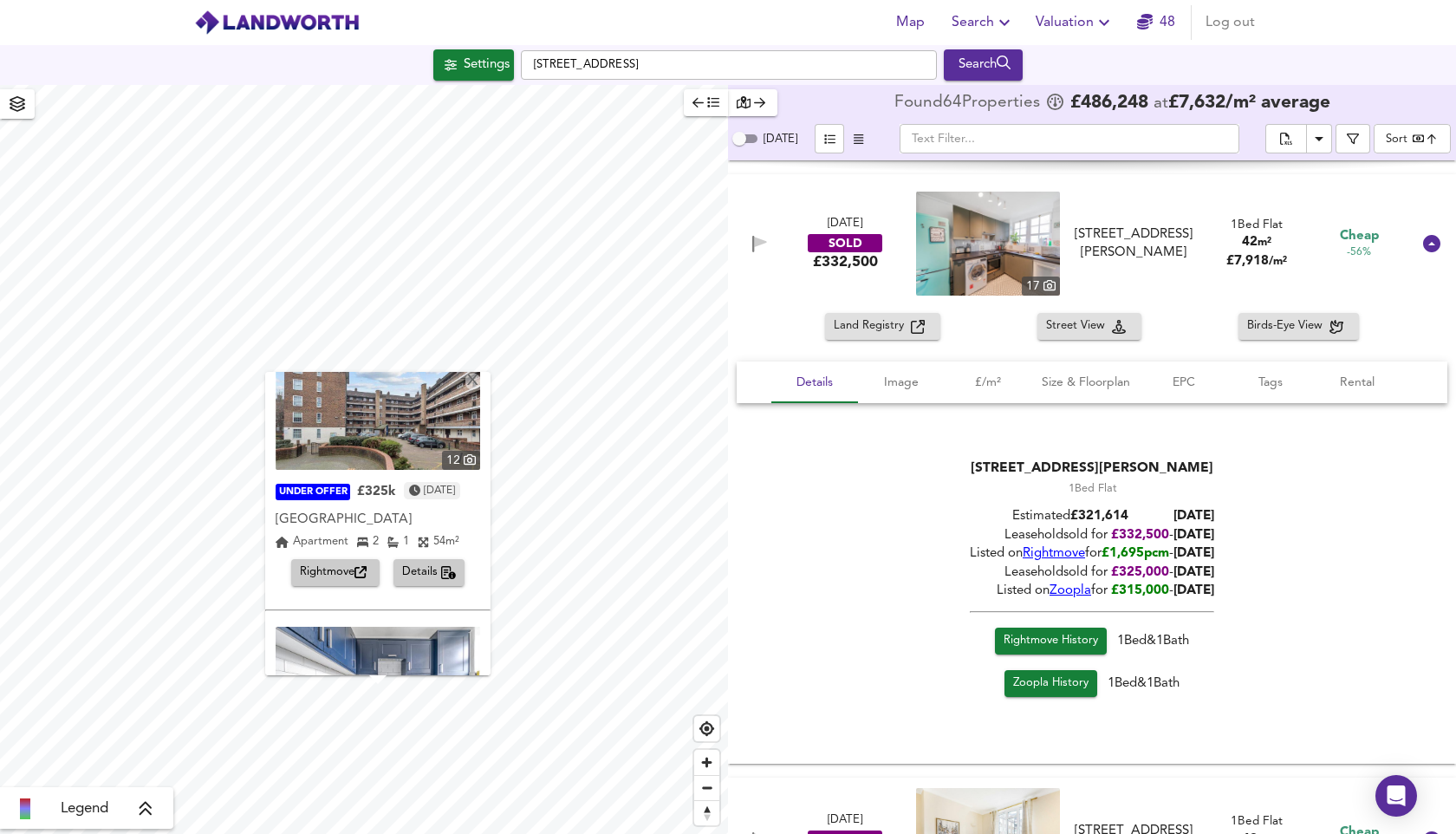
scroll to position [0, 0]
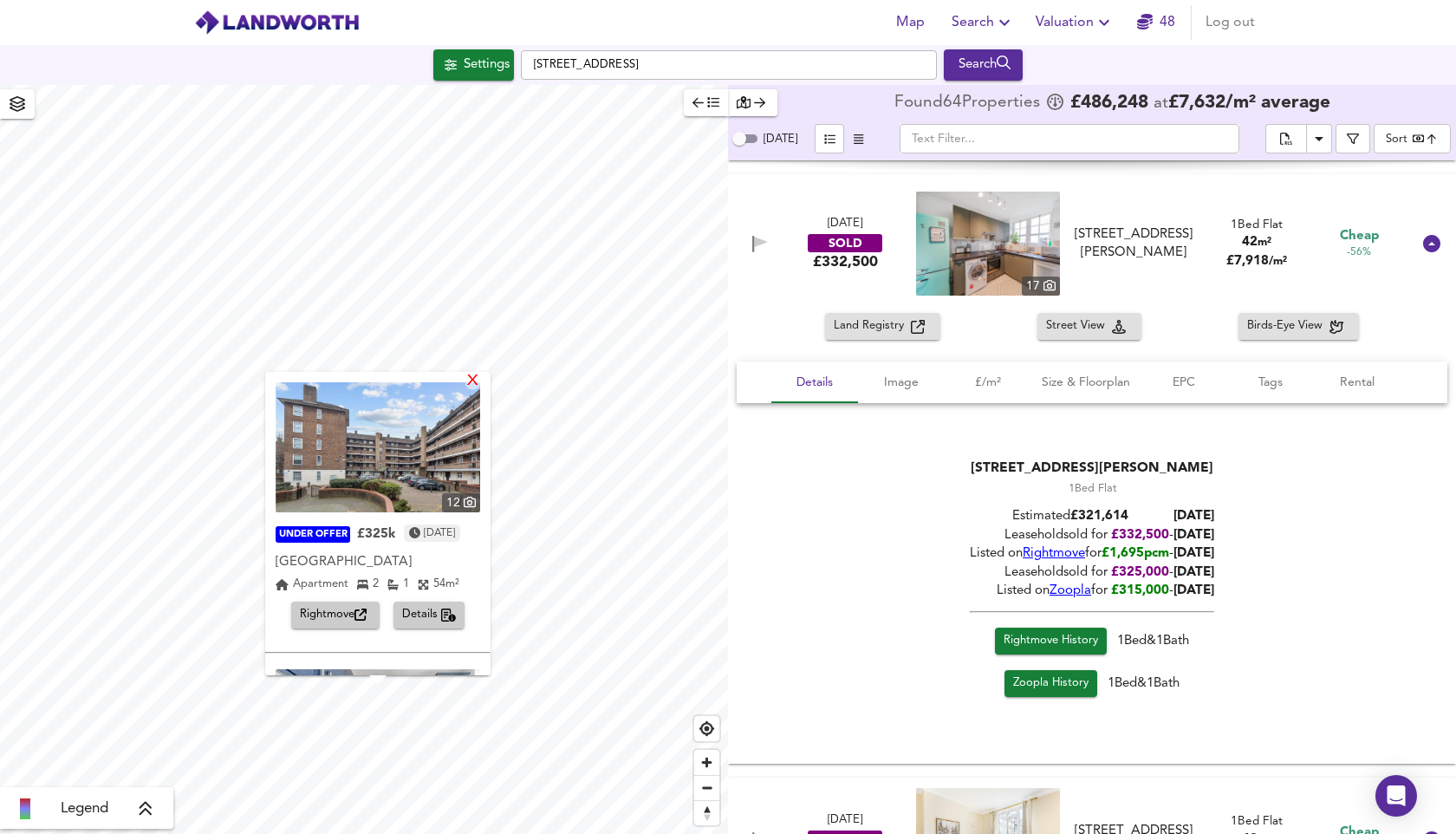
click at [480, 381] on div "X" at bounding box center [473, 382] width 15 height 17
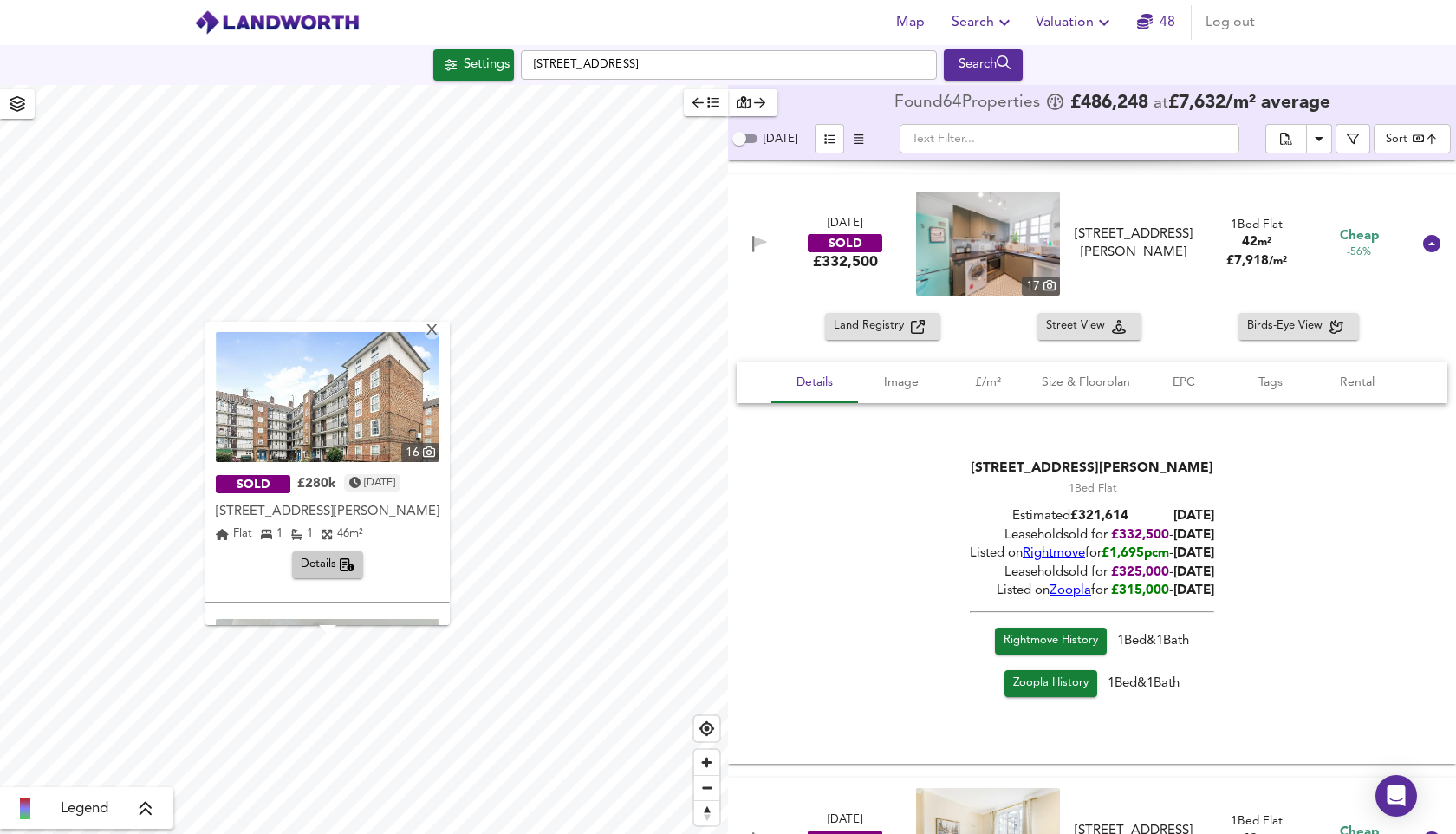
click at [348, 405] on img at bounding box center [327, 397] width 224 height 130
click at [315, 575] on span "Details" at bounding box center [328, 564] width 55 height 20
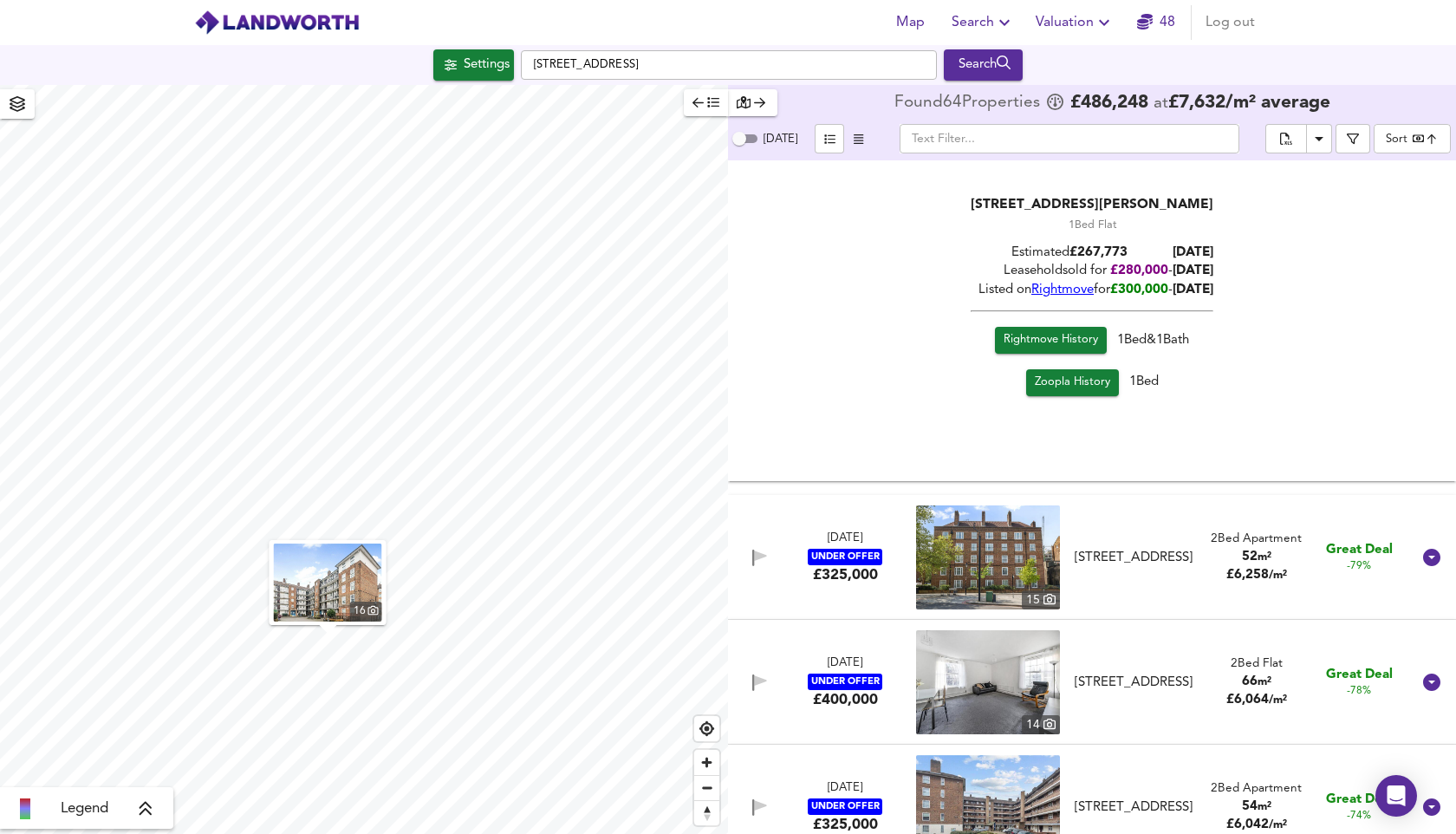
scroll to position [588, 0]
